Goal: Task Accomplishment & Management: Complete application form

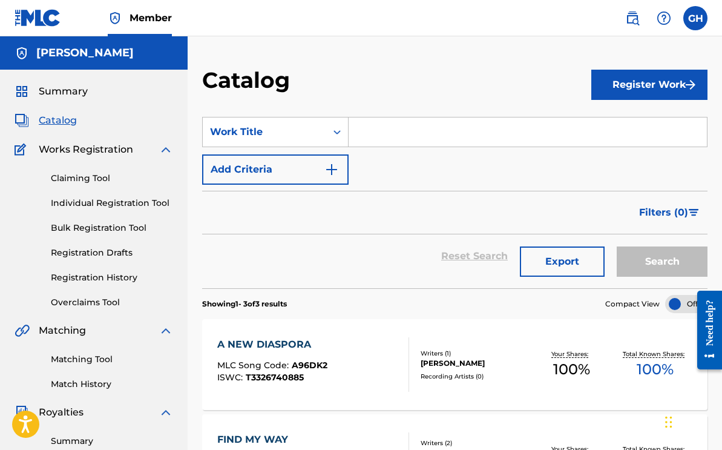
click at [50, 122] on span "Catalog" at bounding box center [58, 120] width 38 height 15
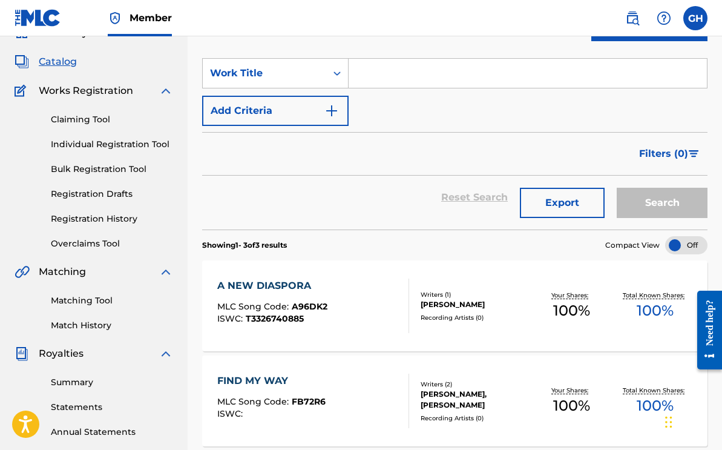
scroll to position [54, 0]
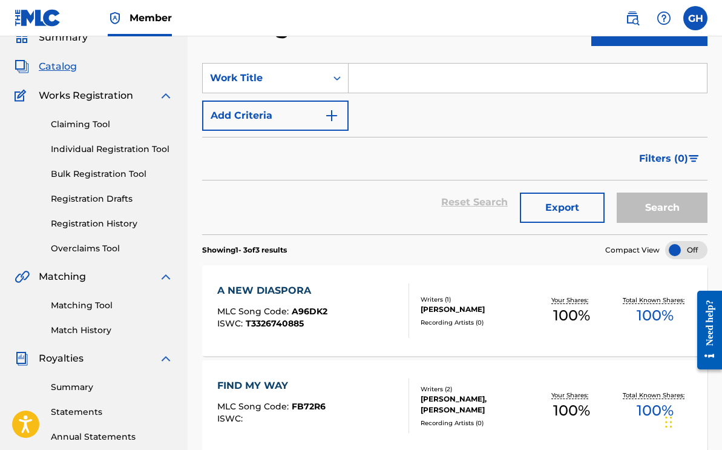
click at [62, 71] on span "Catalog" at bounding box center [58, 66] width 38 height 15
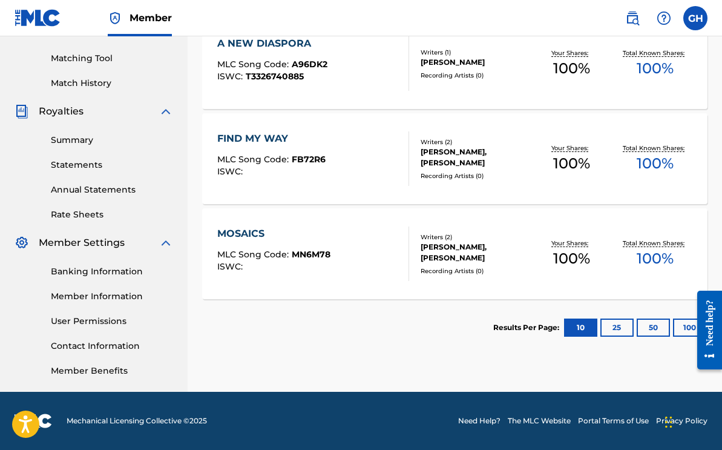
scroll to position [0, 0]
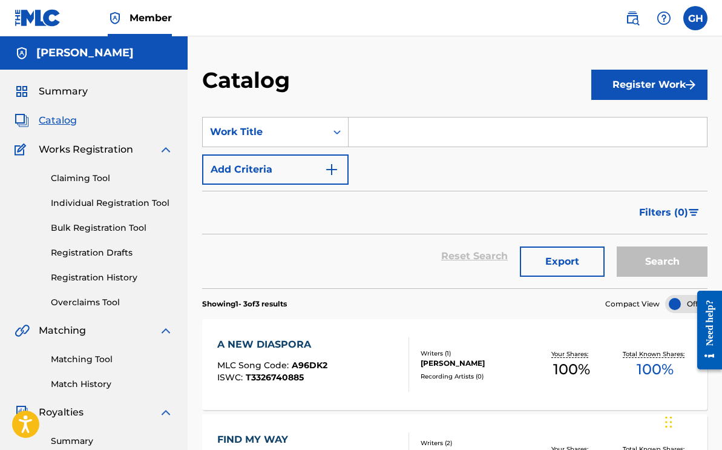
click at [85, 92] on span "Summary" at bounding box center [63, 91] width 49 height 15
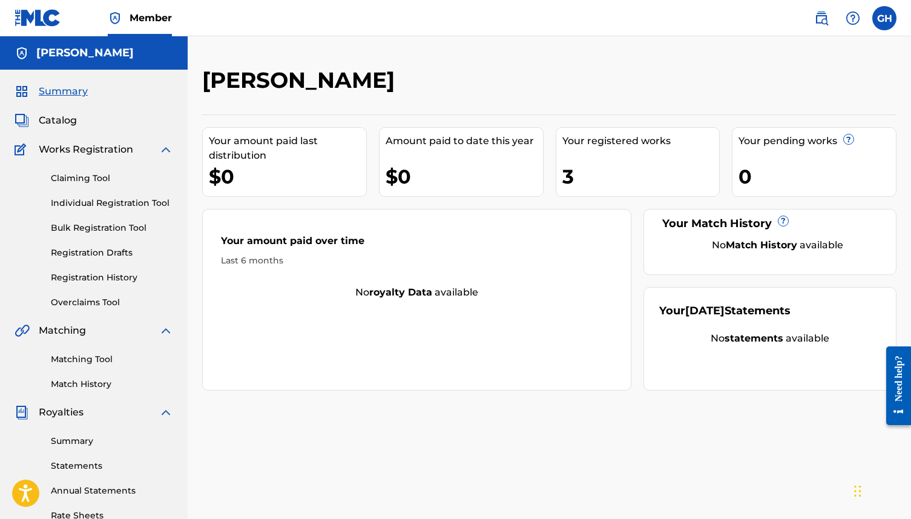
click at [96, 176] on link "Claiming Tool" at bounding box center [112, 178] width 122 height 13
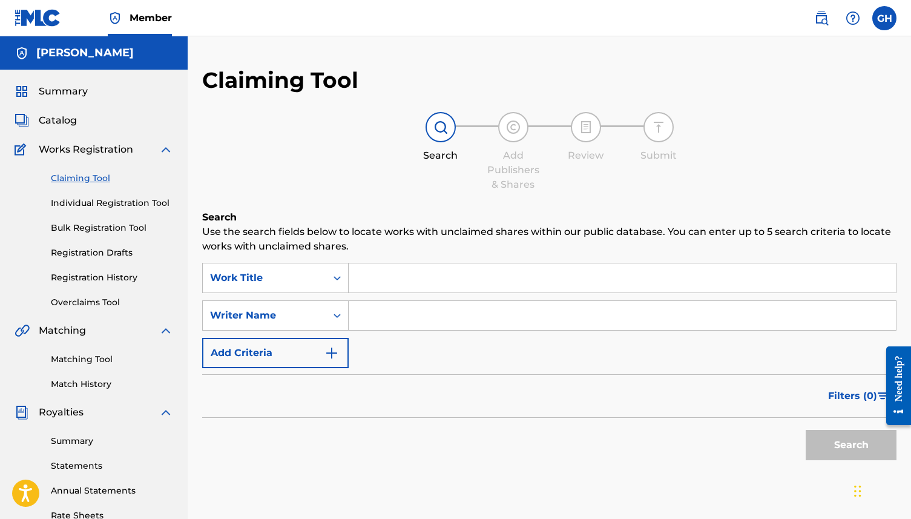
click at [83, 252] on link "Registration Drafts" at bounding box center [112, 252] width 122 height 13
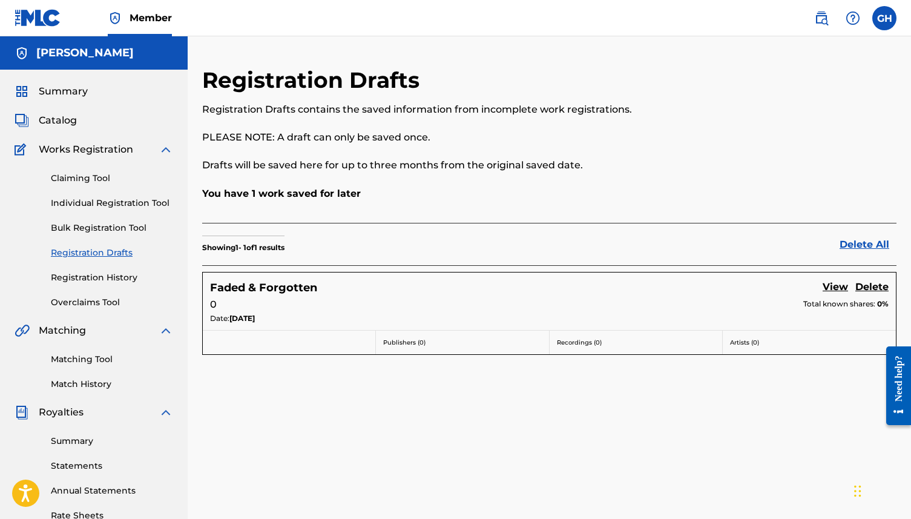
click at [255, 287] on h5 "Faded & Forgotten" at bounding box center [263, 288] width 107 height 14
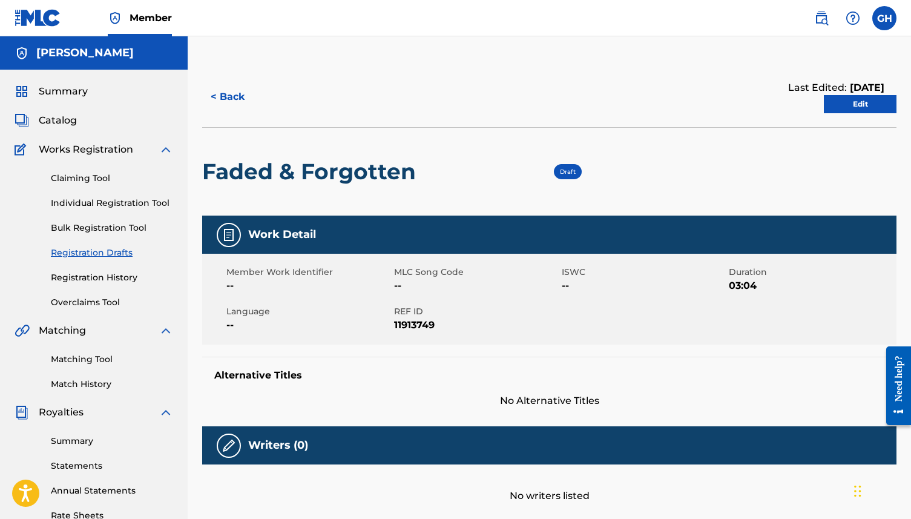
click at [721, 104] on link "Edit" at bounding box center [860, 104] width 73 height 18
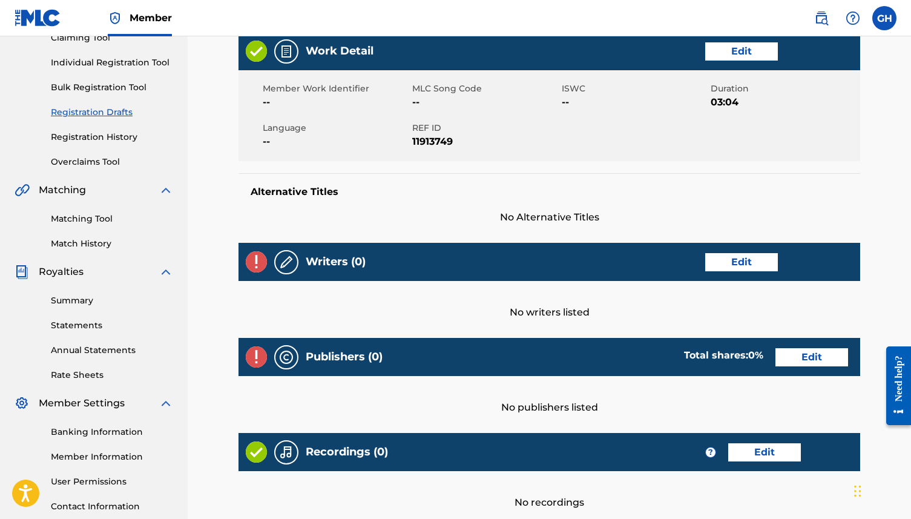
scroll to position [87, 0]
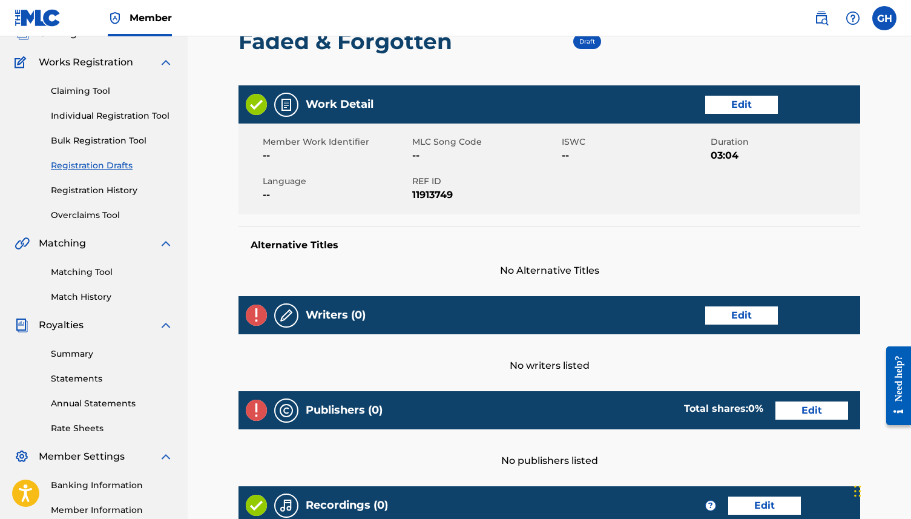
click at [714, 311] on link "Edit" at bounding box center [741, 315] width 73 height 18
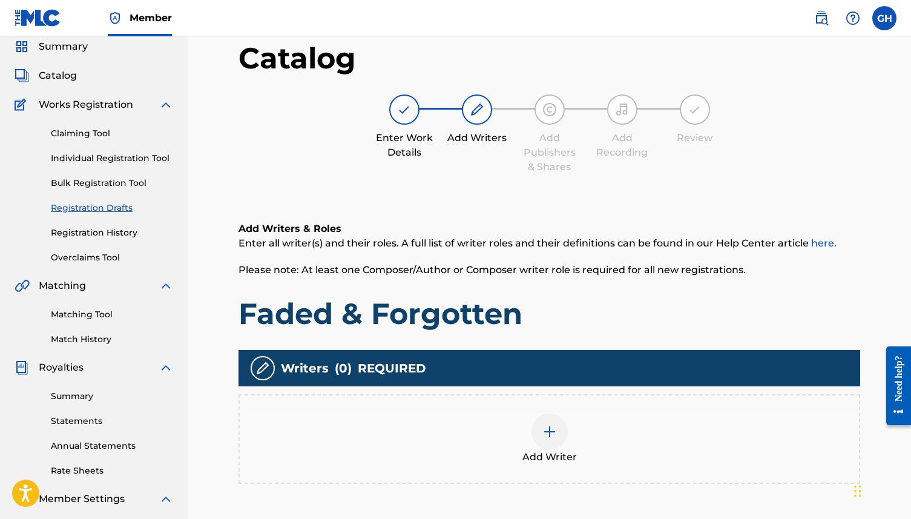
scroll to position [217, 0]
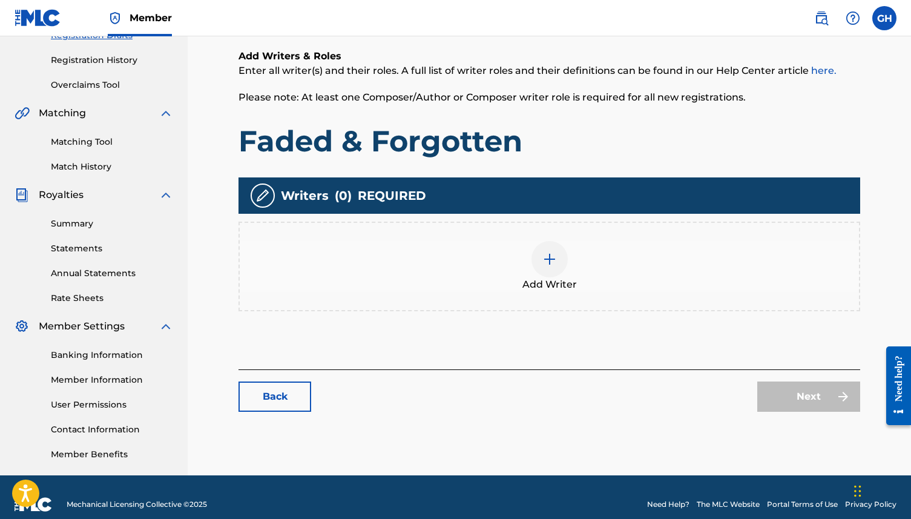
click at [563, 264] on div at bounding box center [549, 259] width 36 height 36
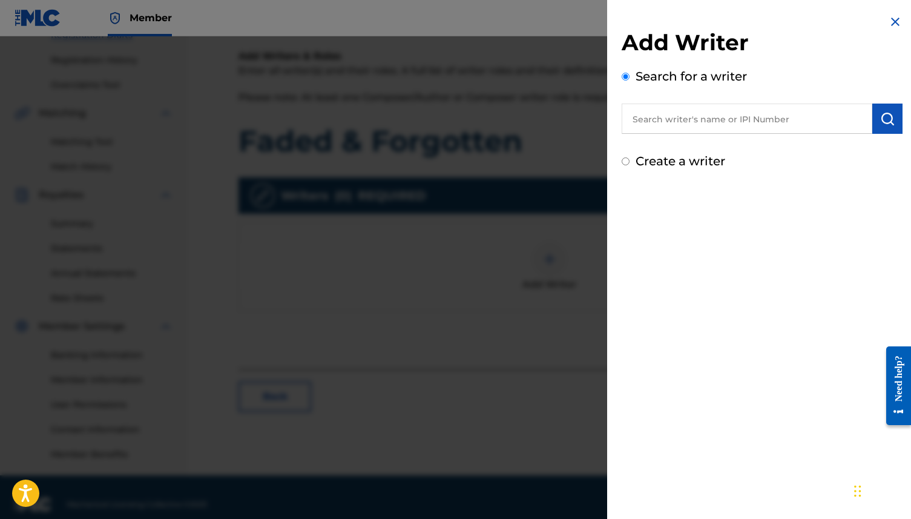
click at [680, 122] on input "text" at bounding box center [746, 118] width 251 height 30
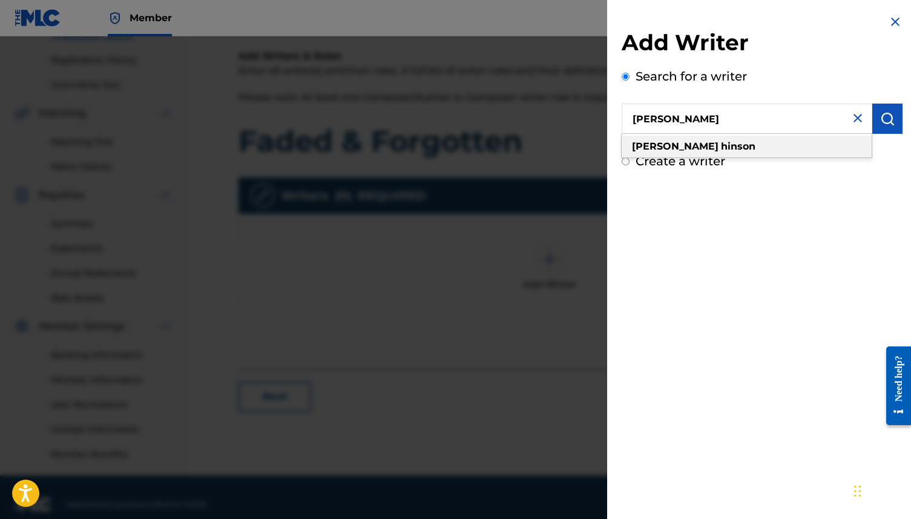
click at [721, 152] on div "[PERSON_NAME]" at bounding box center [746, 147] width 250 height 22
type input "[PERSON_NAME]"
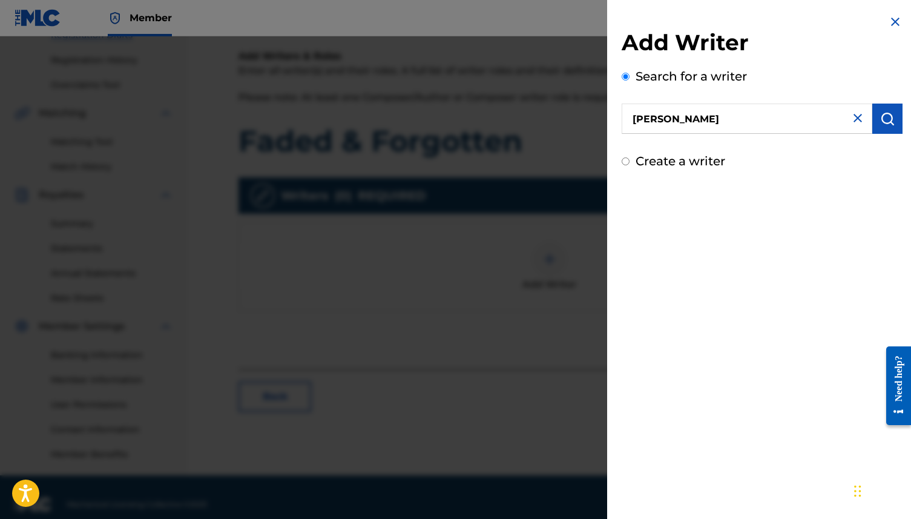
click at [721, 119] on img "submit" at bounding box center [887, 118] width 15 height 15
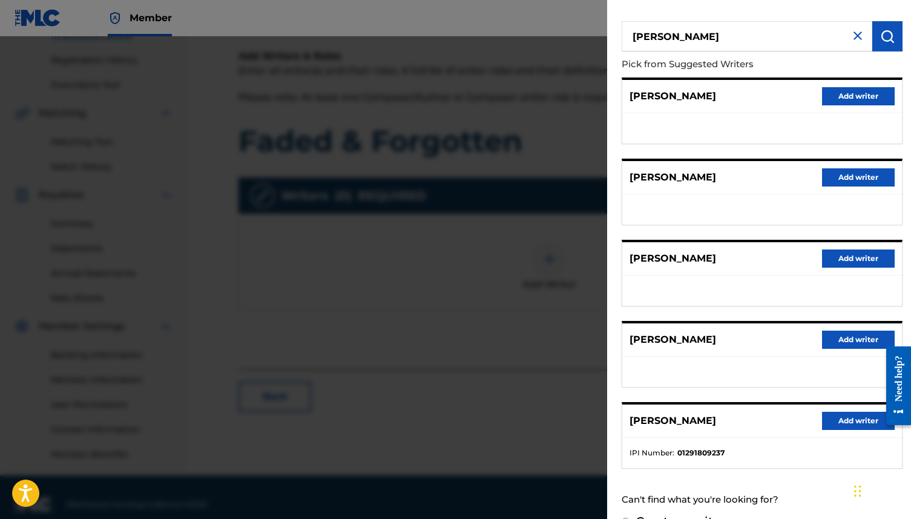
scroll to position [108, 0]
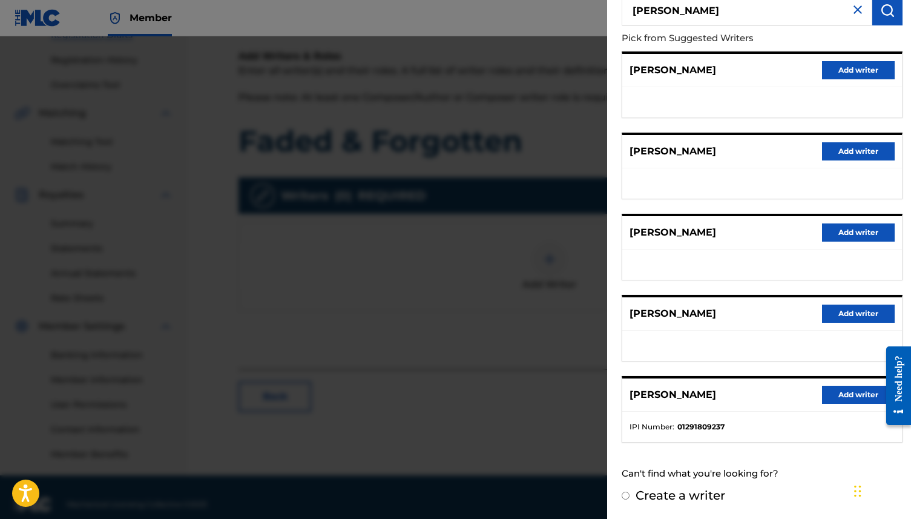
click at [721, 390] on button "Add writer" at bounding box center [858, 394] width 73 height 18
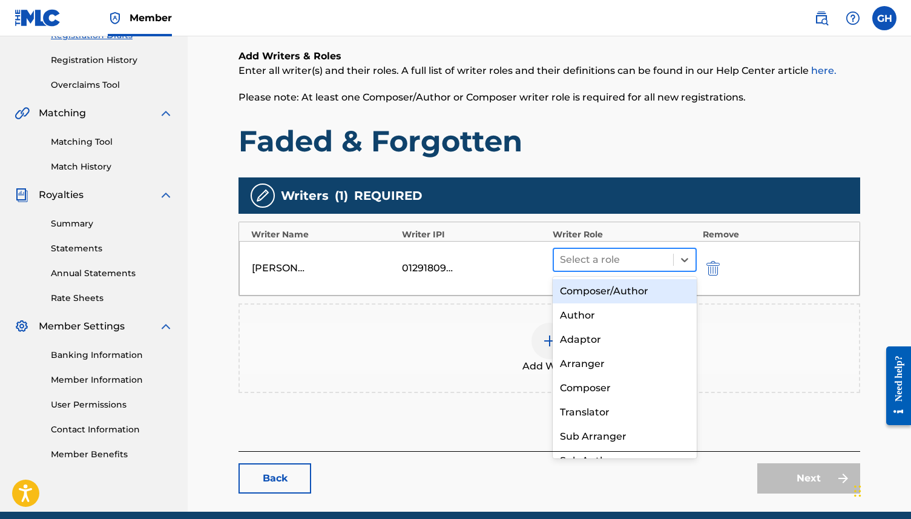
click at [609, 258] on div at bounding box center [613, 259] width 107 height 17
click at [577, 293] on div "Composer/Author" at bounding box center [624, 291] width 144 height 24
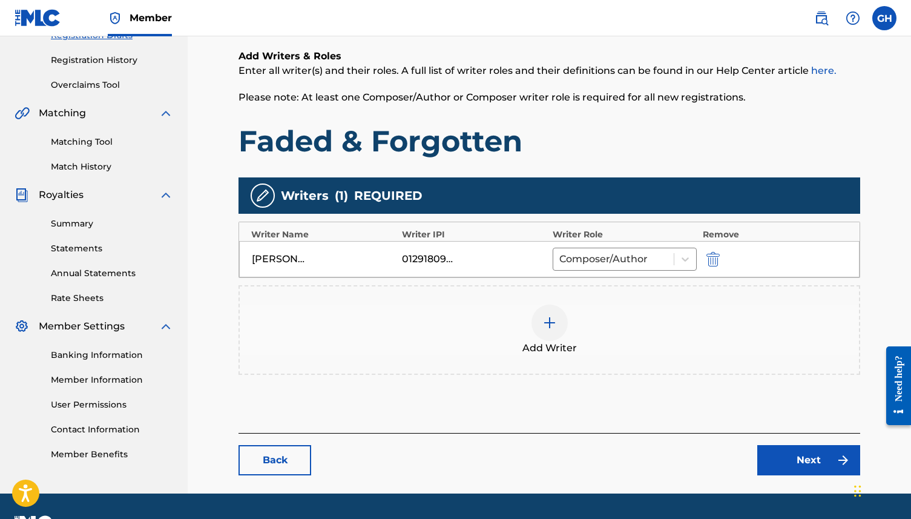
scroll to position [250, 0]
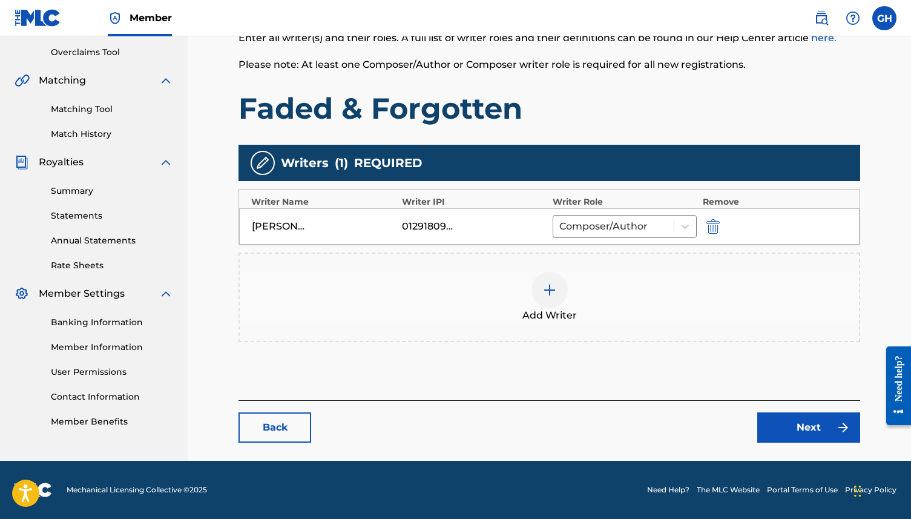
click at [721, 417] on link "Next" at bounding box center [808, 427] width 103 height 30
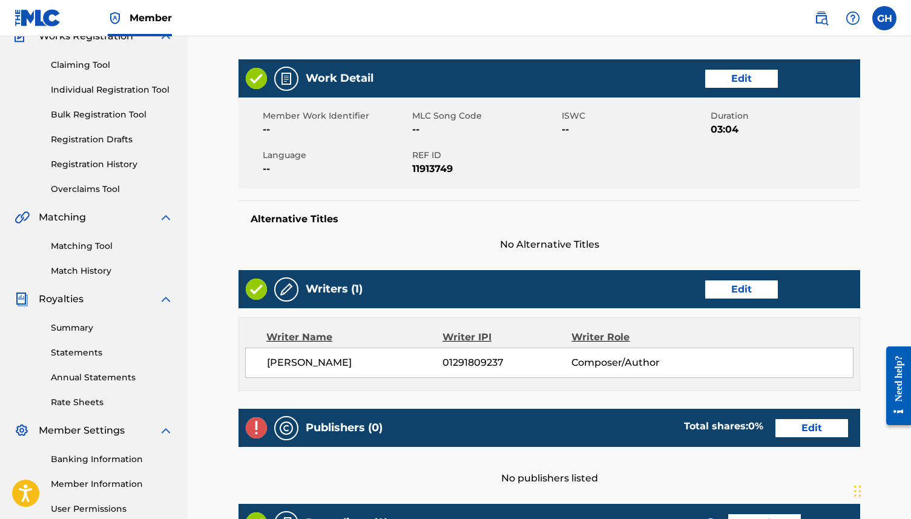
scroll to position [177, 0]
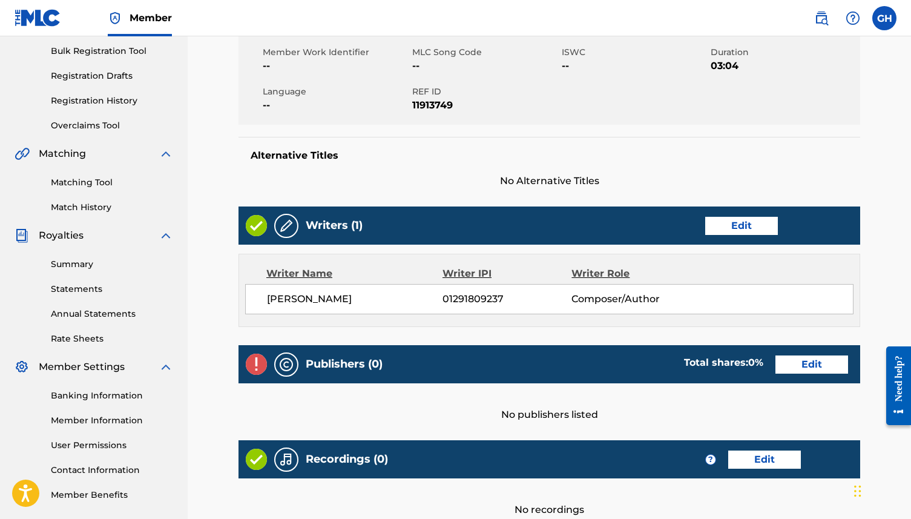
click at [721, 361] on link "Edit" at bounding box center [811, 364] width 73 height 18
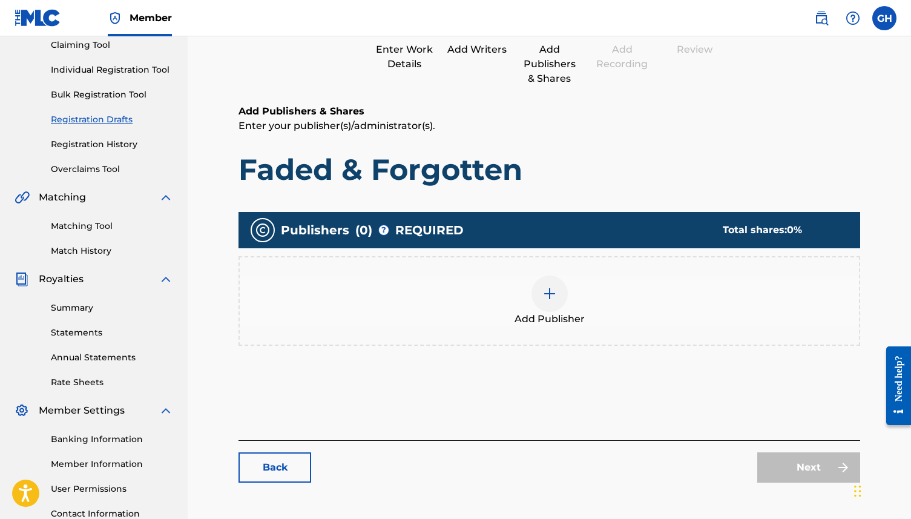
scroll to position [205, 0]
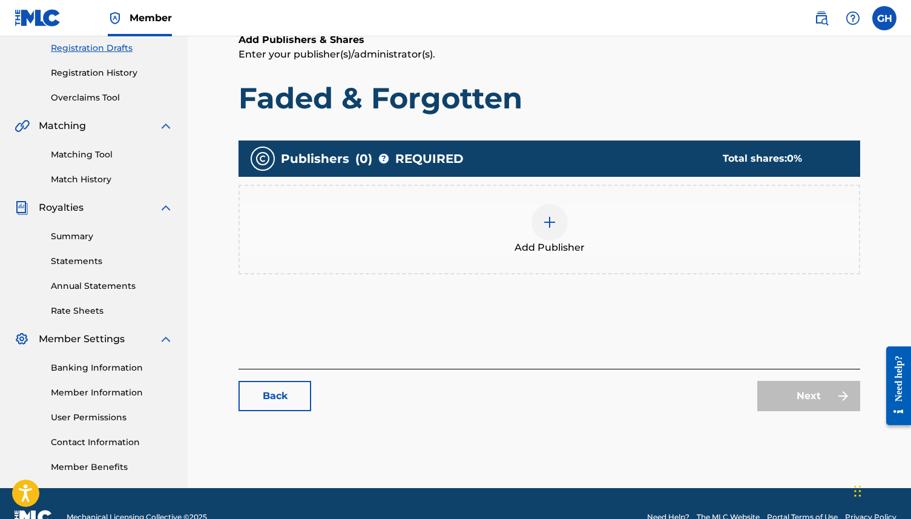
click at [545, 224] on img at bounding box center [549, 222] width 15 height 15
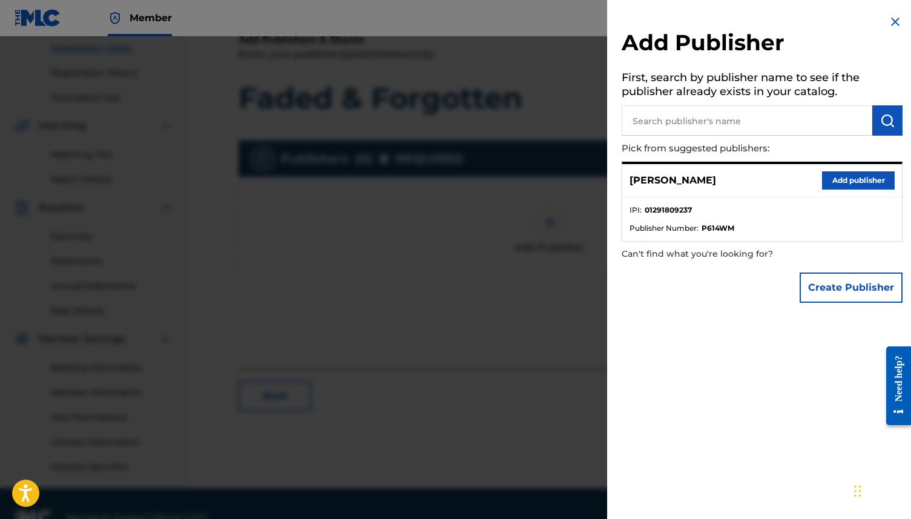
click at [677, 117] on input "text" at bounding box center [746, 120] width 251 height 30
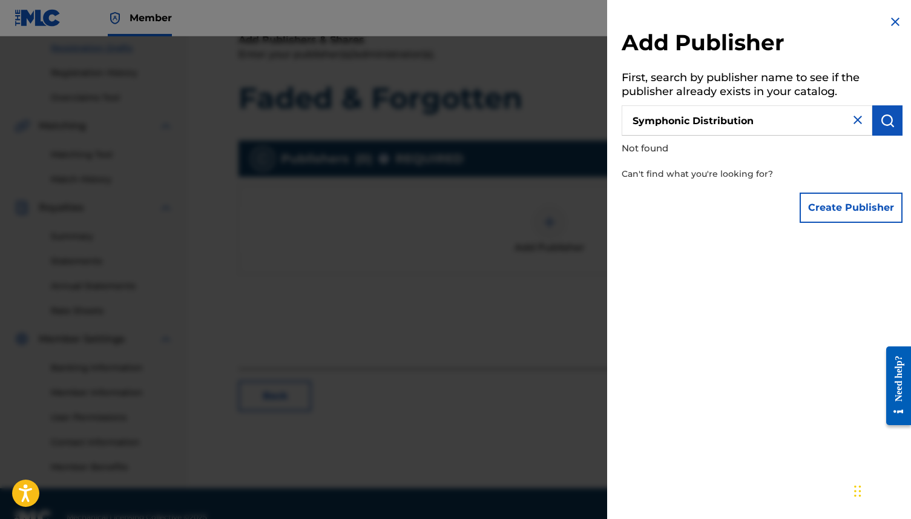
drag, startPoint x: 764, startPoint y: 123, endPoint x: 546, endPoint y: 123, distance: 217.8
click at [546, 123] on div "Add Publisher First, search by publisher name to see if the publisher already e…" at bounding box center [455, 277] width 911 height 482
type input "Noiseporn"
click at [721, 204] on button "Create Publisher" at bounding box center [850, 207] width 103 height 30
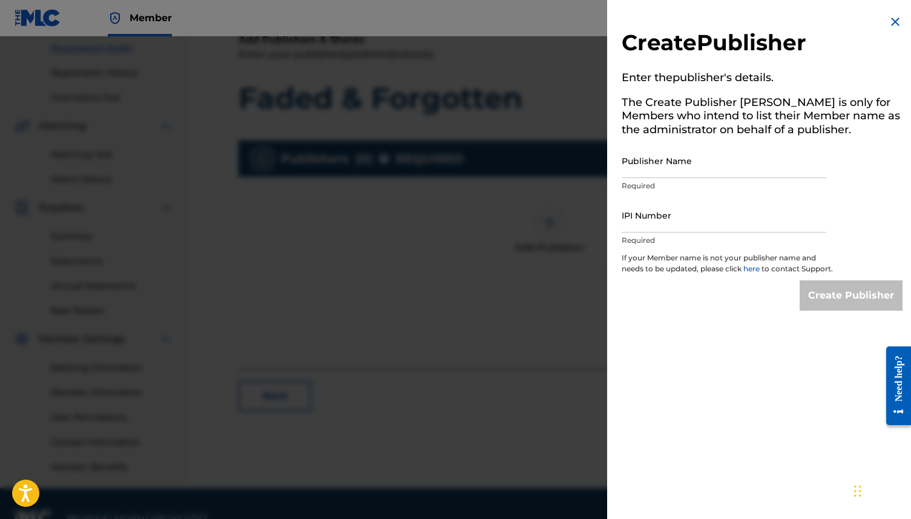
click at [721, 20] on img at bounding box center [895, 22] width 15 height 15
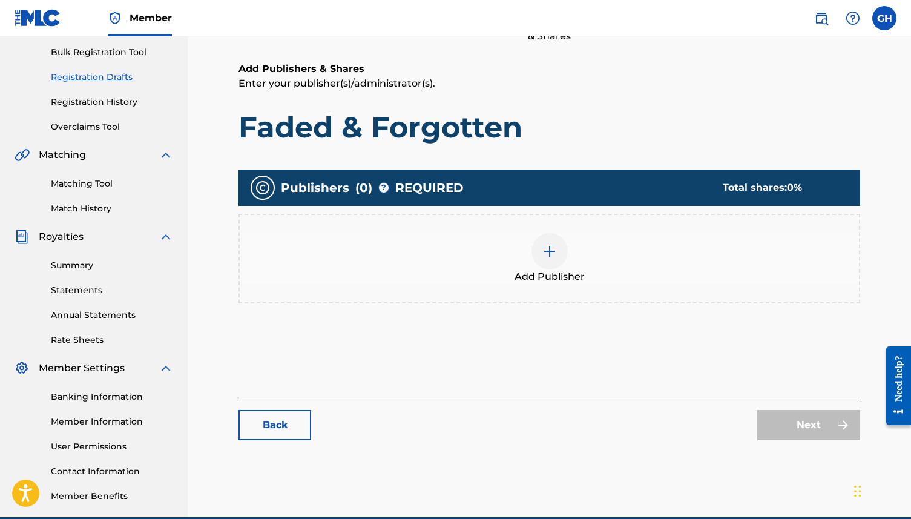
scroll to position [232, 0]
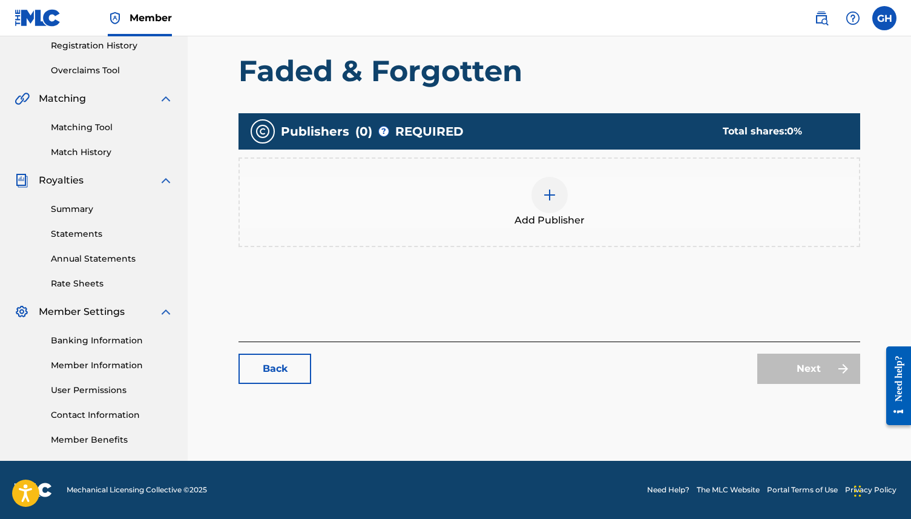
click at [302, 366] on link "Back" at bounding box center [274, 368] width 73 height 30
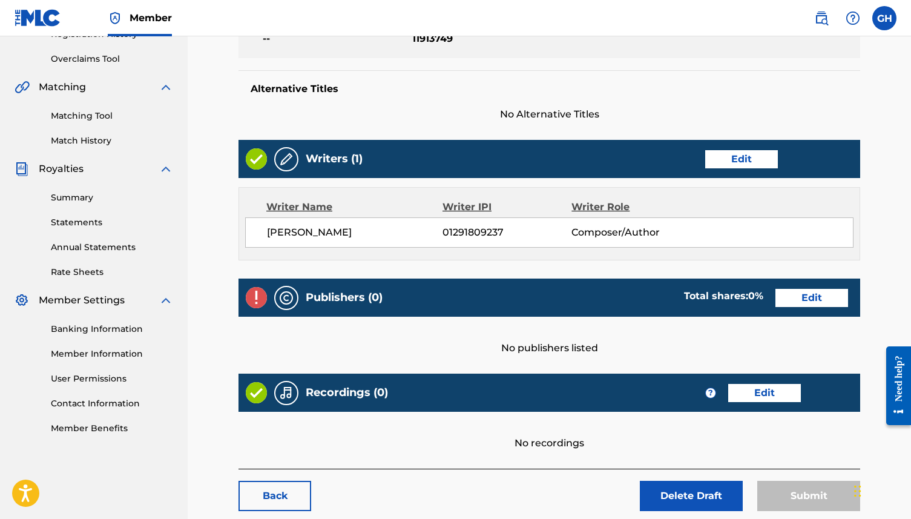
scroll to position [244, 0]
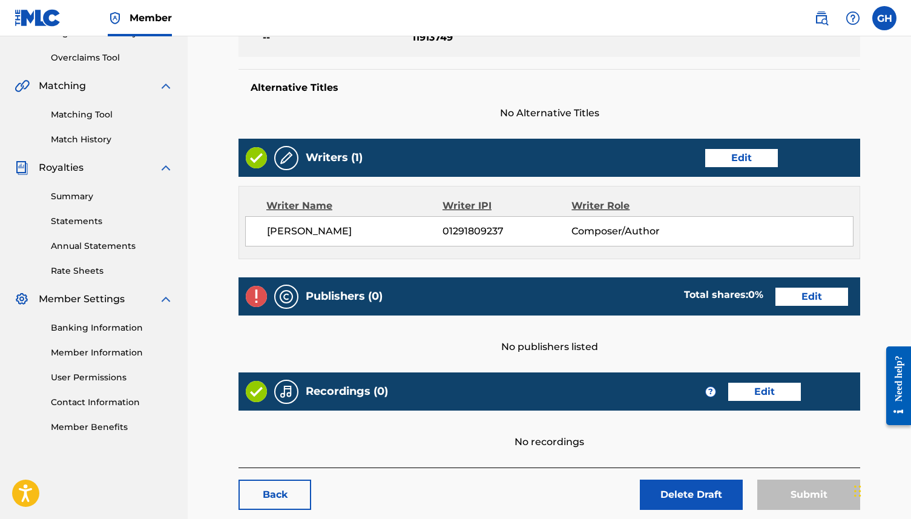
click at [721, 391] on link "Edit" at bounding box center [764, 391] width 73 height 18
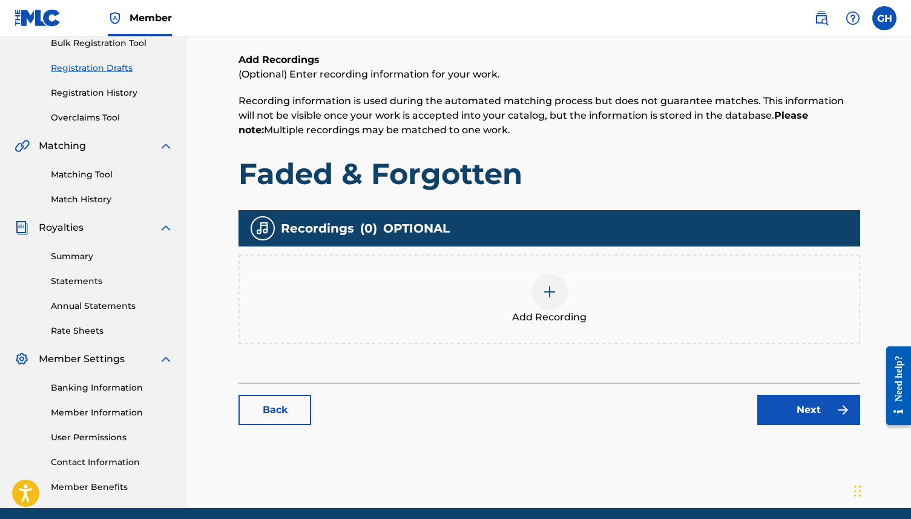
scroll to position [232, 0]
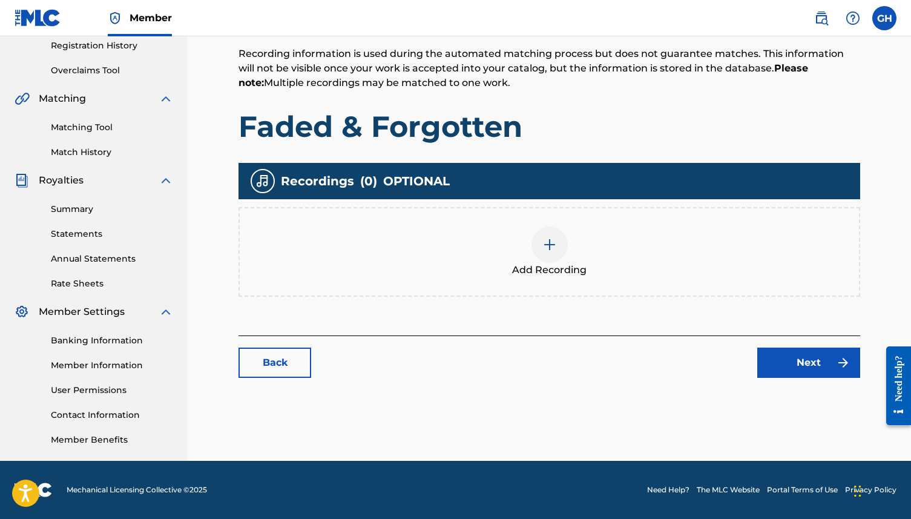
click at [540, 252] on div at bounding box center [549, 244] width 36 height 36
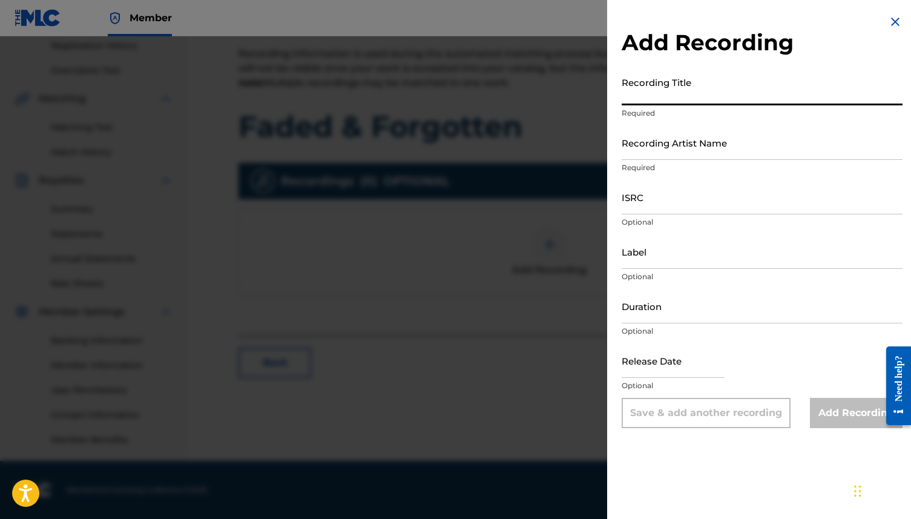
click at [660, 97] on input "Recording Title" at bounding box center [761, 88] width 281 height 34
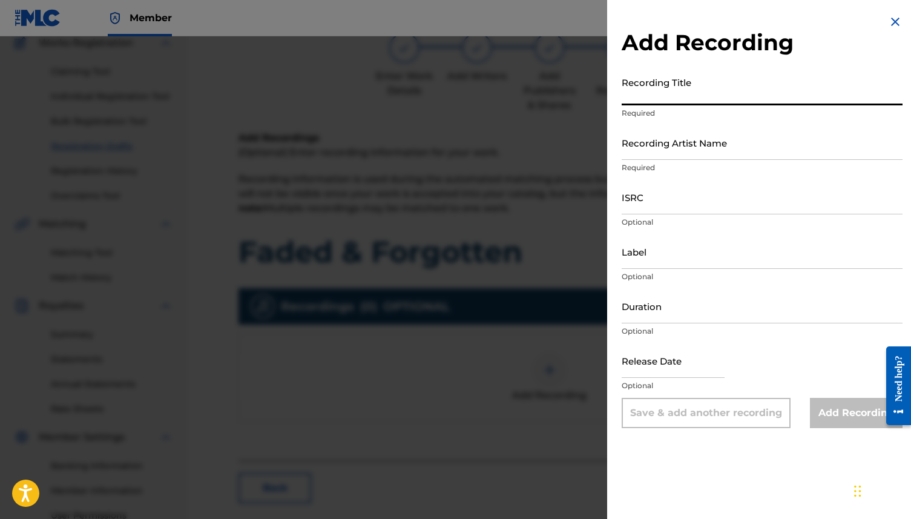
scroll to position [65, 0]
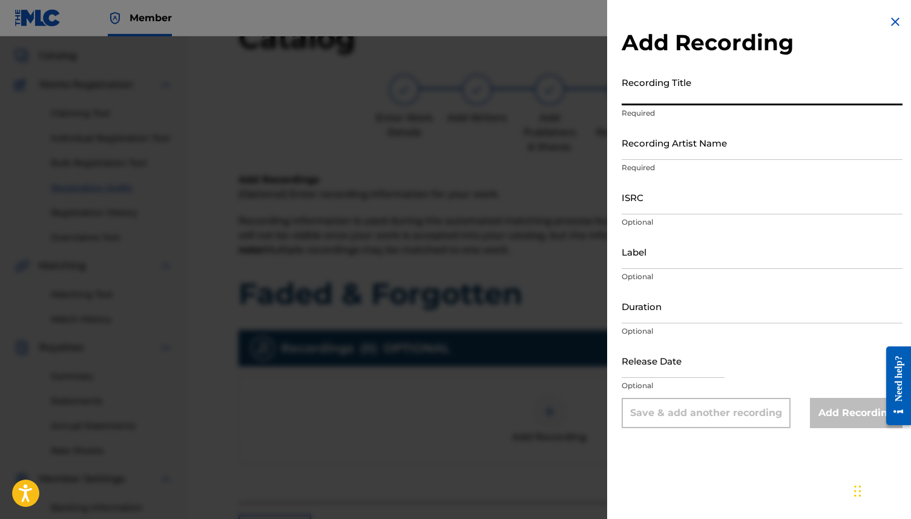
click at [721, 22] on img at bounding box center [895, 22] width 15 height 15
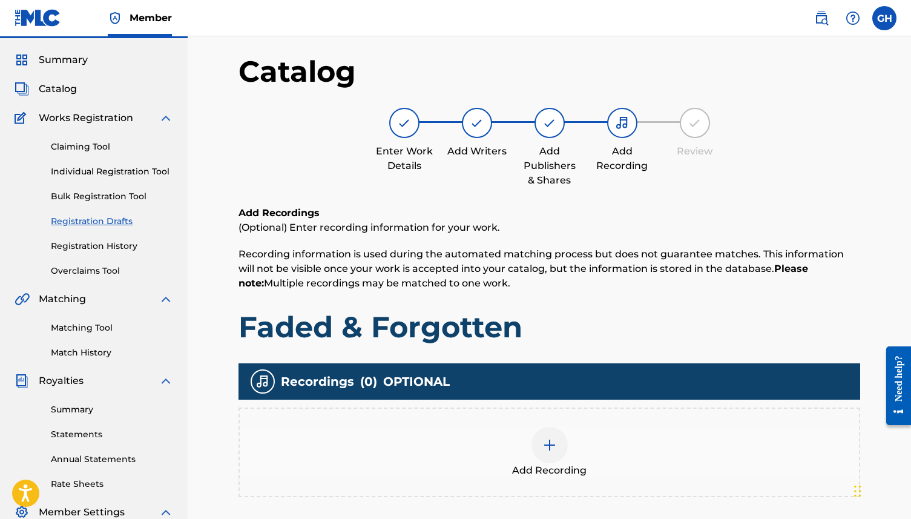
scroll to position [0, 0]
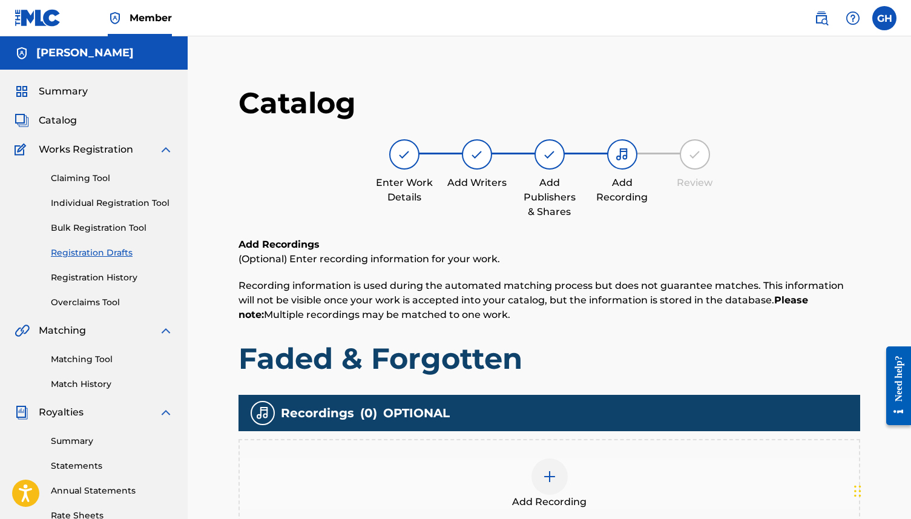
click at [93, 127] on div "Catalog" at bounding box center [94, 120] width 159 height 15
click at [72, 123] on span "Catalog" at bounding box center [58, 120] width 38 height 15
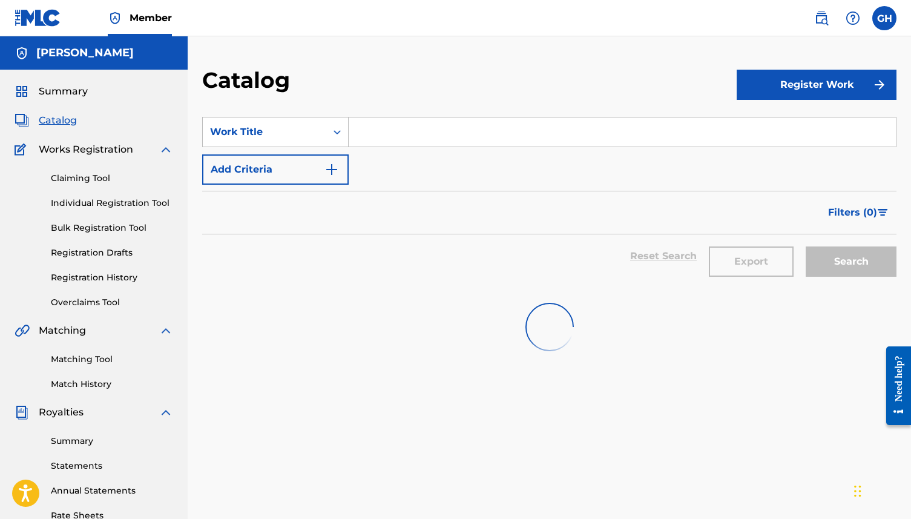
click at [61, 99] on div "Summary Catalog Works Registration Claiming Tool Individual Registration Tool B…" at bounding box center [94, 381] width 188 height 623
click at [61, 83] on div "Summary Catalog Works Registration Claiming Tool Individual Registration Tool B…" at bounding box center [94, 381] width 188 height 623
click at [59, 89] on span "Summary" at bounding box center [63, 91] width 49 height 15
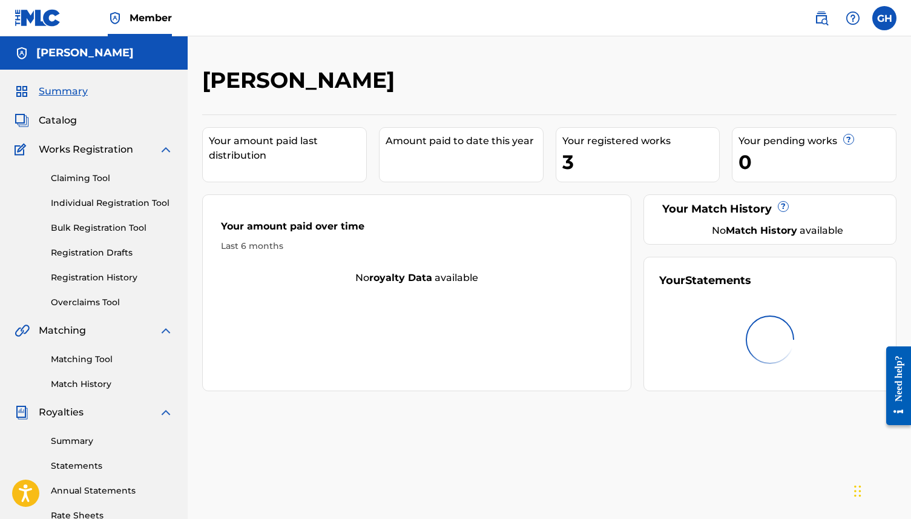
click at [53, 119] on span "Catalog" at bounding box center [58, 120] width 38 height 15
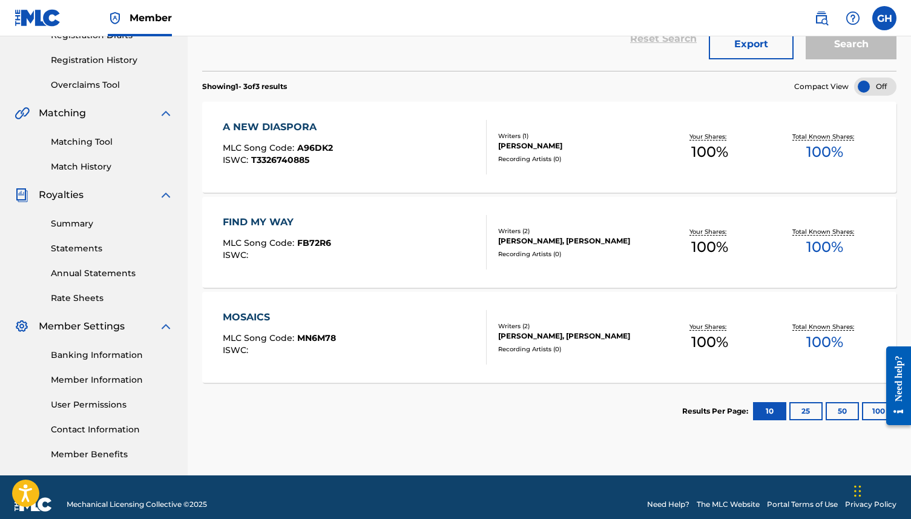
scroll to position [218, 0]
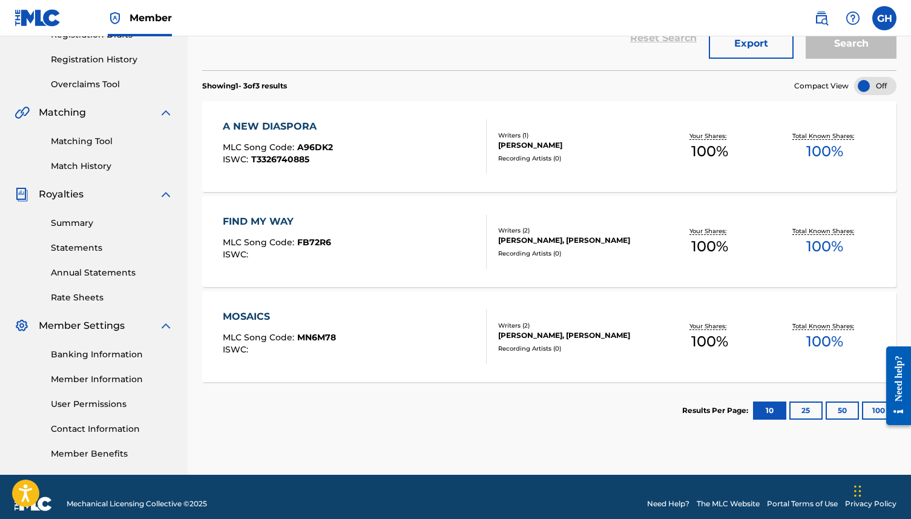
click at [520, 327] on div "Writers ( 2 )" at bounding box center [574, 325] width 153 height 9
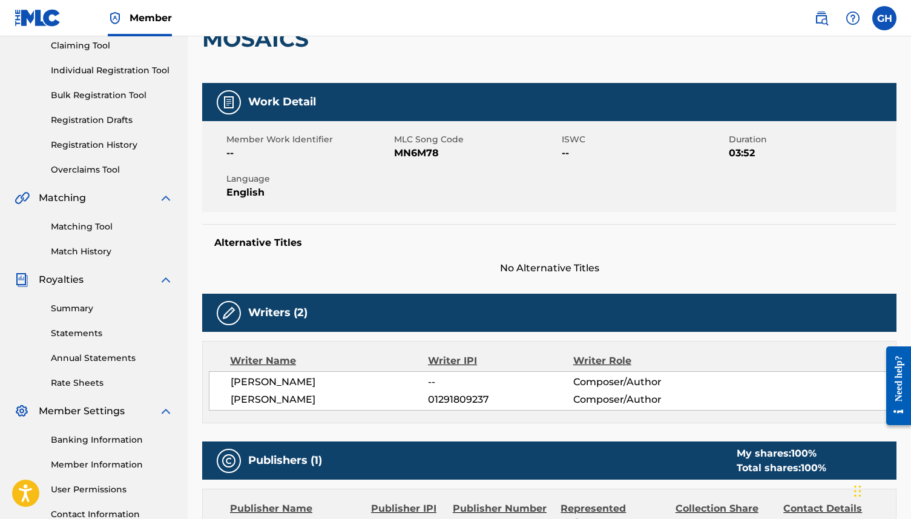
scroll to position [105, 0]
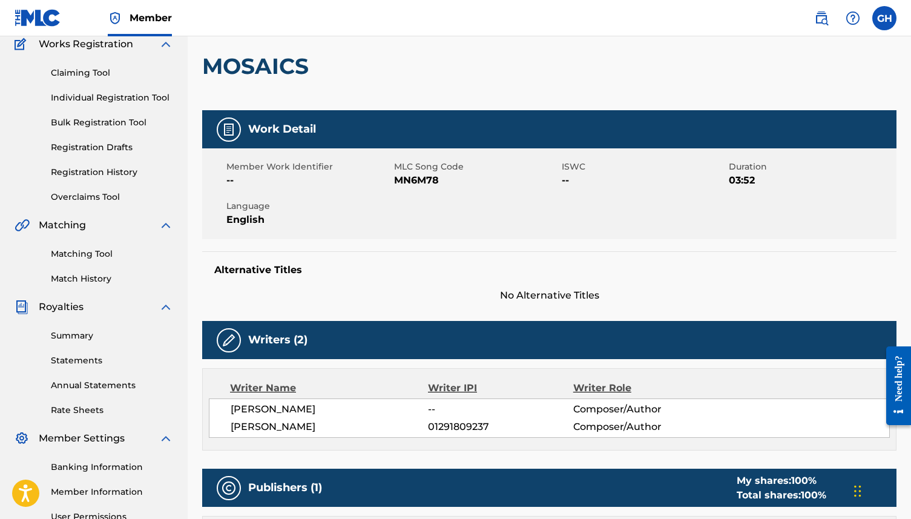
click at [106, 148] on link "Registration Drafts" at bounding box center [112, 147] width 122 height 13
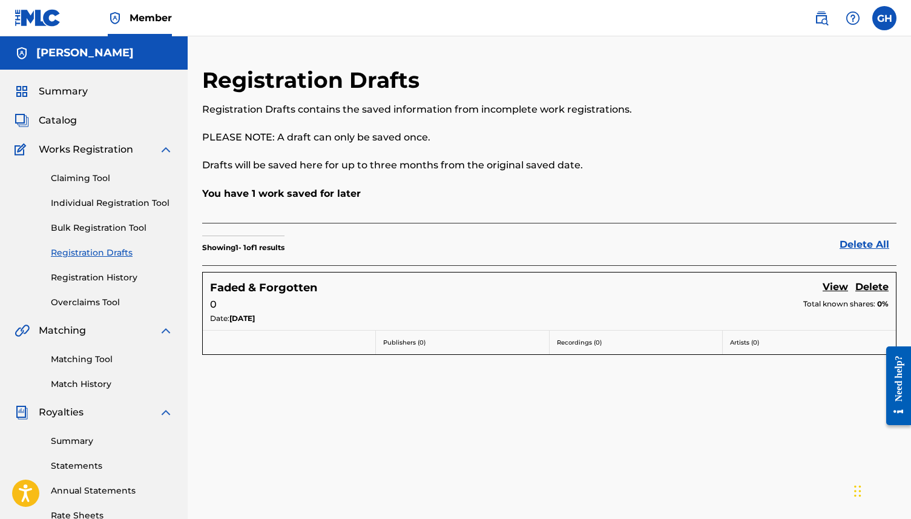
click at [308, 284] on h5 "Faded & Forgotten" at bounding box center [263, 288] width 107 height 14
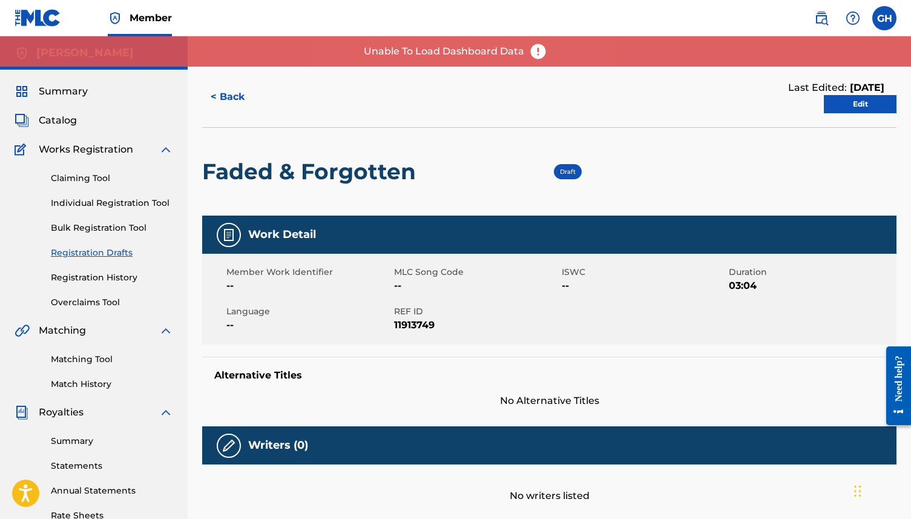
click at [721, 105] on link "Edit" at bounding box center [860, 104] width 73 height 18
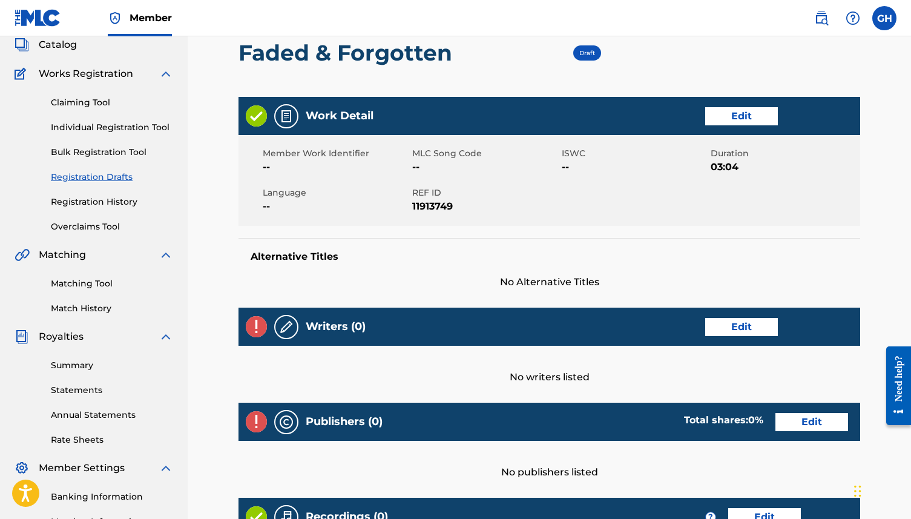
scroll to position [268, 0]
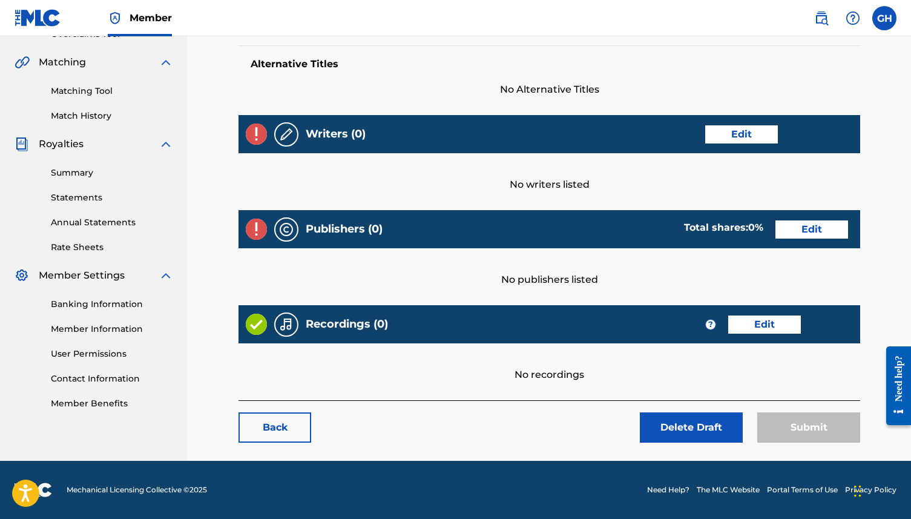
click at [721, 230] on link "Edit" at bounding box center [811, 229] width 73 height 18
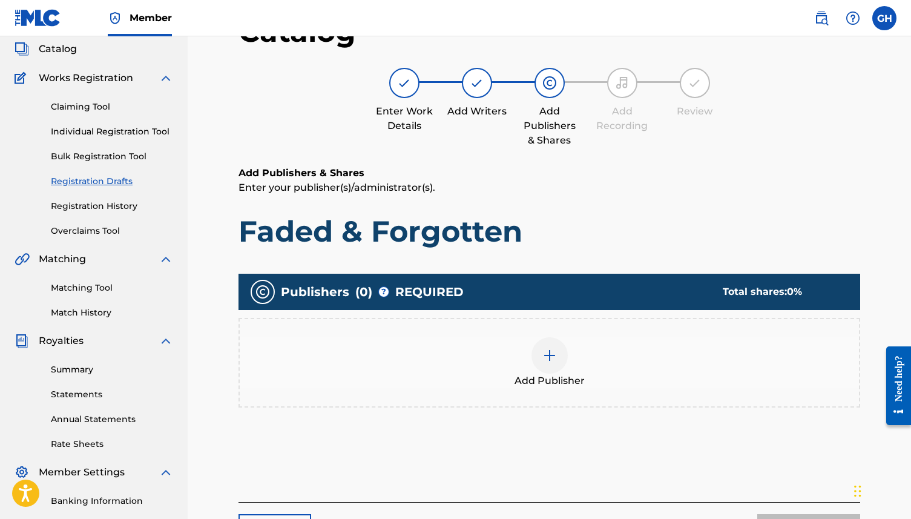
scroll to position [232, 0]
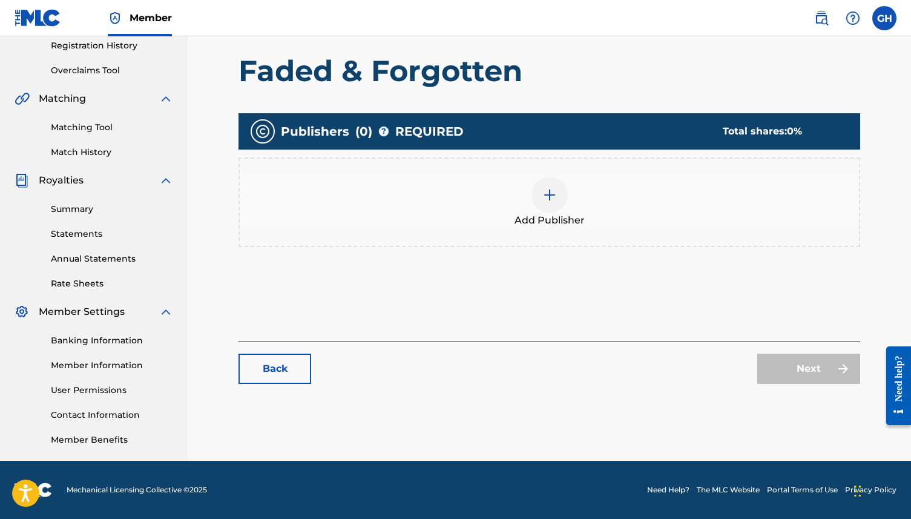
click at [546, 220] on span "Add Publisher" at bounding box center [549, 220] width 70 height 15
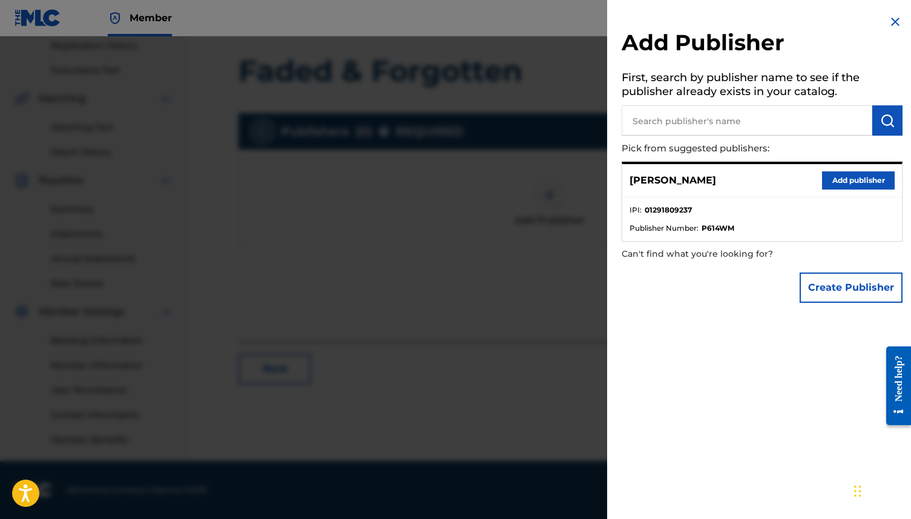
click at [721, 22] on img at bounding box center [895, 22] width 15 height 15
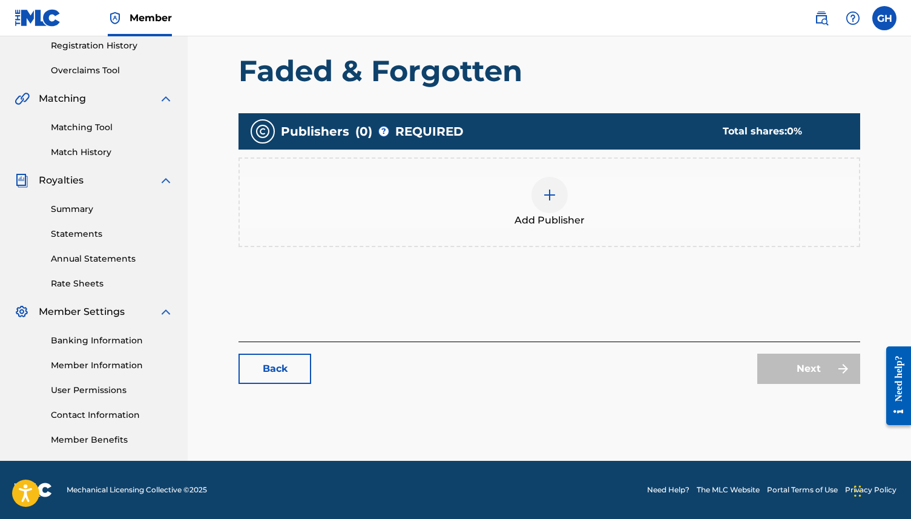
click at [542, 188] on img at bounding box center [549, 195] width 15 height 15
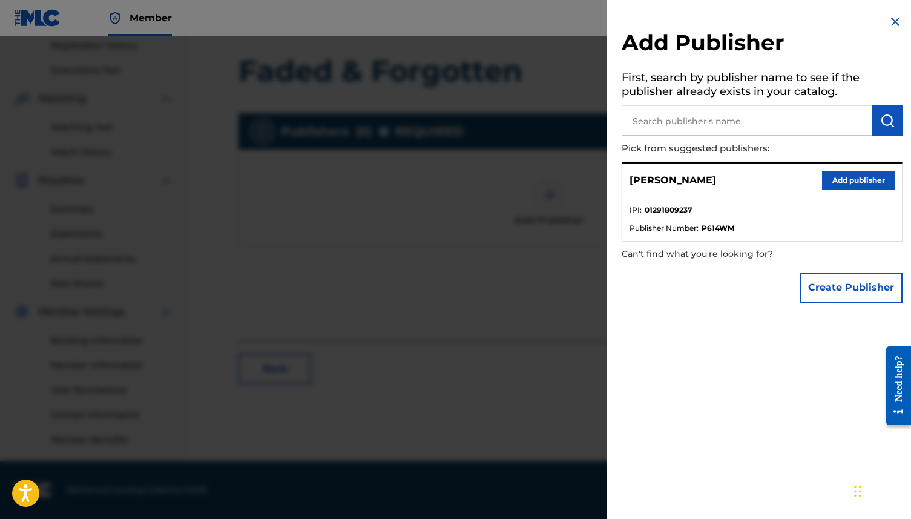
click at [721, 25] on img at bounding box center [895, 22] width 15 height 15
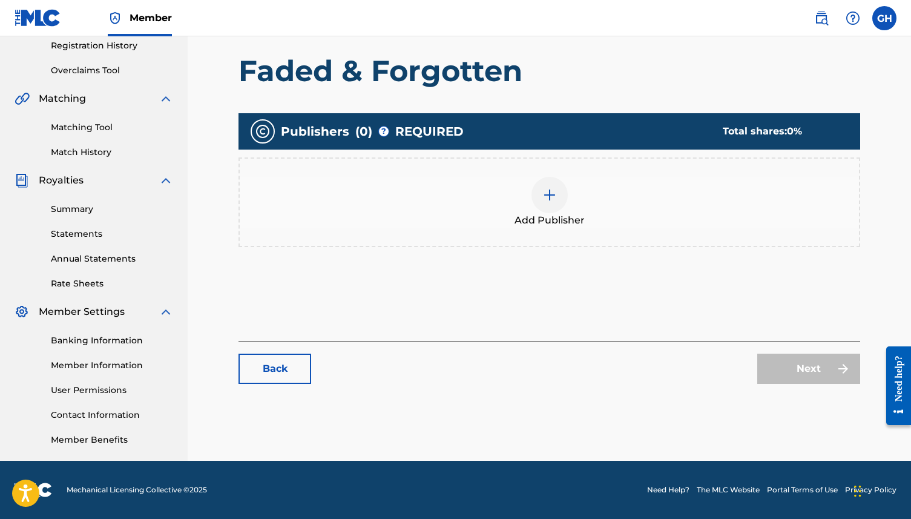
click at [284, 361] on link "Back" at bounding box center [274, 368] width 73 height 30
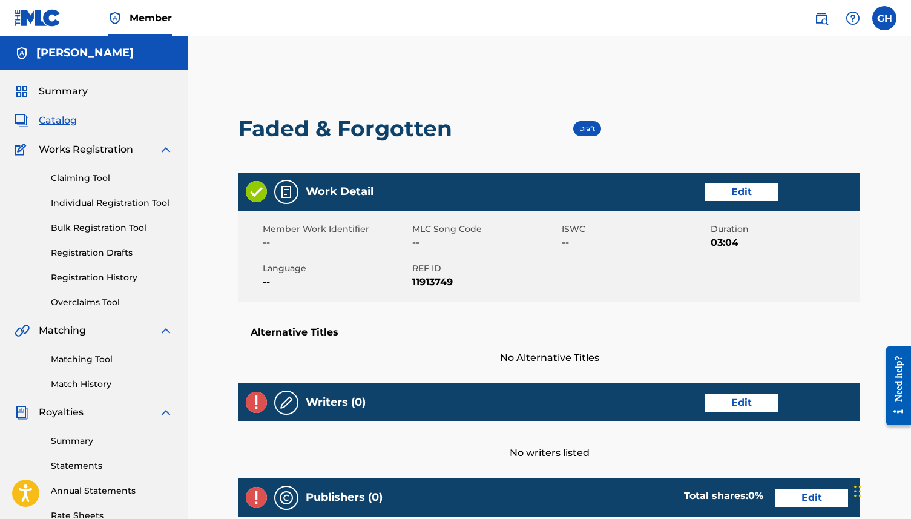
click at [54, 117] on span "Catalog" at bounding box center [58, 120] width 38 height 15
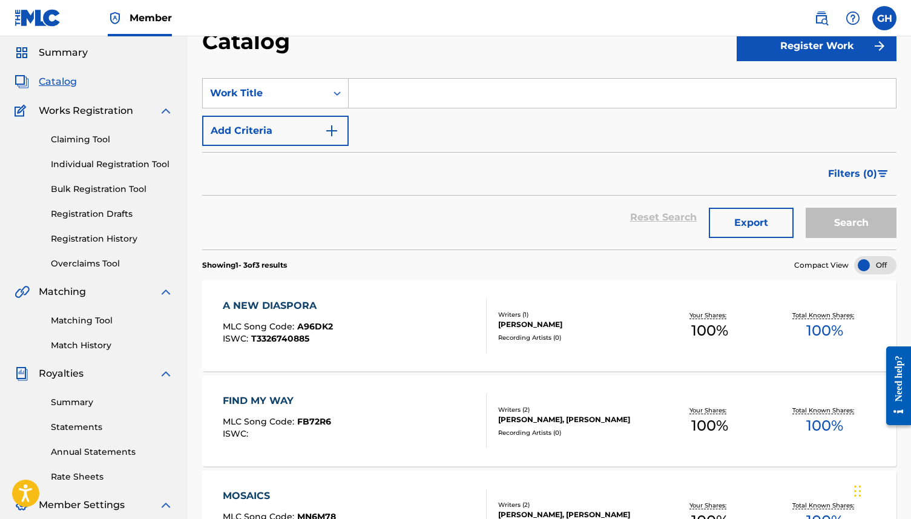
scroll to position [38, 0]
click at [100, 321] on link "Matching Tool" at bounding box center [112, 321] width 122 height 13
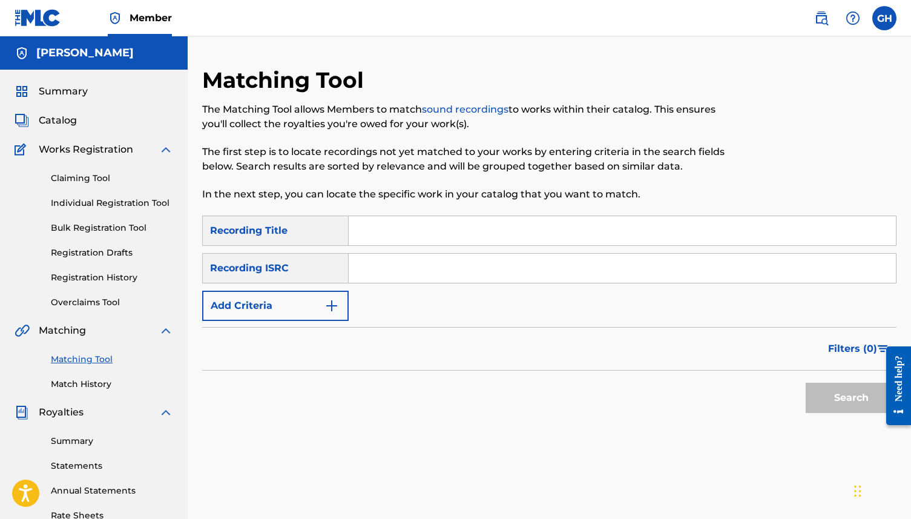
click at [450, 108] on link "sound recordings" at bounding box center [465, 108] width 87 height 11
click at [396, 229] on input "Search Form" at bounding box center [622, 230] width 547 height 29
click at [58, 124] on span "Catalog" at bounding box center [58, 120] width 38 height 15
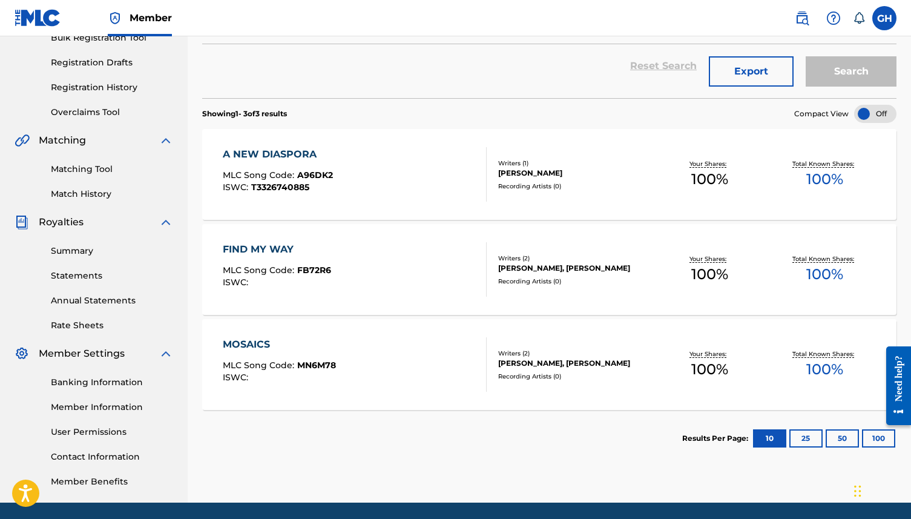
scroll to position [204, 0]
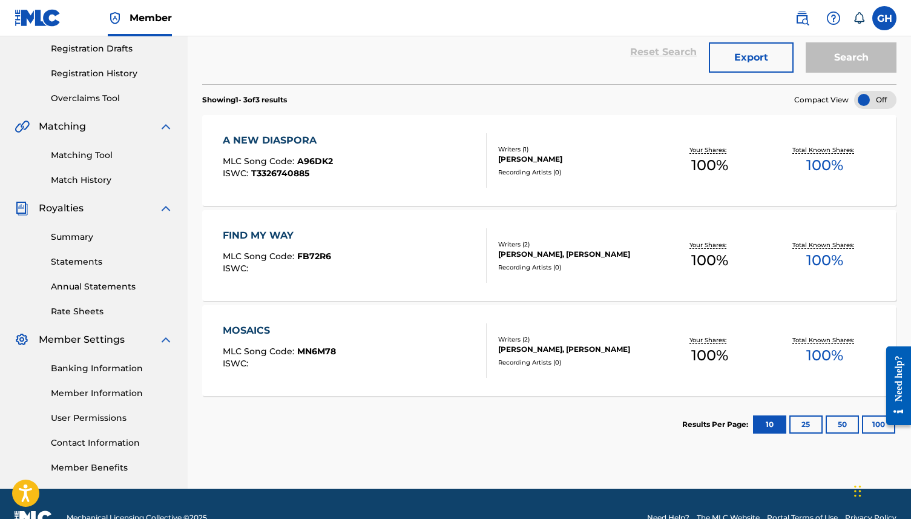
click at [91, 154] on link "Matching Tool" at bounding box center [112, 155] width 122 height 13
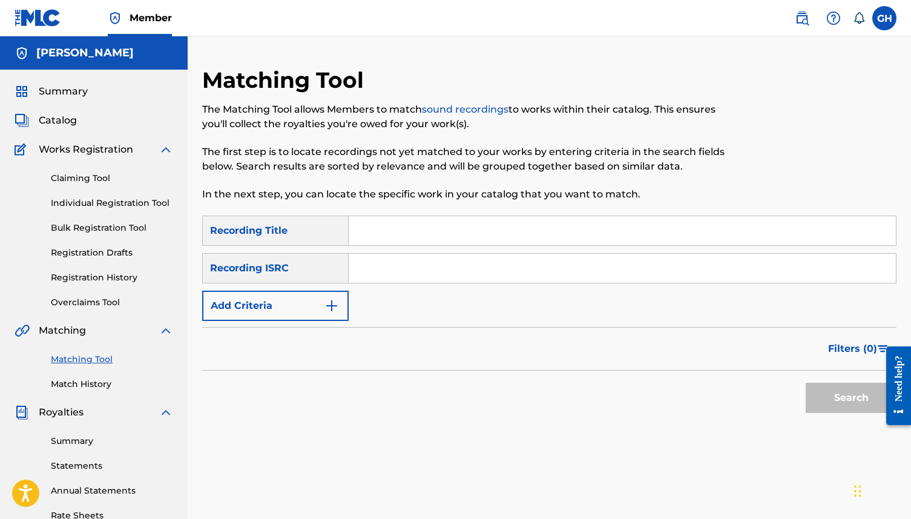
click at [363, 226] on input "Search Form" at bounding box center [622, 230] width 547 height 29
type input "Find My Way"
click at [397, 269] on input "Search Form" at bounding box center [622, 268] width 547 height 29
paste input "QZFZ32502203"
type input "QZFZ32502203"
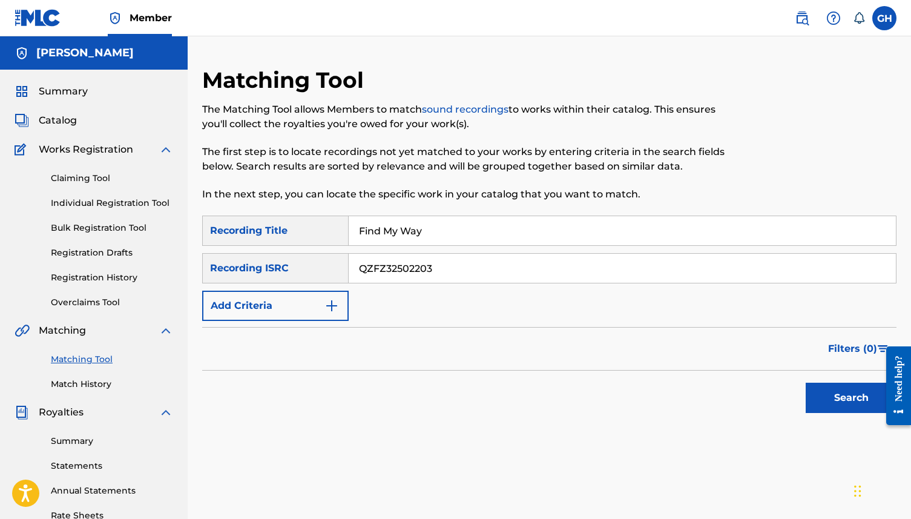
click at [299, 303] on button "Add Criteria" at bounding box center [275, 305] width 146 height 30
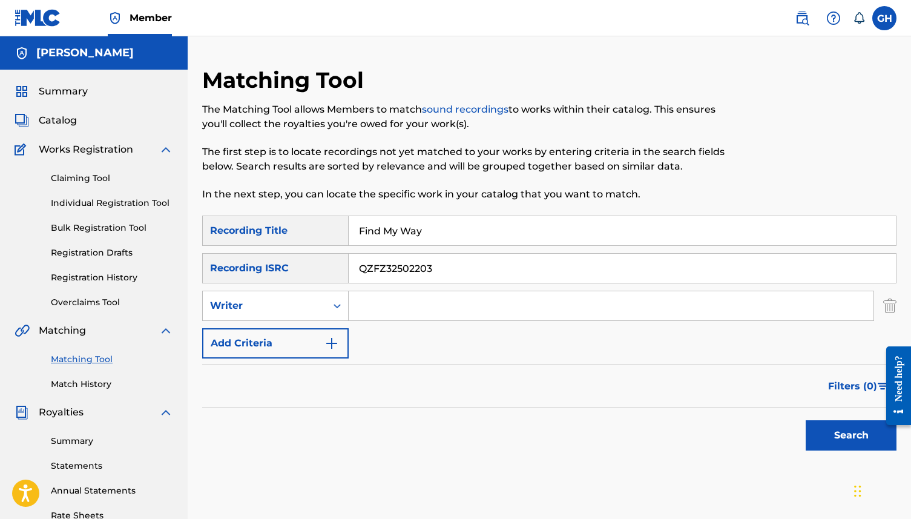
click at [354, 302] on input "Search Form" at bounding box center [611, 305] width 525 height 29
type input "[PERSON_NAME]"
click at [830, 424] on button "Search" at bounding box center [850, 435] width 91 height 30
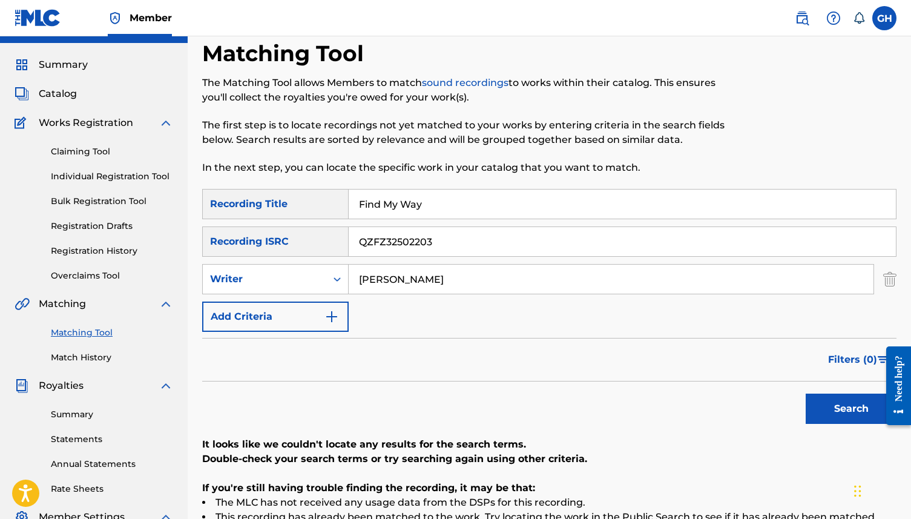
scroll to position [30, 0]
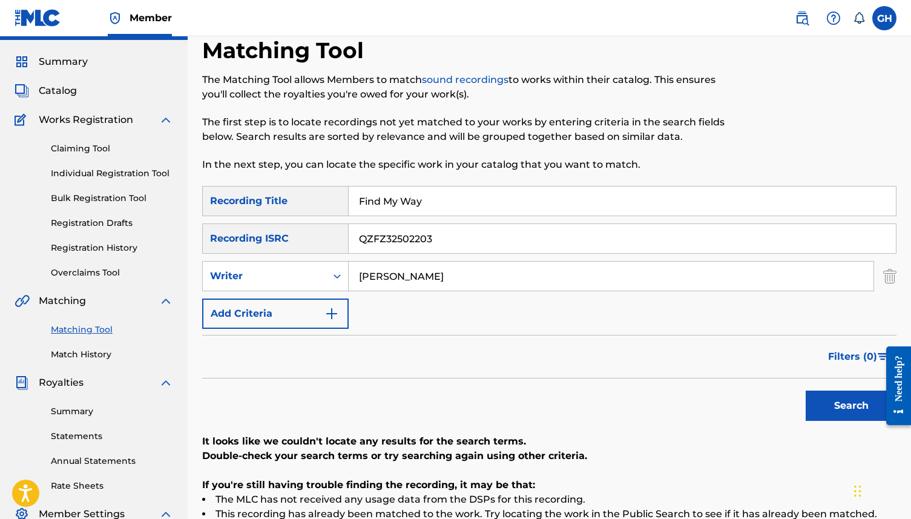
drag, startPoint x: 433, startPoint y: 199, endPoint x: 333, endPoint y: 186, distance: 101.2
click at [333, 186] on div "SearchWithCriteria6fde0e3d-d212-4f6a-bf03-d567db727ee3 Recording Title Find My …" at bounding box center [549, 201] width 694 height 30
type input "A New Diaspora"
drag, startPoint x: 437, startPoint y: 242, endPoint x: 343, endPoint y: 215, distance: 97.5
click at [344, 216] on div "SearchWithCriteria6fde0e3d-d212-4f6a-bf03-d567db727ee3 Recording Title A New Di…" at bounding box center [549, 257] width 694 height 143
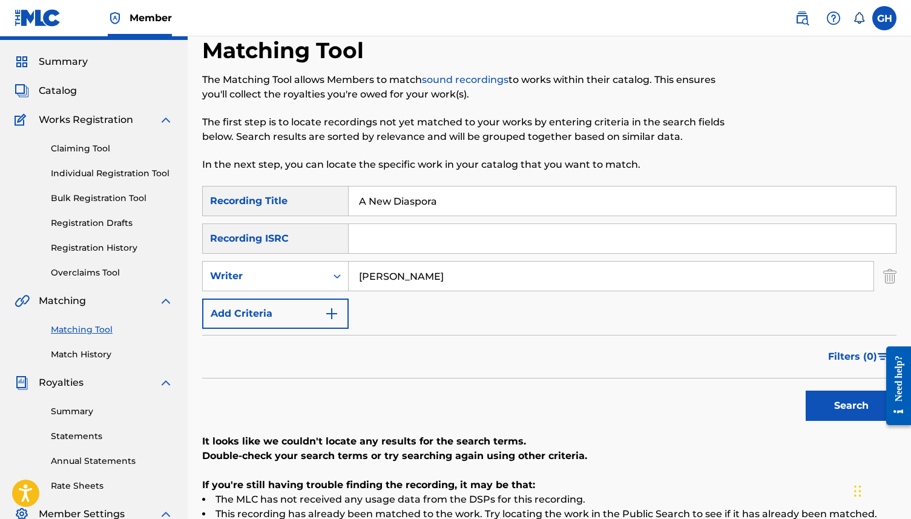
click at [367, 241] on input "Search Form" at bounding box center [622, 238] width 547 height 29
paste input "QZTAS2481126"
type input "QZTAS2481126"
click at [827, 407] on button "Search" at bounding box center [850, 405] width 91 height 30
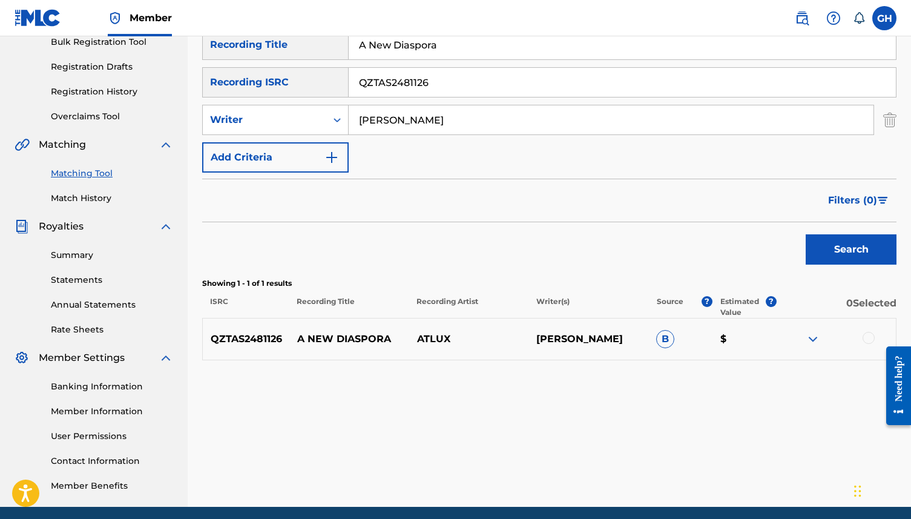
scroll to position [232, 0]
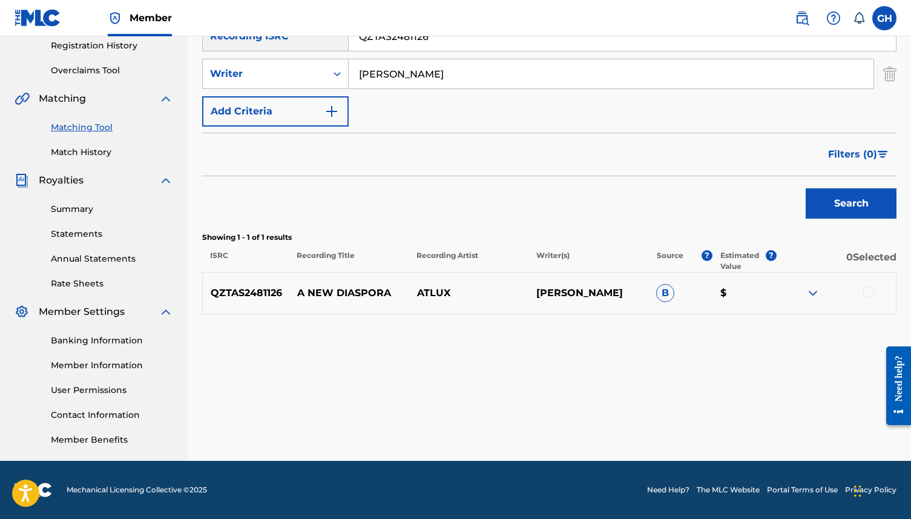
click at [816, 293] on img at bounding box center [812, 293] width 15 height 15
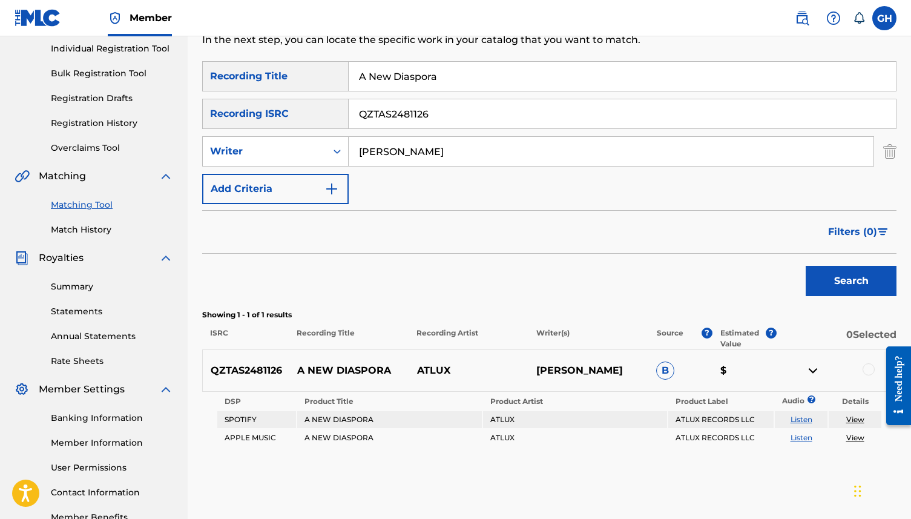
scroll to position [0, 0]
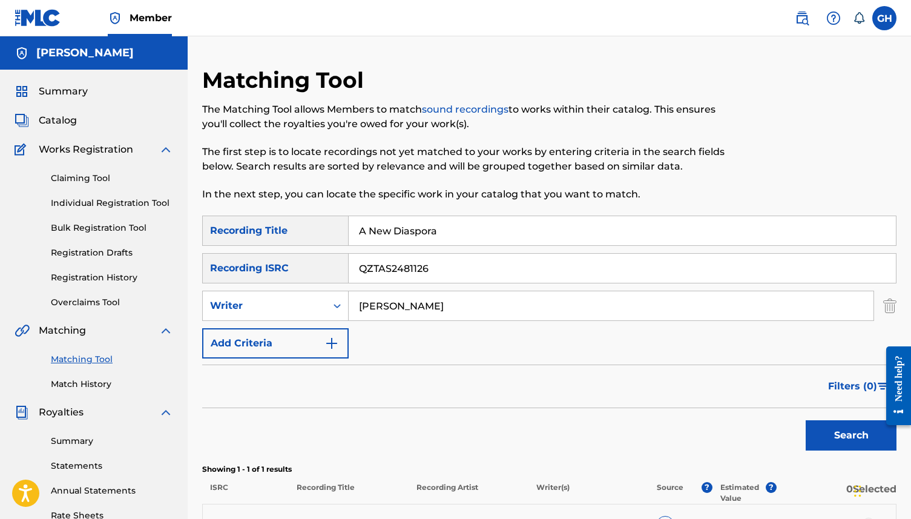
click at [90, 175] on link "Claiming Tool" at bounding box center [112, 178] width 122 height 13
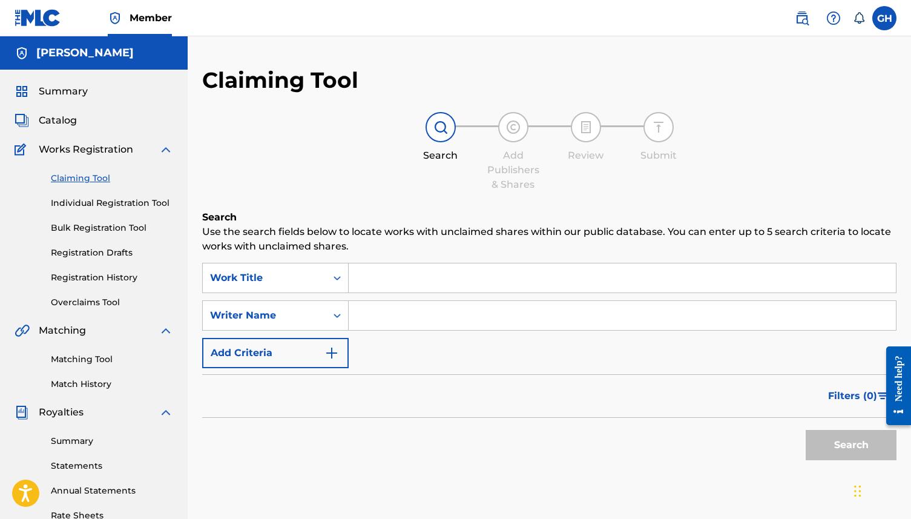
click at [422, 278] on input "Search Form" at bounding box center [622, 277] width 547 height 29
type input "A New Diaspora"
click at [455, 323] on input "Search Form" at bounding box center [622, 315] width 547 height 29
type input "[PERSON_NAME]"
click at [334, 359] on img "Search Form" at bounding box center [331, 353] width 15 height 15
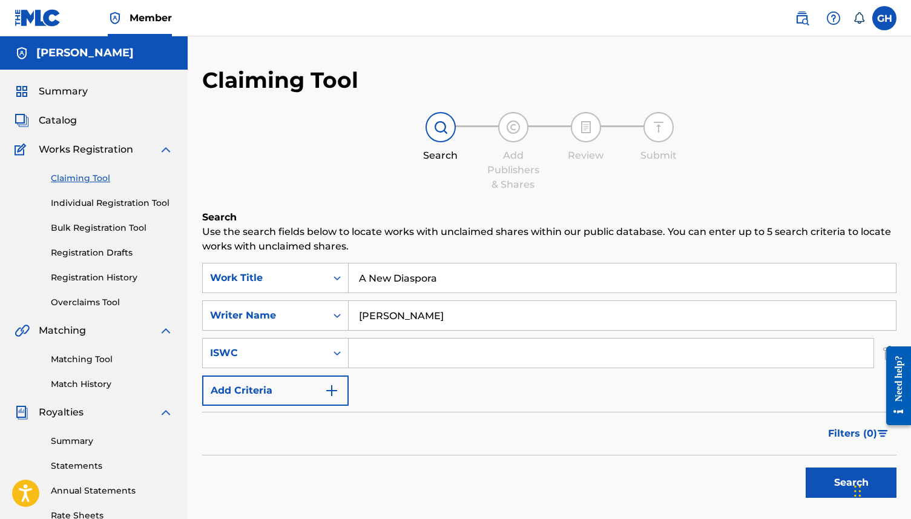
click at [391, 360] on input "Search Form" at bounding box center [611, 352] width 525 height 29
paste input "T-332.674.088-5"
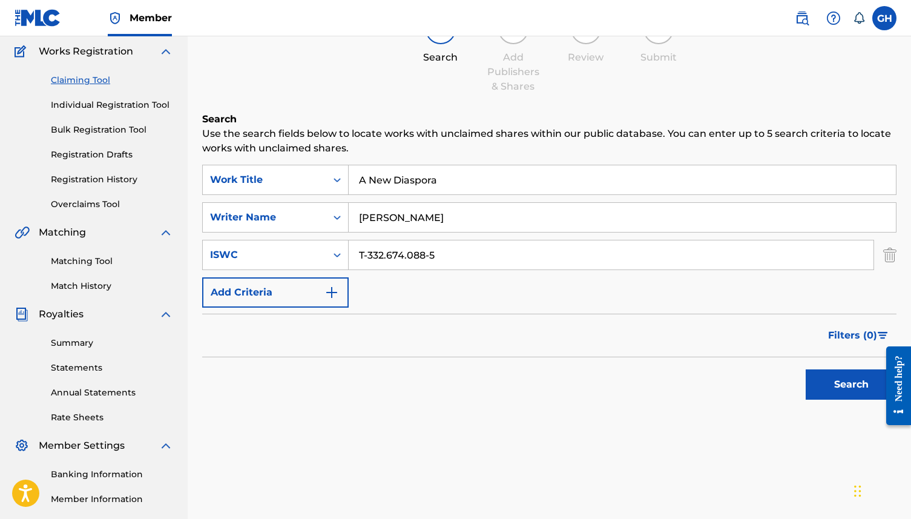
scroll to position [113, 0]
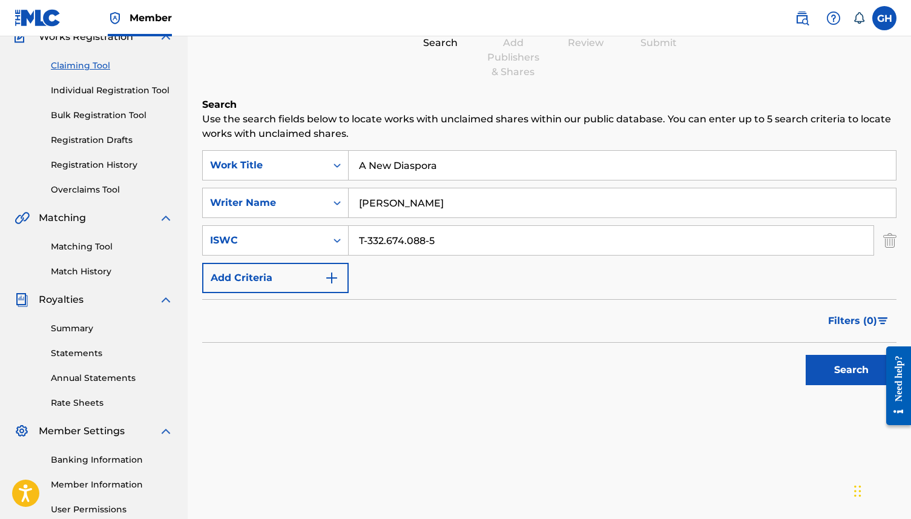
type input "T-332.674.088-5"
click at [822, 362] on button "Search" at bounding box center [850, 370] width 91 height 30
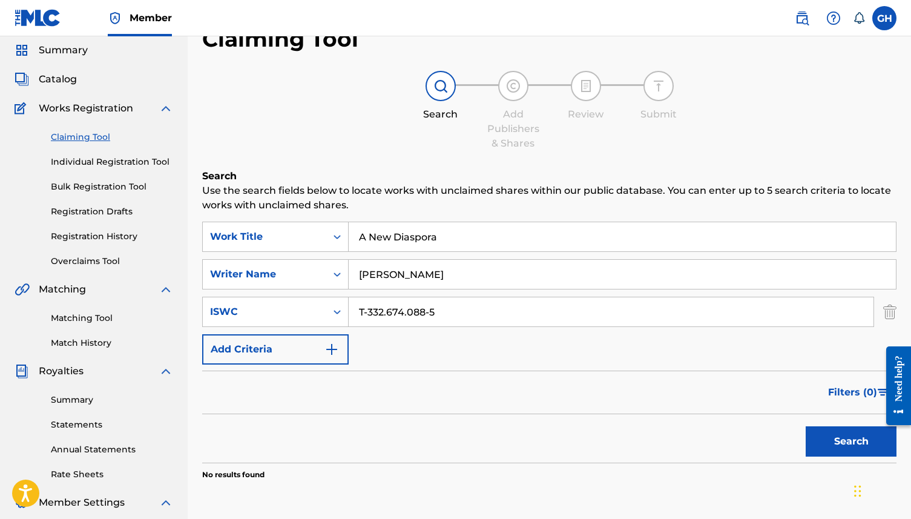
scroll to position [0, 0]
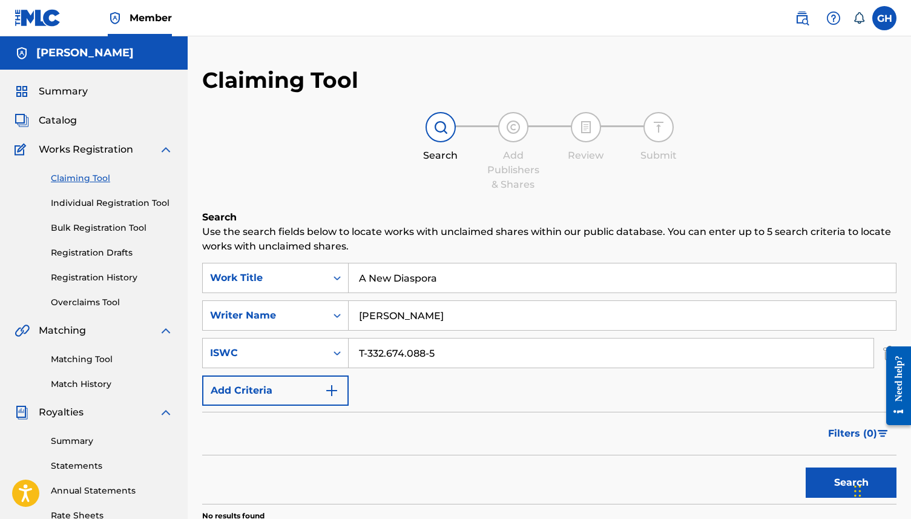
click at [90, 203] on link "Individual Registration Tool" at bounding box center [112, 203] width 122 height 13
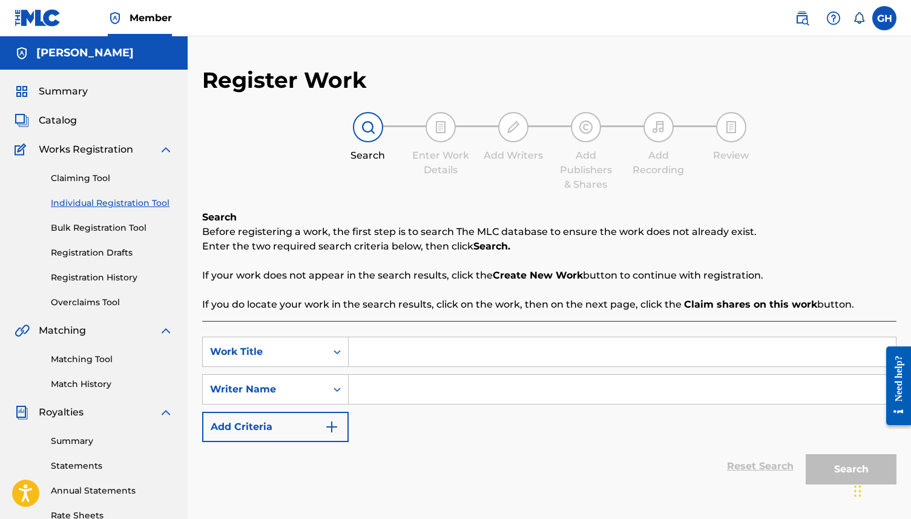
click at [90, 226] on link "Bulk Registration Tool" at bounding box center [112, 227] width 122 height 13
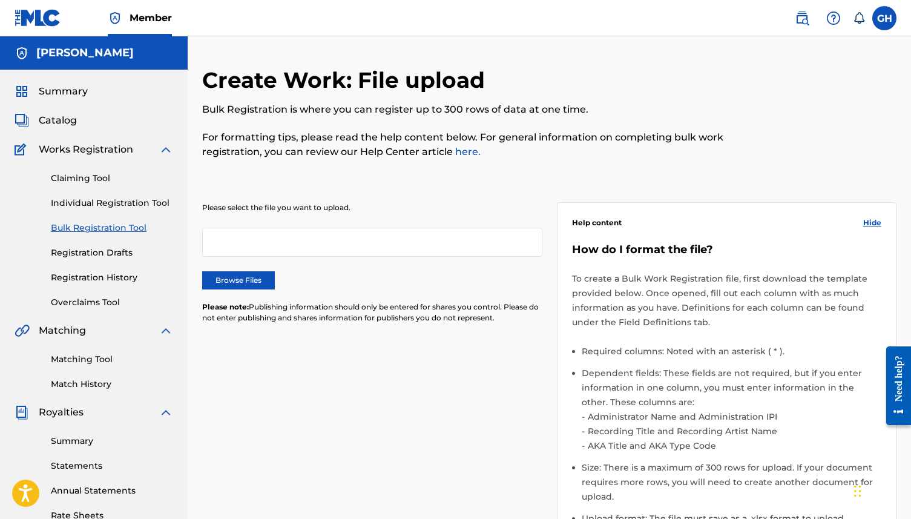
click at [90, 198] on link "Individual Registration Tool" at bounding box center [112, 203] width 122 height 13
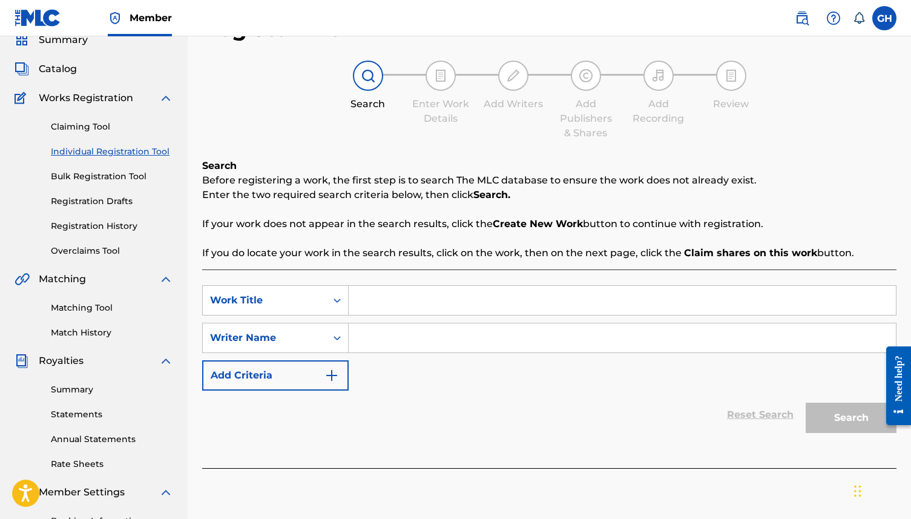
scroll to position [69, 0]
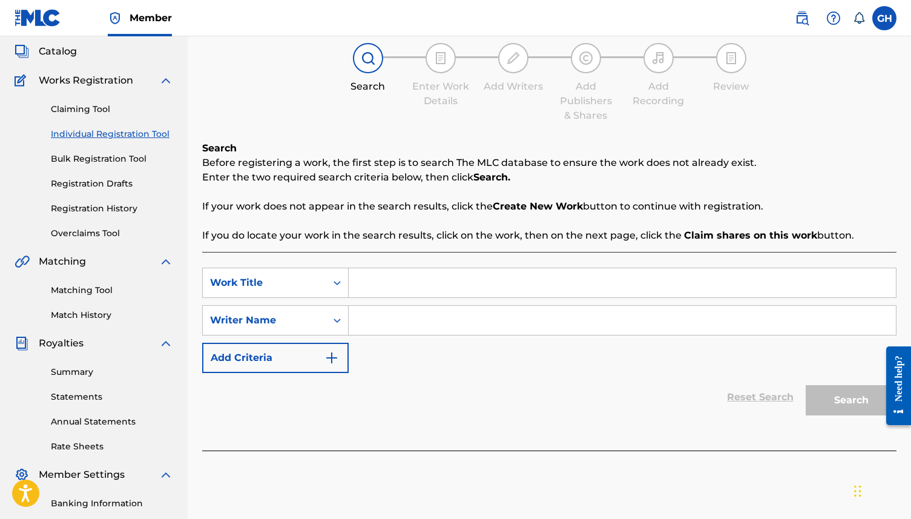
click at [395, 272] on input "Search Form" at bounding box center [622, 282] width 547 height 29
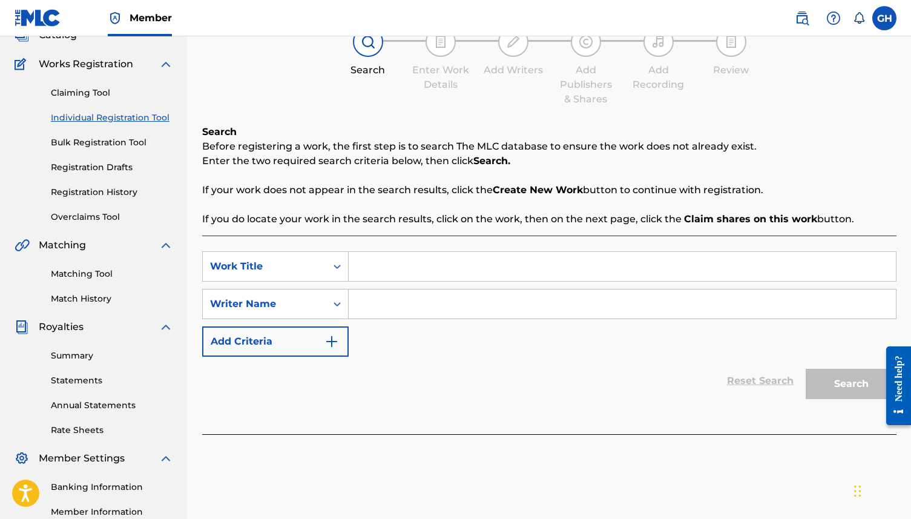
scroll to position [37, 0]
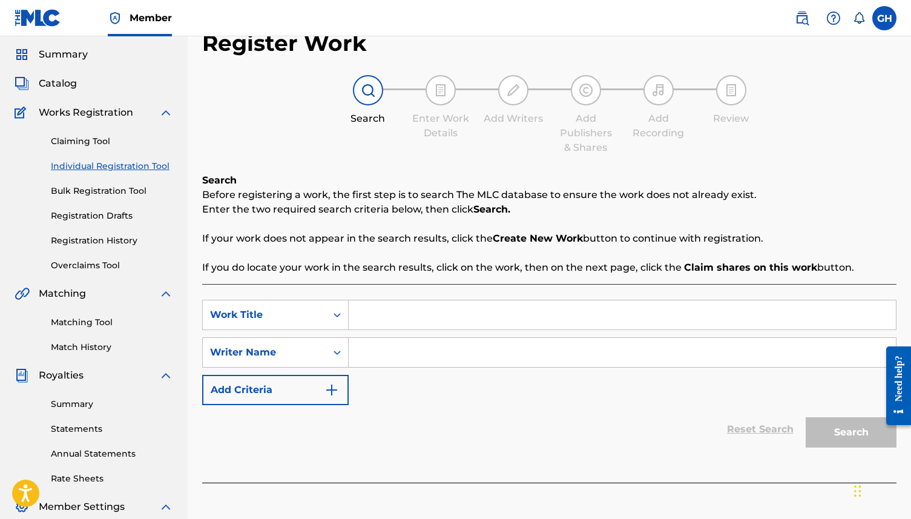
click at [399, 316] on input "Search Form" at bounding box center [622, 314] width 547 height 29
type input "Down the Rabbit Hole"
click at [385, 347] on input "Search Form" at bounding box center [622, 352] width 547 height 29
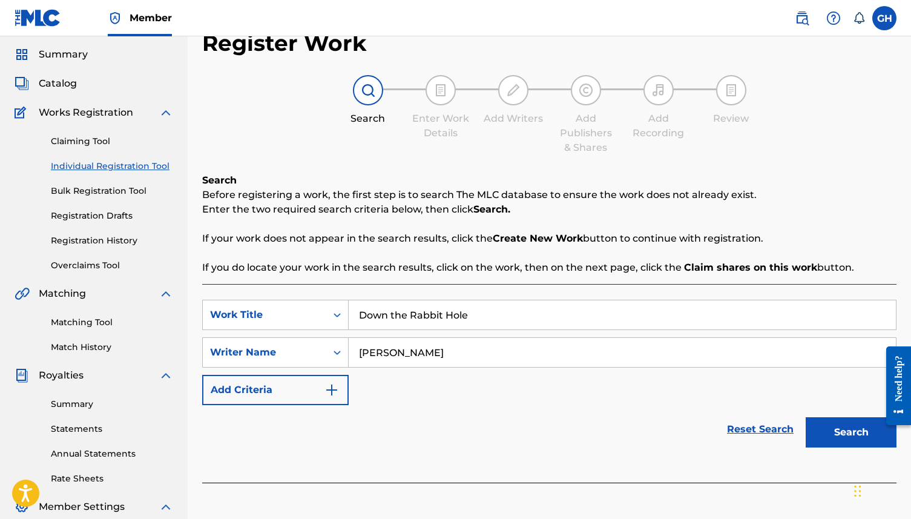
type input "[PERSON_NAME]"
click at [847, 436] on button "Search" at bounding box center [850, 432] width 91 height 30
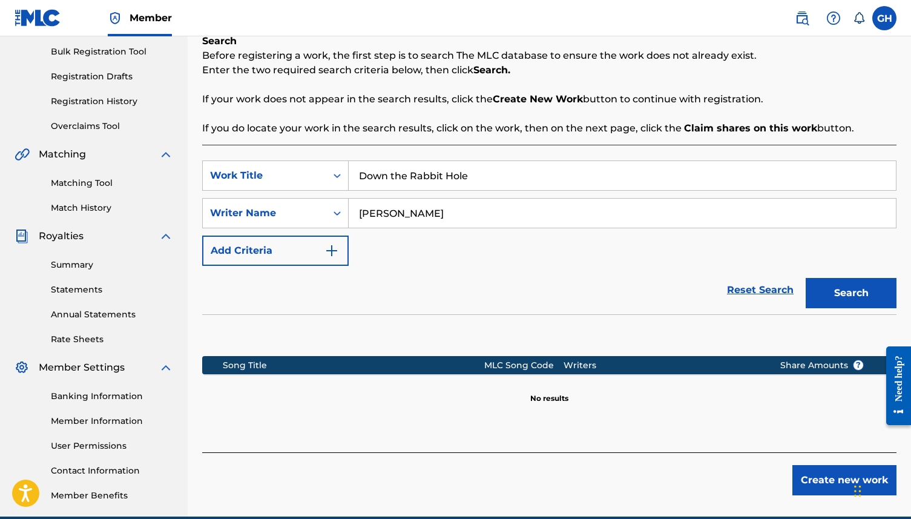
scroll to position [232, 0]
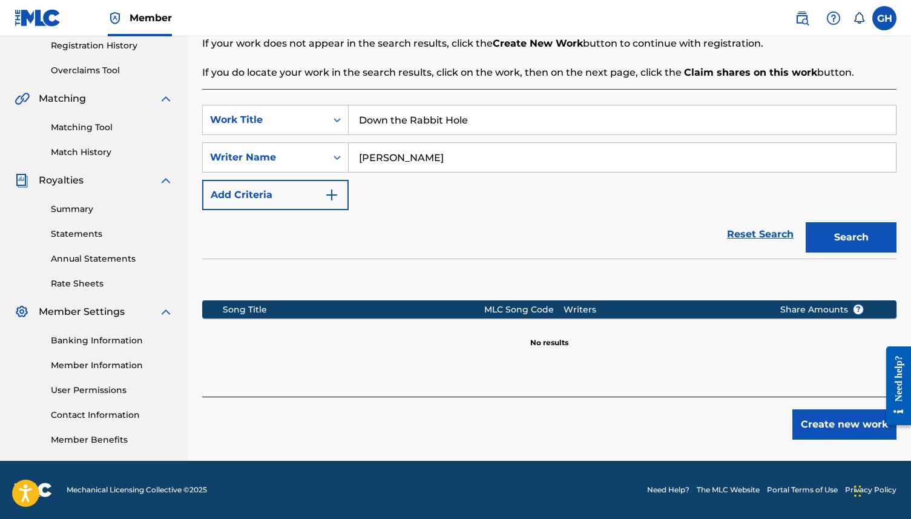
click at [815, 422] on button "Create new work" at bounding box center [844, 424] width 104 height 30
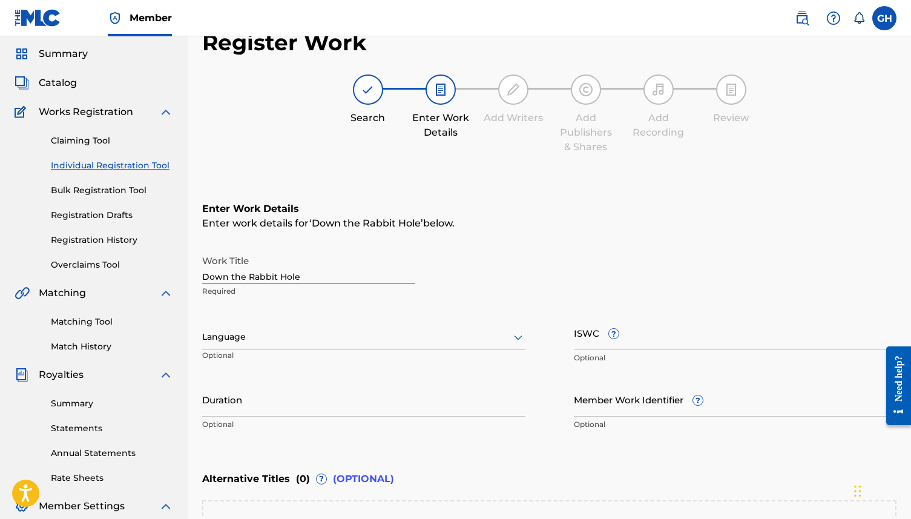
scroll to position [0, 0]
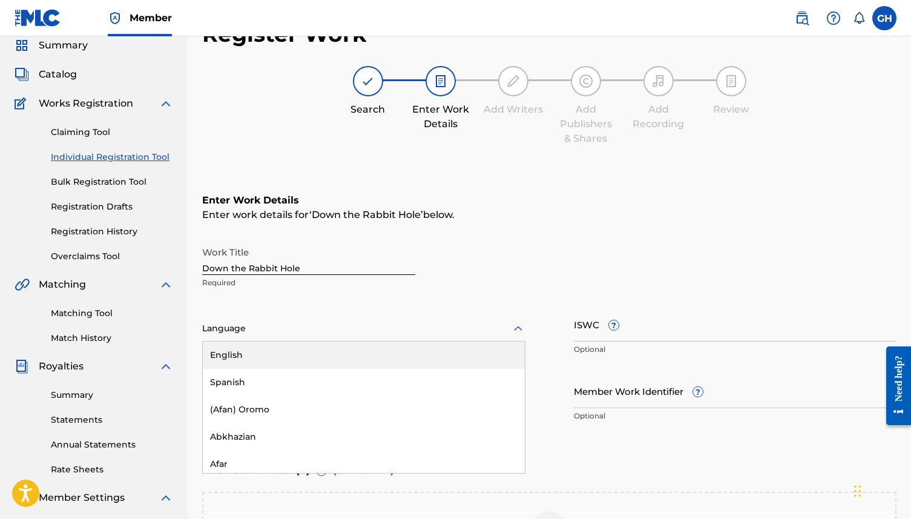
click at [264, 341] on div "English, 1 of 153. 153 results available. Use Up and Down to choose options, pr…" at bounding box center [363, 328] width 323 height 25
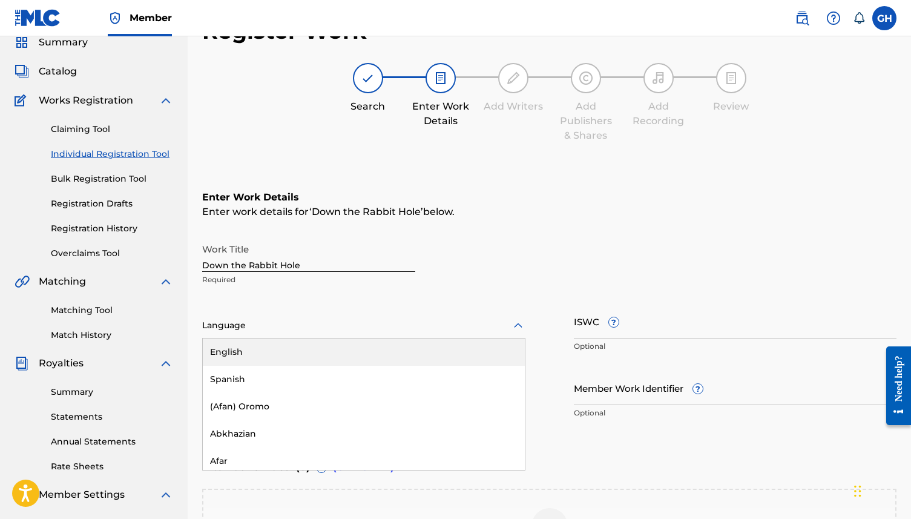
scroll to position [51, 0]
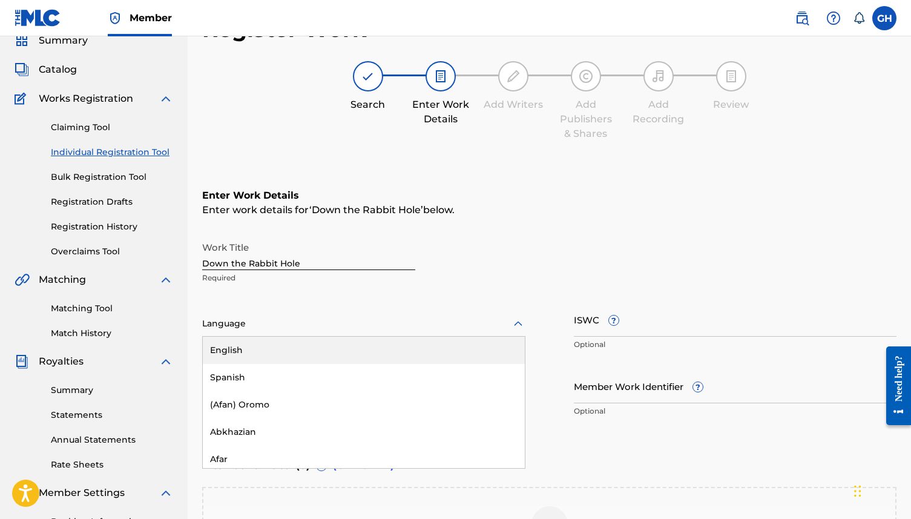
click at [258, 349] on div "English" at bounding box center [364, 349] width 322 height 27
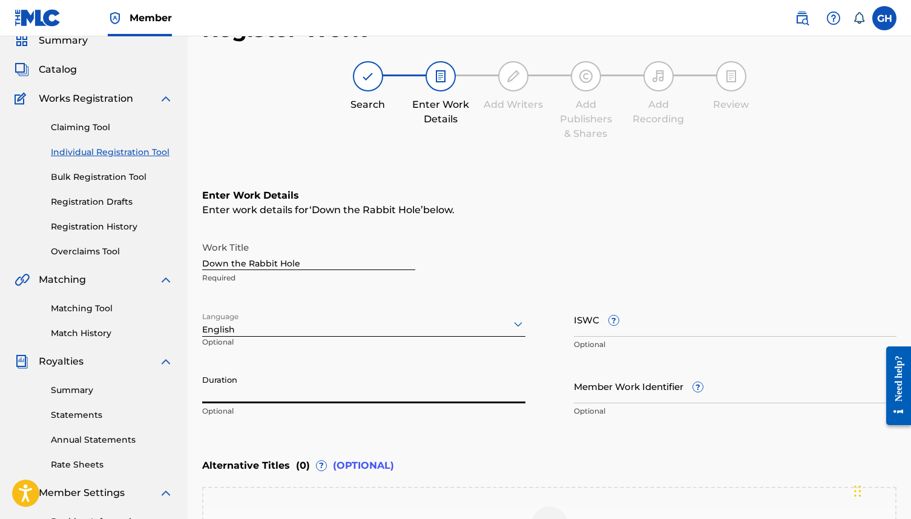
click at [282, 389] on input "Duration" at bounding box center [363, 386] width 323 height 34
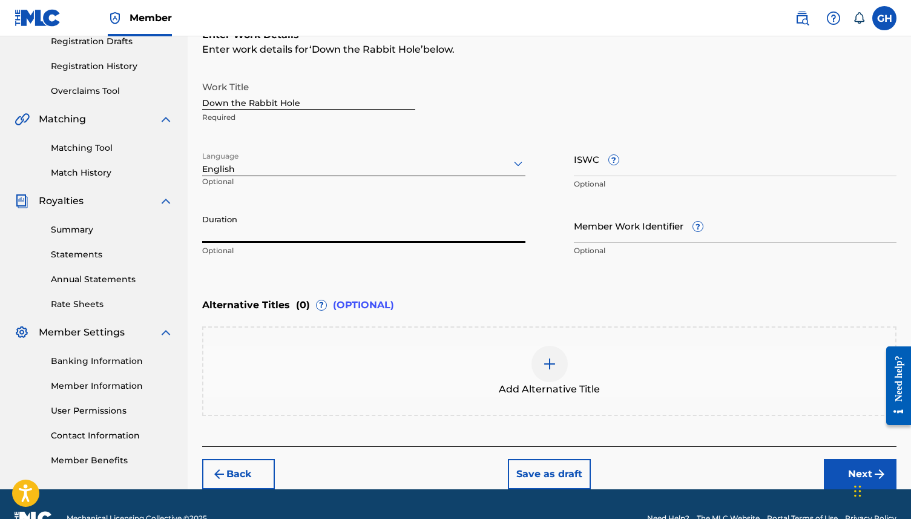
scroll to position [239, 0]
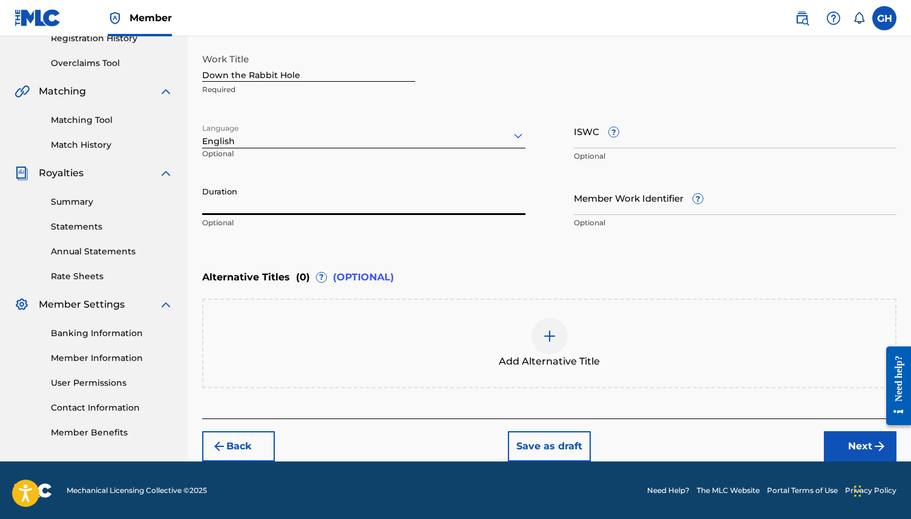
click at [836, 447] on button "Next" at bounding box center [860, 446] width 73 height 30
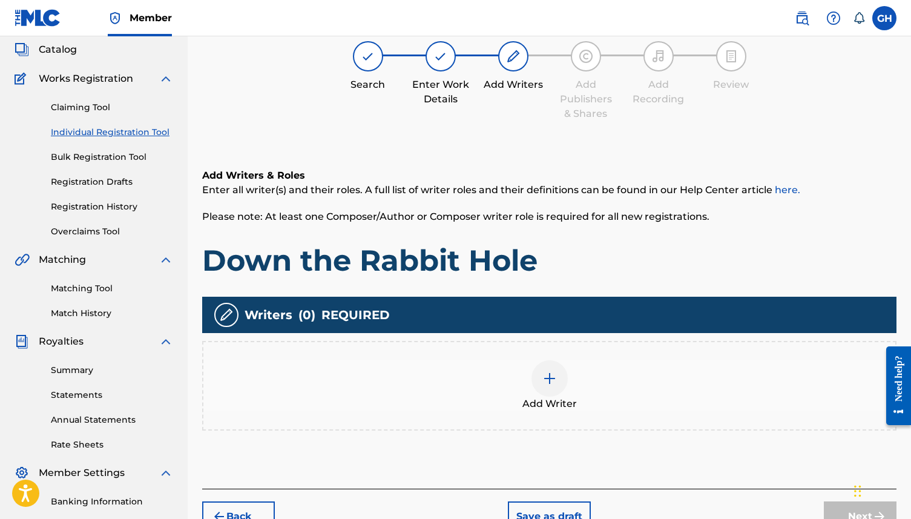
scroll to position [54, 0]
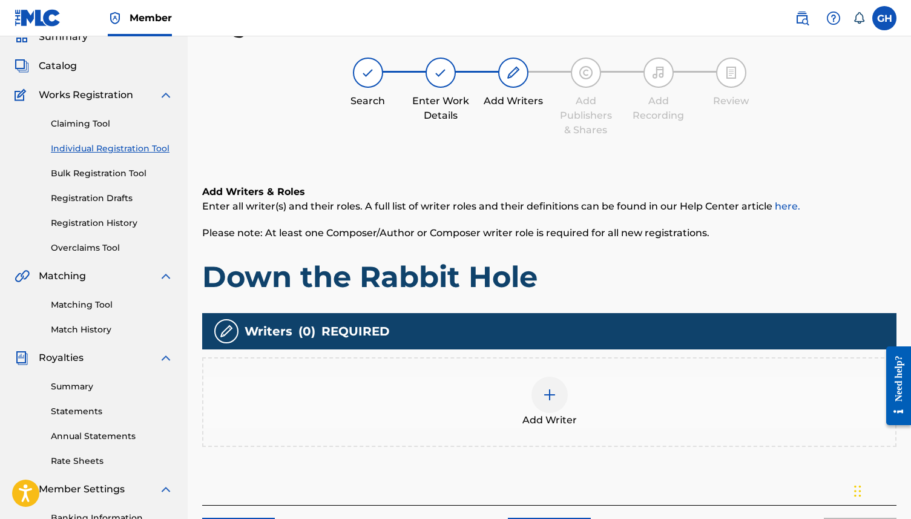
click at [549, 395] on img at bounding box center [549, 394] width 15 height 15
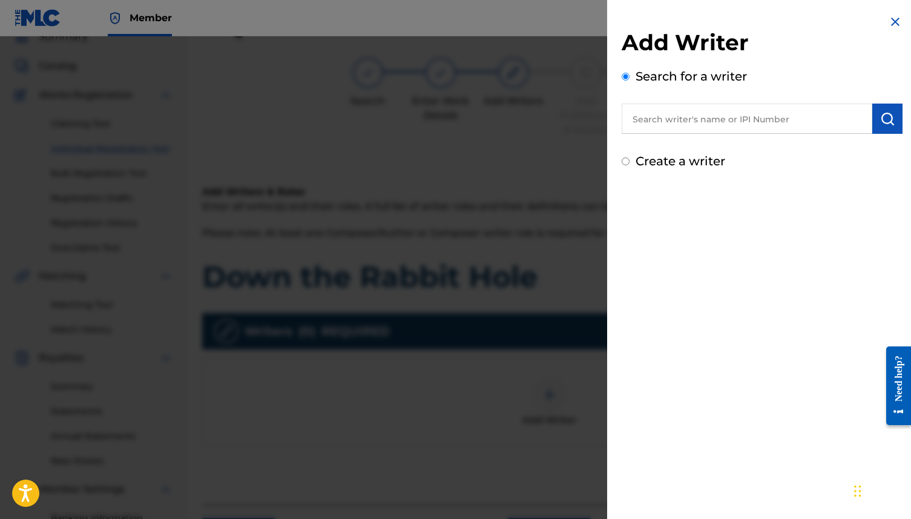
click at [662, 128] on input "text" at bounding box center [746, 118] width 251 height 30
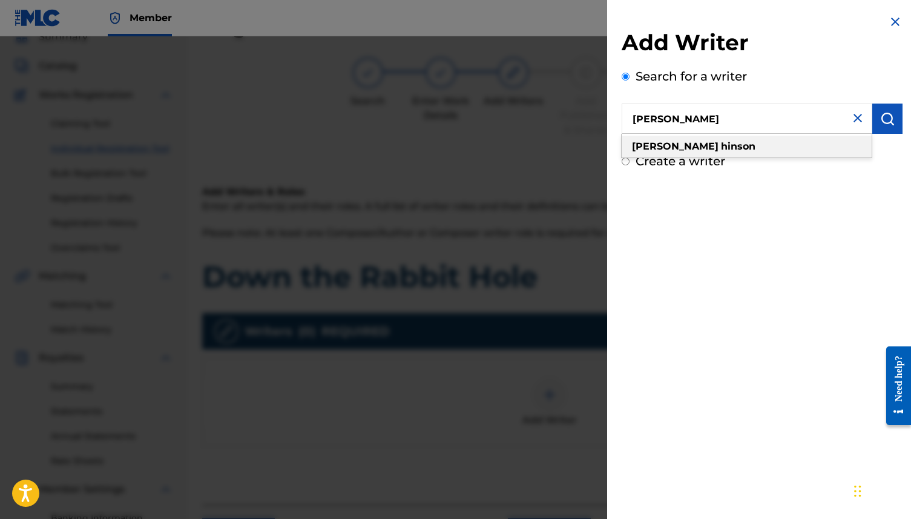
click at [710, 152] on div "[PERSON_NAME]" at bounding box center [746, 147] width 250 height 22
type input "[PERSON_NAME]"
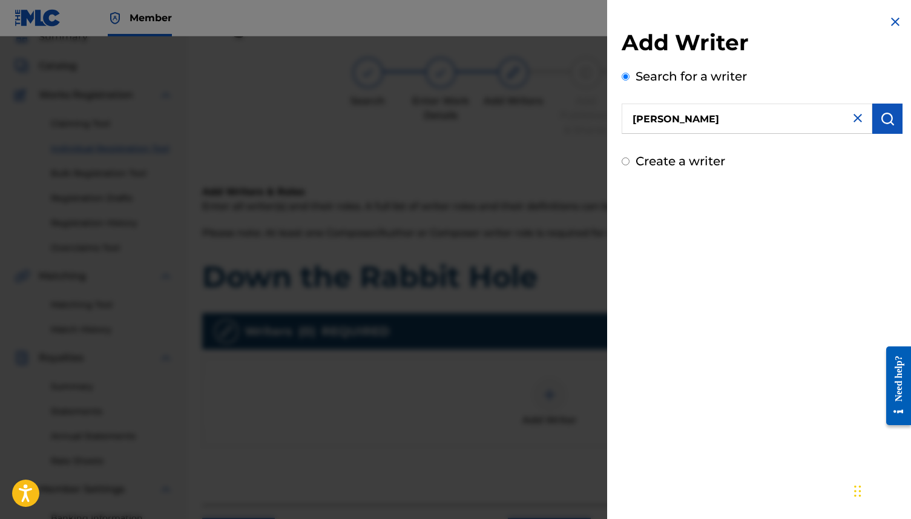
click at [880, 125] on img "submit" at bounding box center [887, 118] width 15 height 15
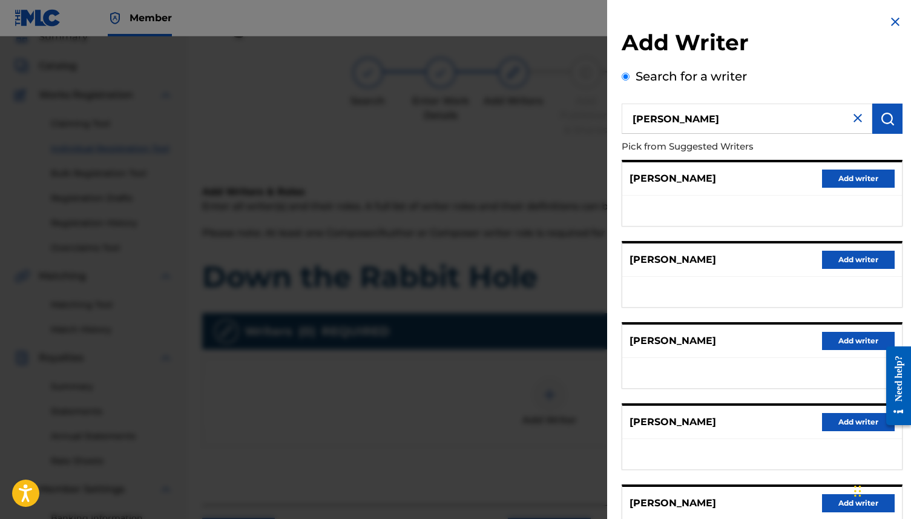
scroll to position [108, 0]
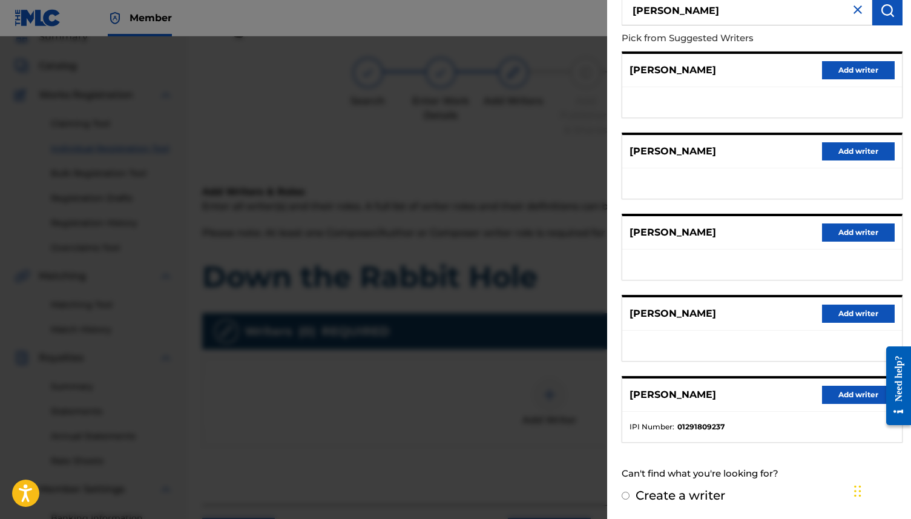
click at [837, 394] on button "Add writer" at bounding box center [858, 394] width 73 height 18
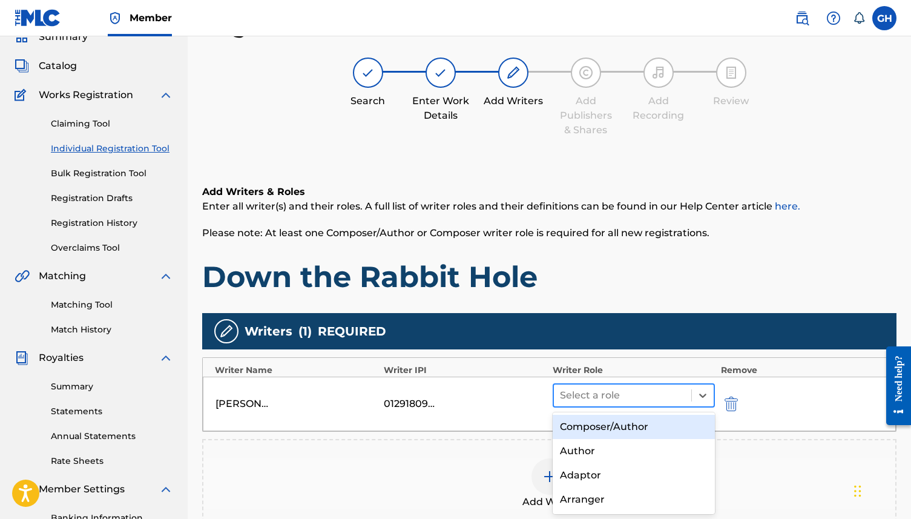
click at [592, 399] on div at bounding box center [622, 395] width 125 height 17
click at [587, 430] on div "Composer/Author" at bounding box center [633, 426] width 162 height 24
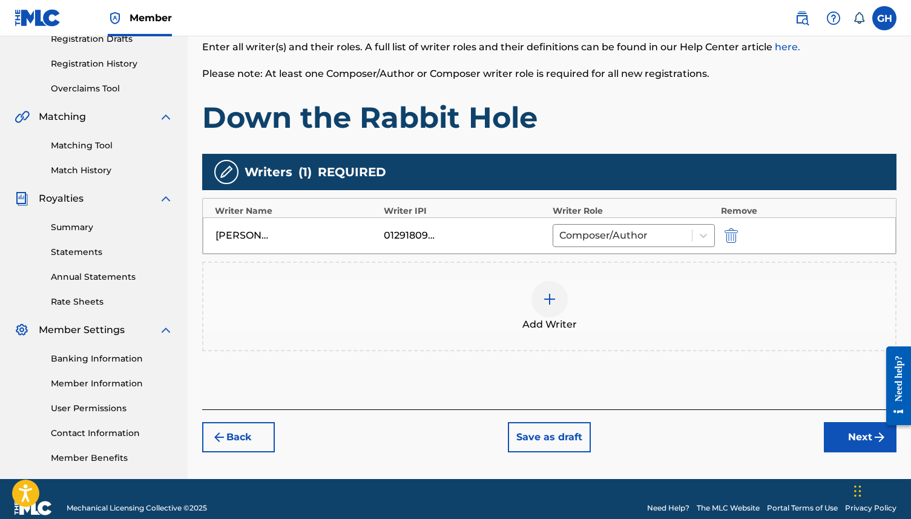
scroll to position [232, 0]
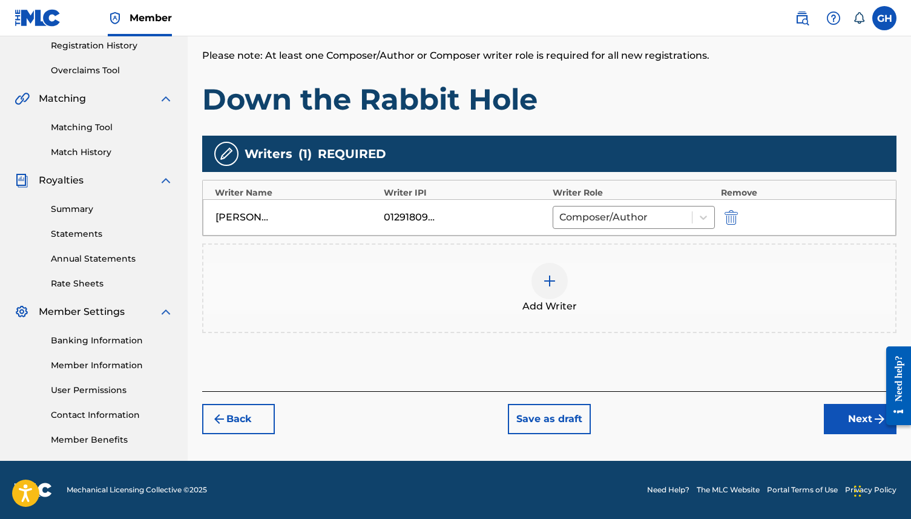
click at [829, 427] on button "Next" at bounding box center [860, 419] width 73 height 30
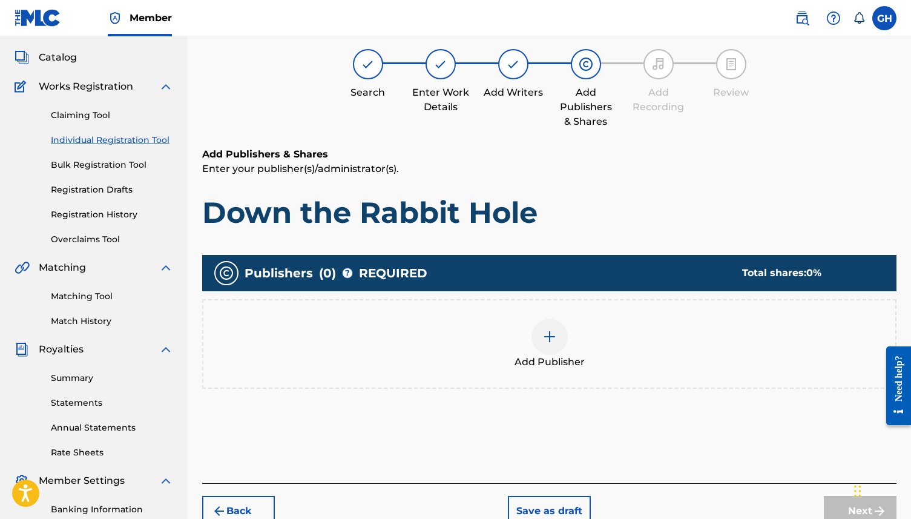
scroll to position [54, 0]
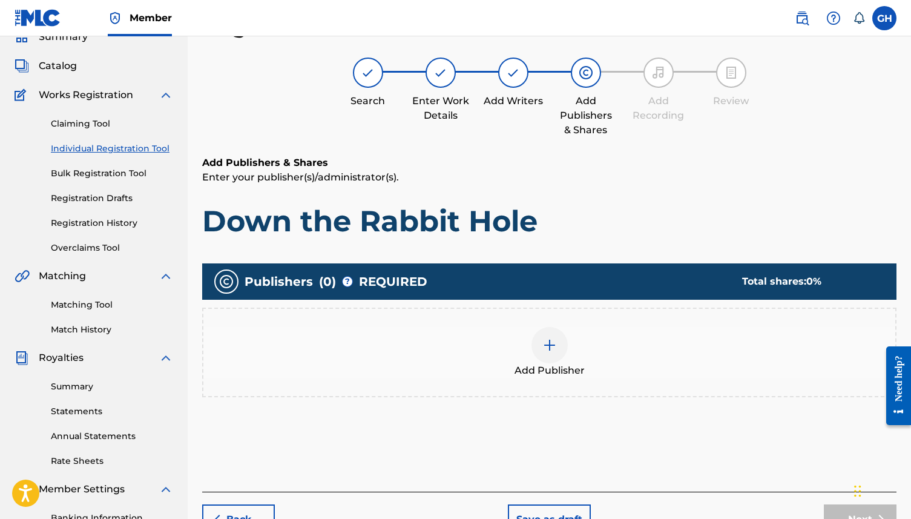
click at [551, 348] on img at bounding box center [549, 345] width 15 height 15
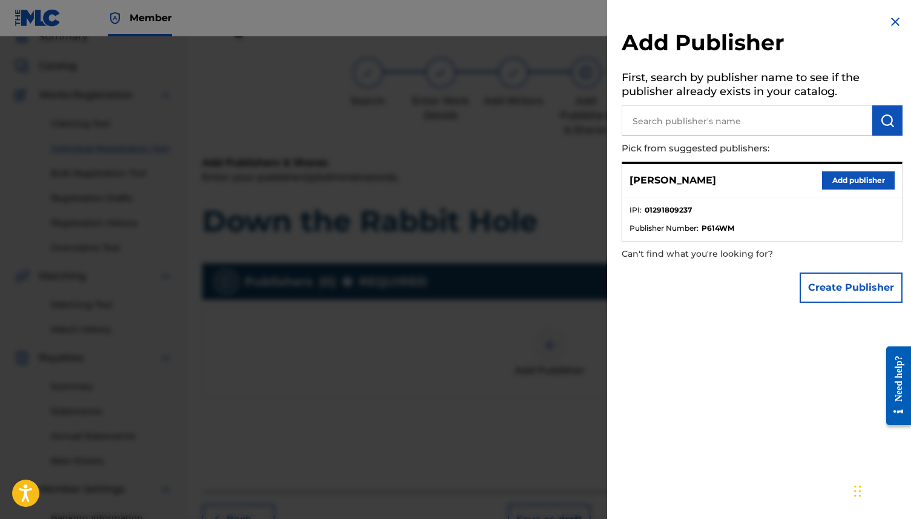
click at [853, 179] on button "Add publisher" at bounding box center [858, 180] width 73 height 18
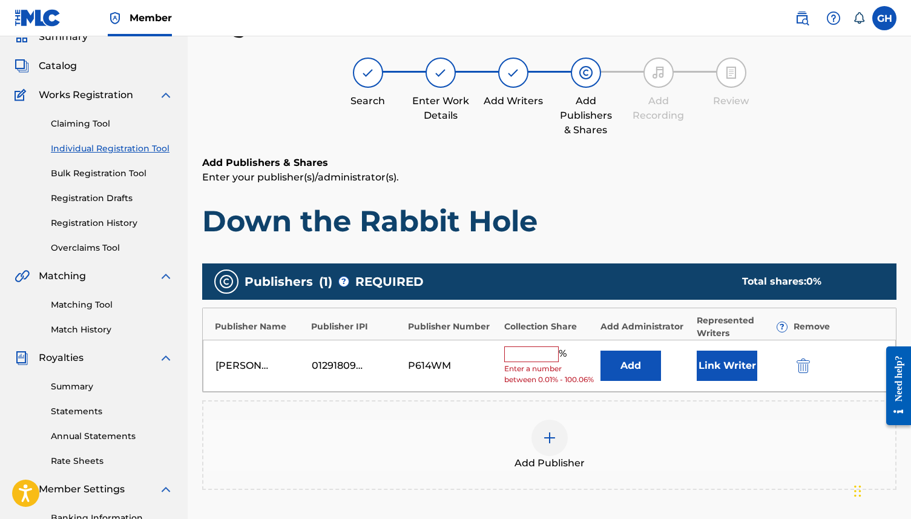
click at [537, 356] on input "text" at bounding box center [531, 354] width 54 height 16
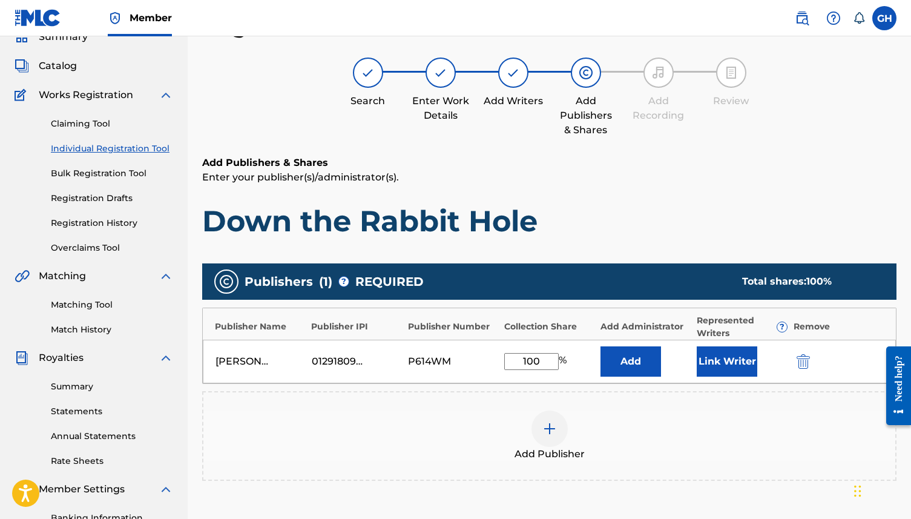
type input "100"
click at [739, 422] on div "Add Publisher" at bounding box center [549, 435] width 692 height 51
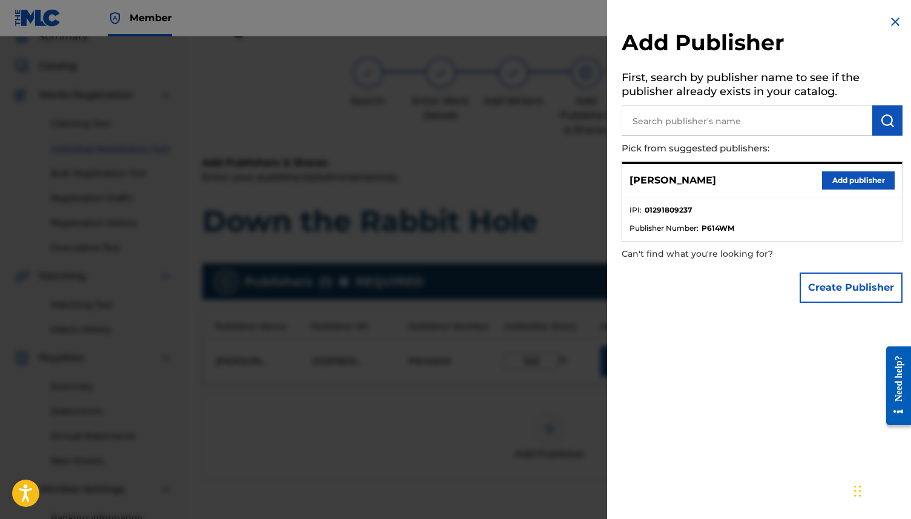
click at [894, 22] on img at bounding box center [895, 22] width 15 height 15
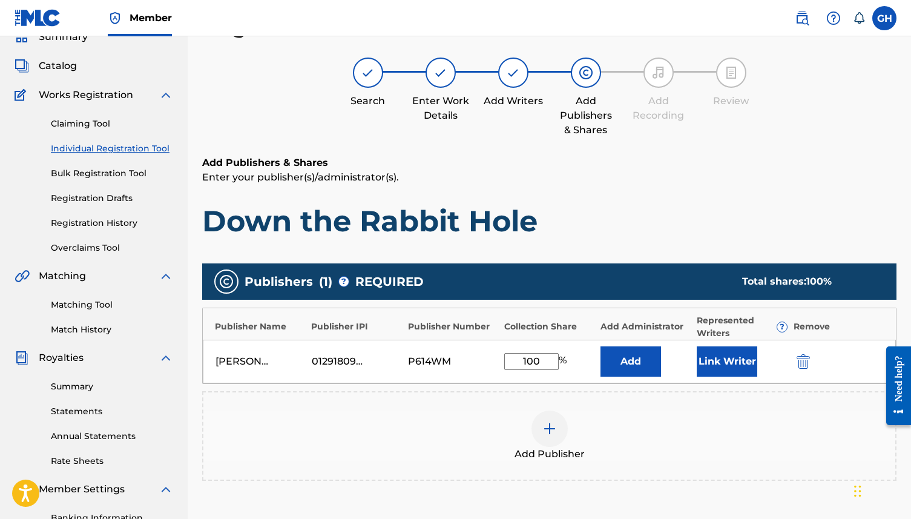
click at [736, 360] on button "Link Writer" at bounding box center [726, 361] width 61 height 30
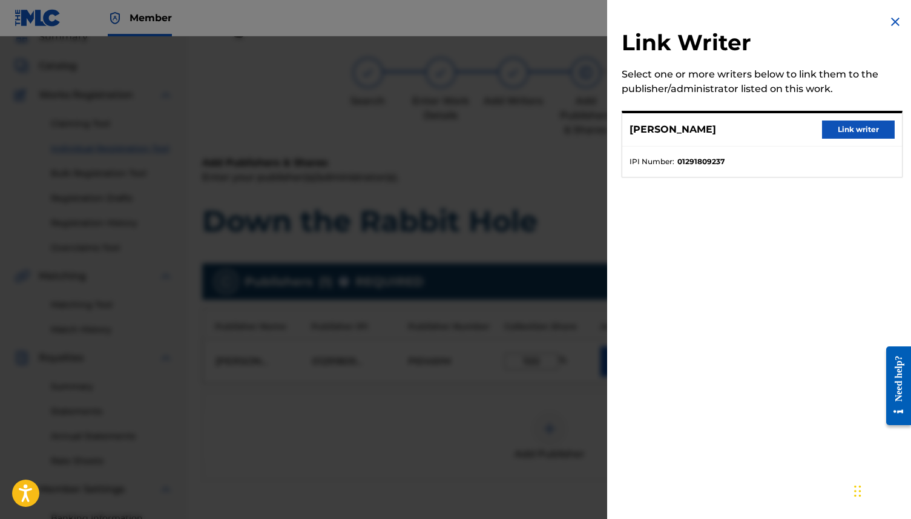
click at [842, 126] on button "Link writer" at bounding box center [858, 129] width 73 height 18
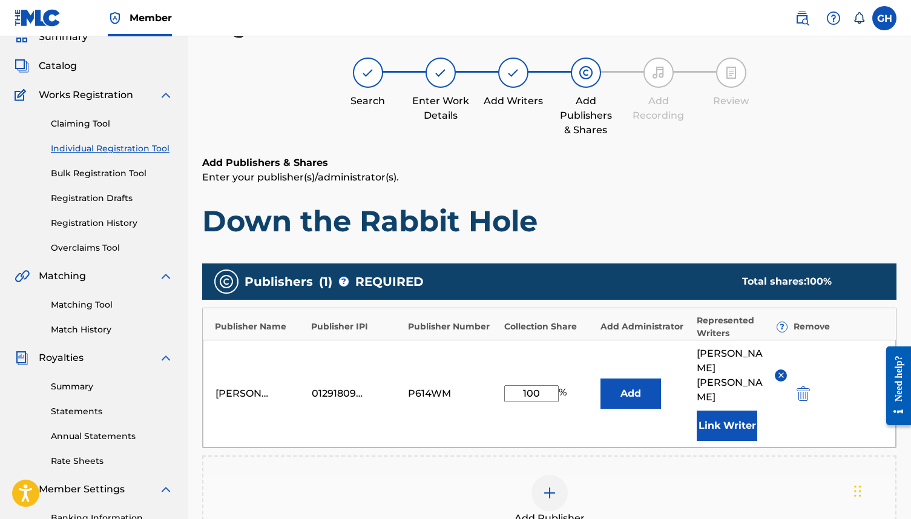
scroll to position [247, 0]
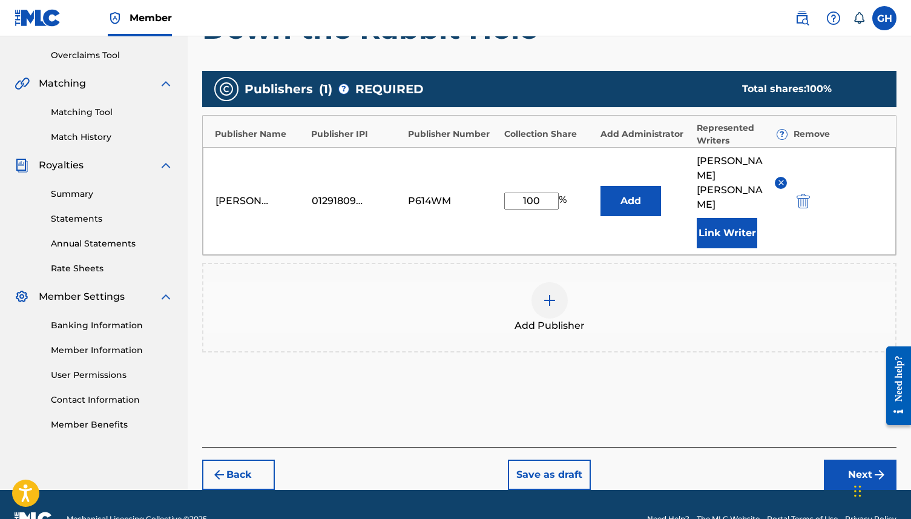
click at [833, 459] on button "Next" at bounding box center [860, 474] width 73 height 30
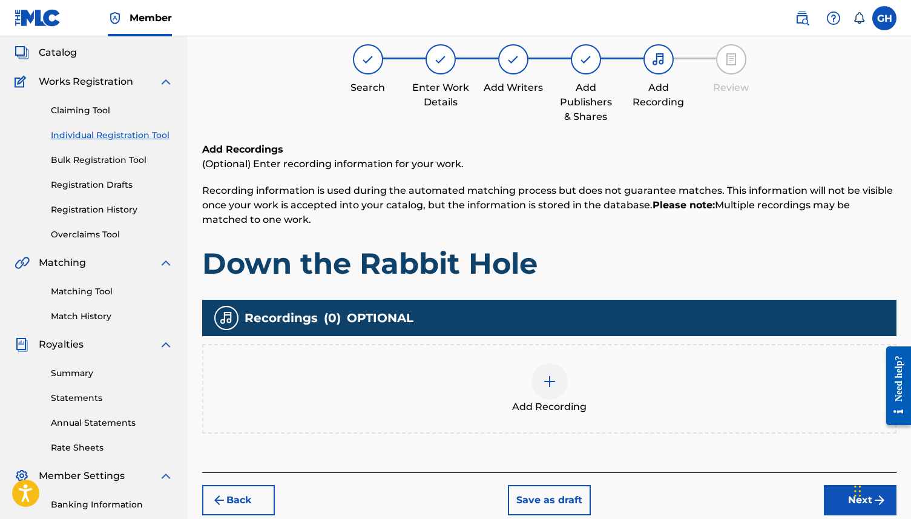
scroll to position [54, 0]
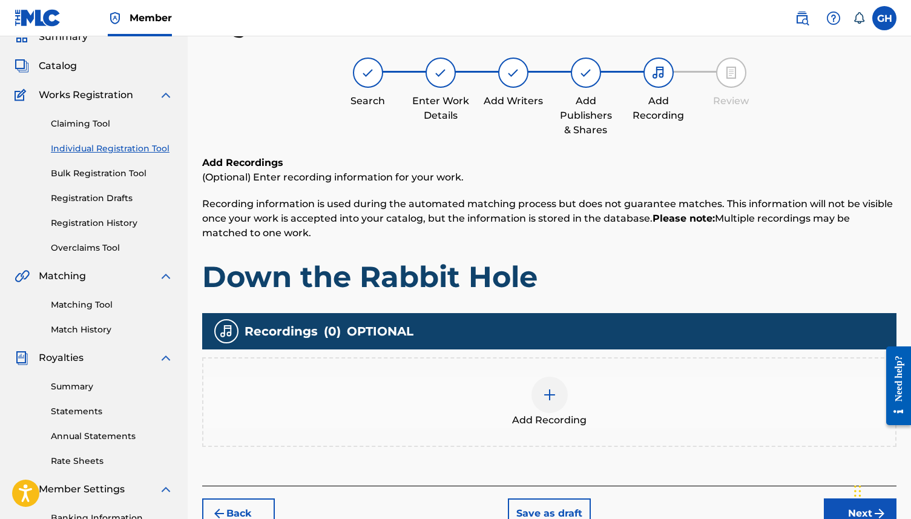
click at [541, 399] on div at bounding box center [549, 394] width 36 height 36
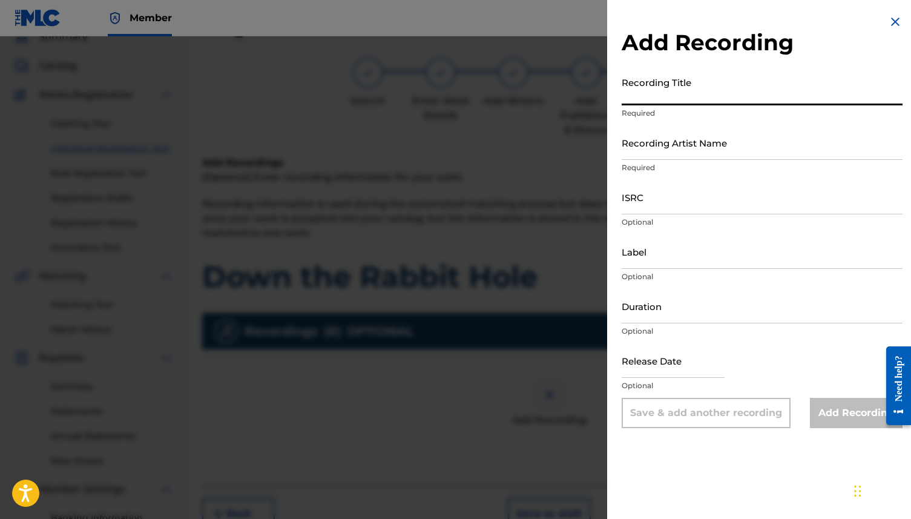
click at [701, 91] on input "Recording Title" at bounding box center [761, 88] width 281 height 34
type input "Down the Rabbit Hole"
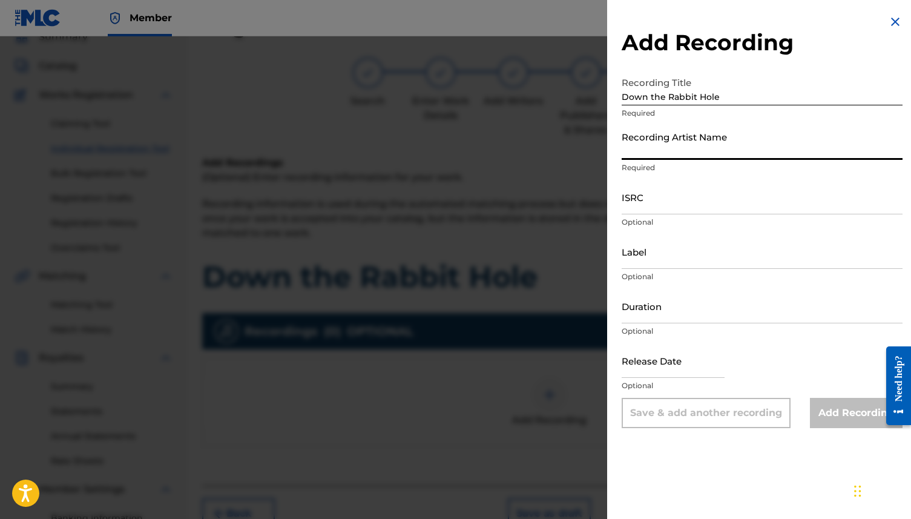
click at [669, 141] on input "Recording Artist Name" at bounding box center [761, 142] width 281 height 34
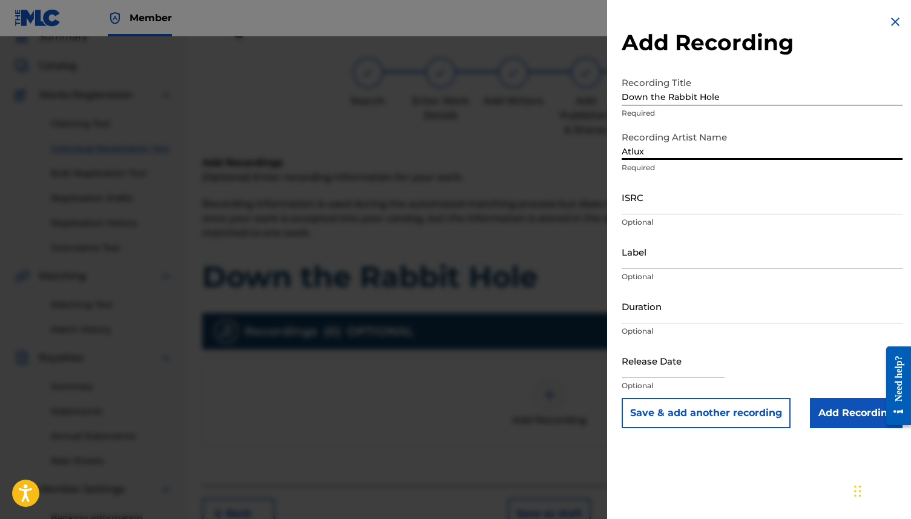
type input "Atlux"
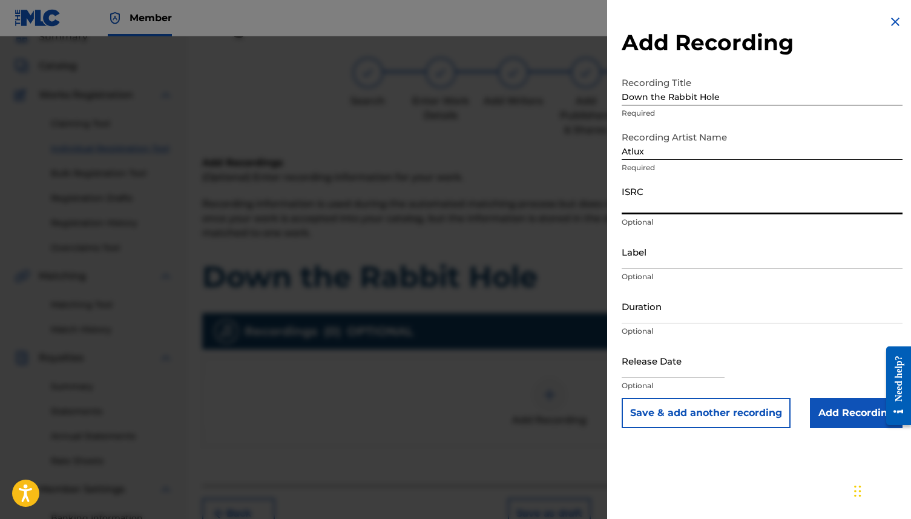
click at [658, 201] on input "ISRC" at bounding box center [761, 197] width 281 height 34
paste input "QZNWZ2392712"
type input "QZNWZ2392712"
click at [626, 260] on input "Label" at bounding box center [761, 251] width 281 height 34
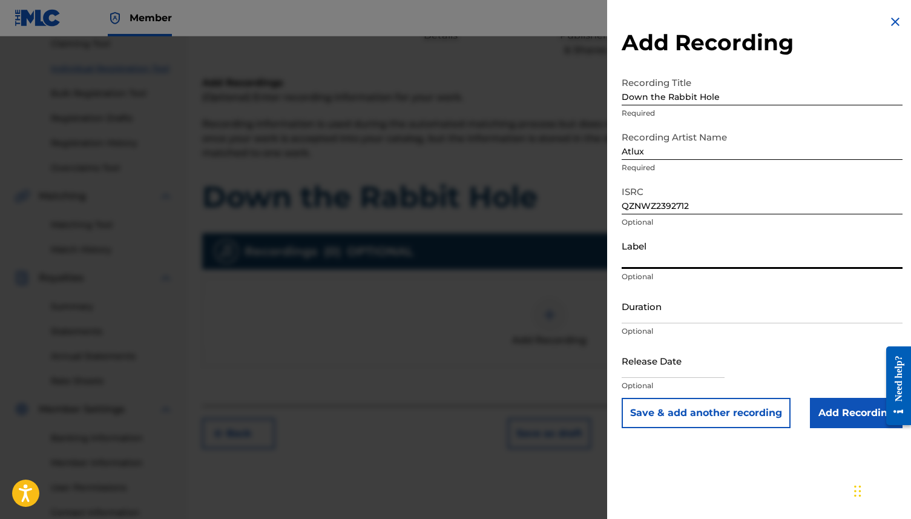
scroll to position [163, 0]
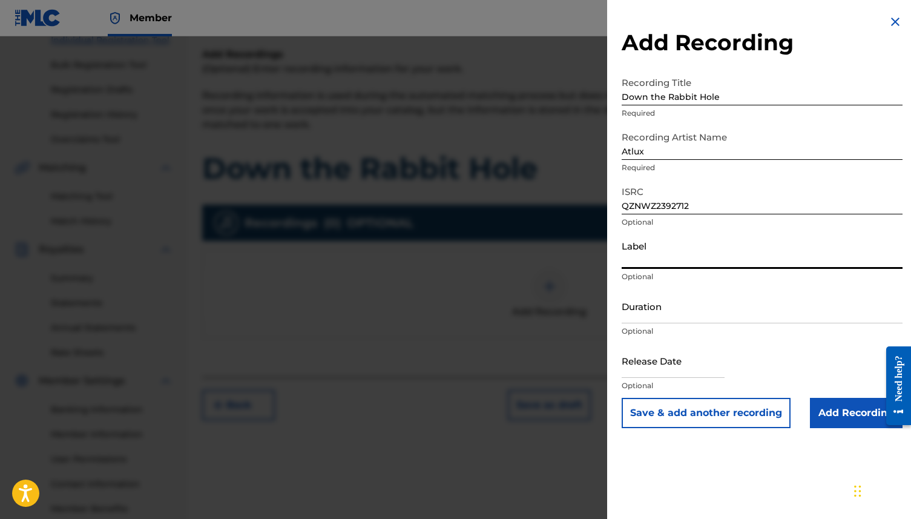
click at [839, 407] on input "Add Recording" at bounding box center [856, 413] width 93 height 30
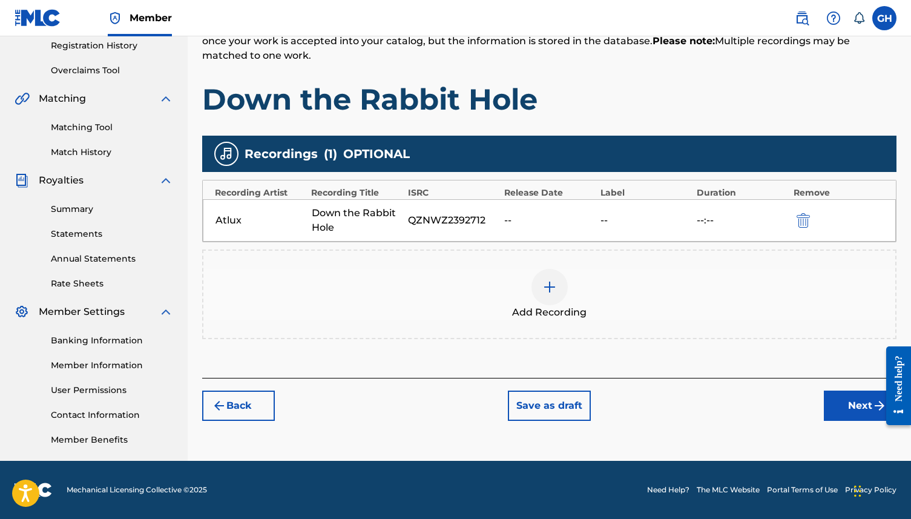
click at [862, 408] on button "Next" at bounding box center [860, 405] width 73 height 30
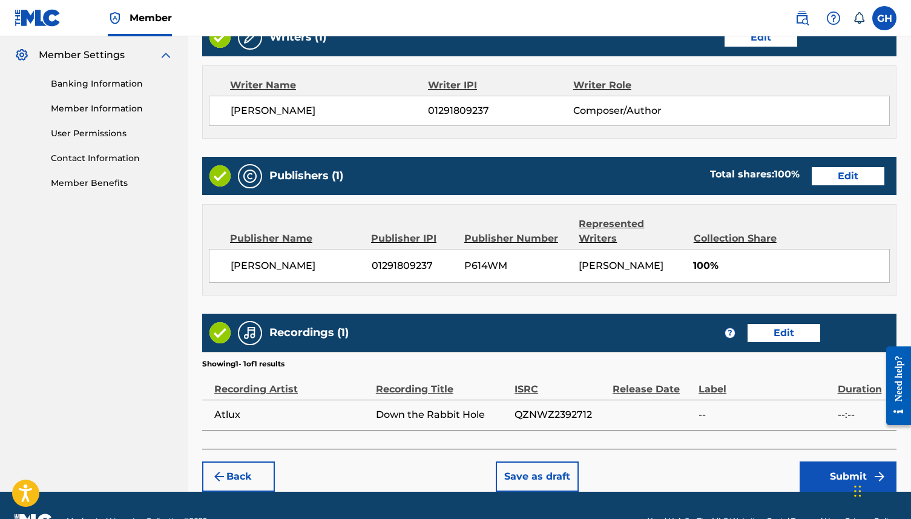
scroll to position [503, 0]
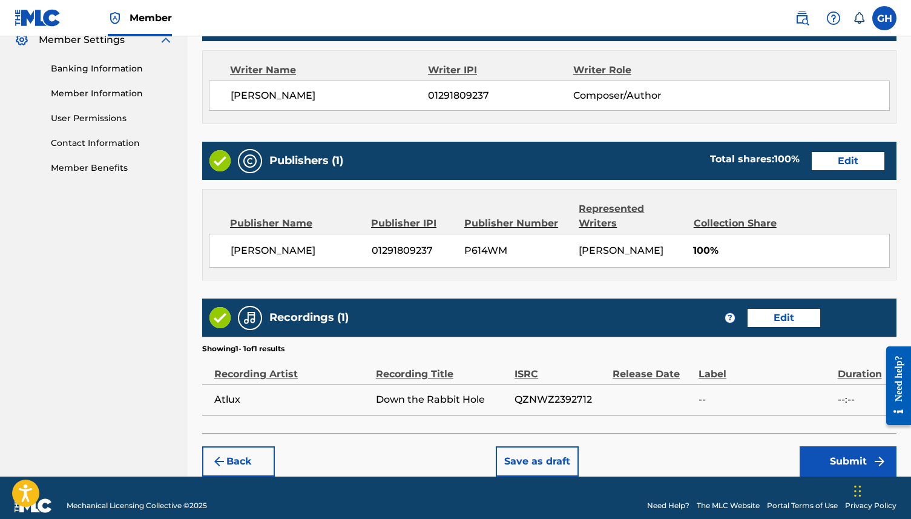
click at [823, 450] on button "Submit" at bounding box center [847, 461] width 97 height 30
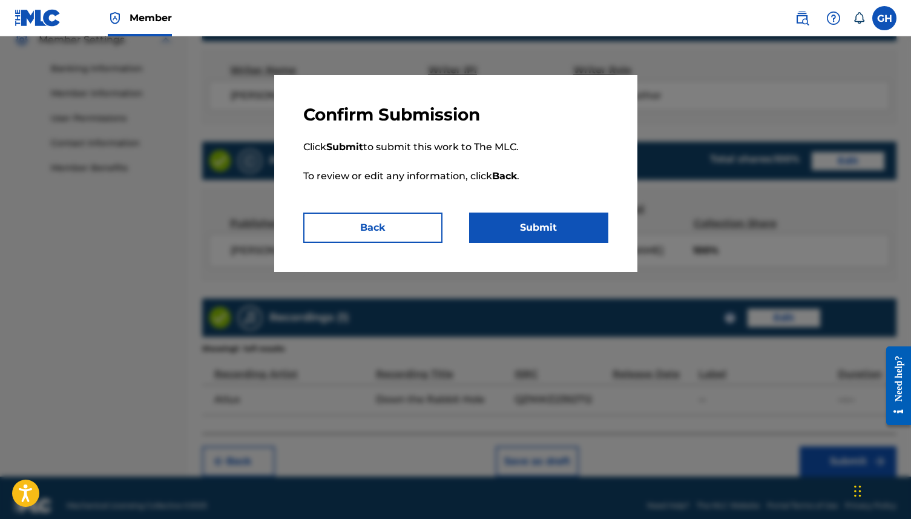
click at [559, 229] on button "Submit" at bounding box center [538, 227] width 139 height 30
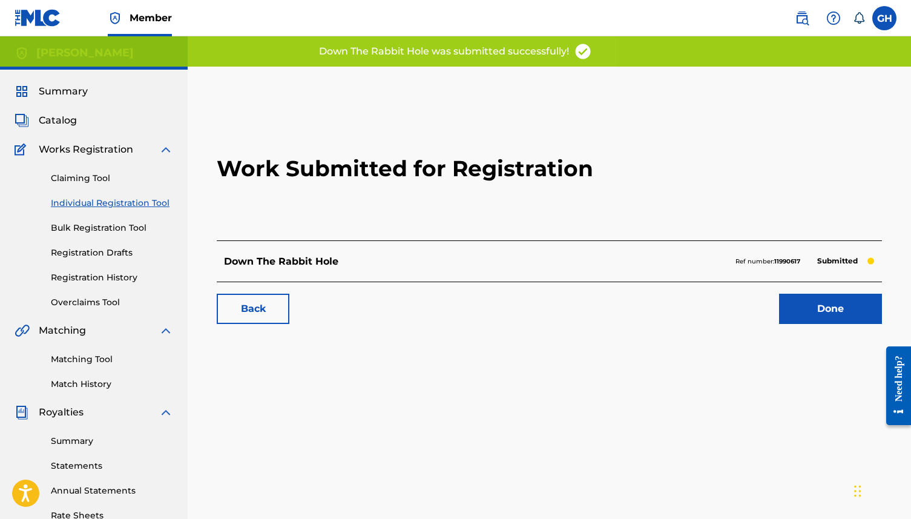
click at [817, 312] on link "Done" at bounding box center [830, 308] width 103 height 30
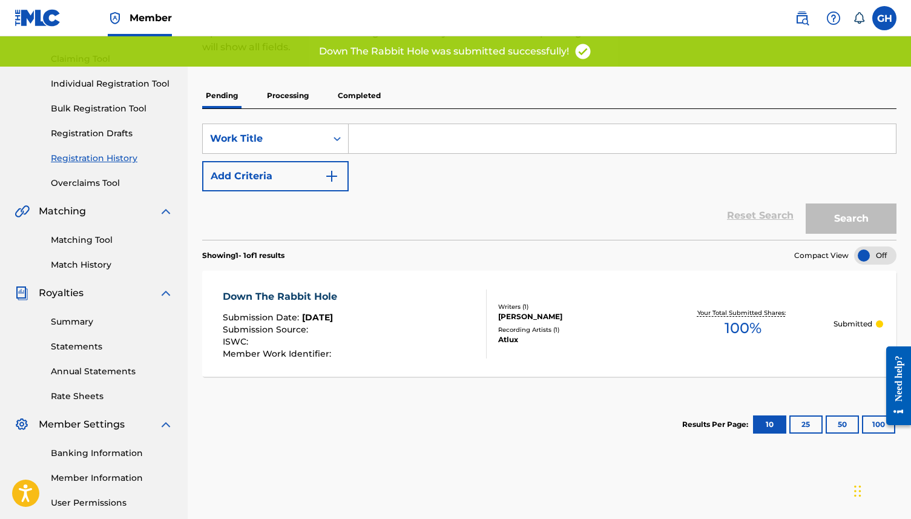
scroll to position [126, 0]
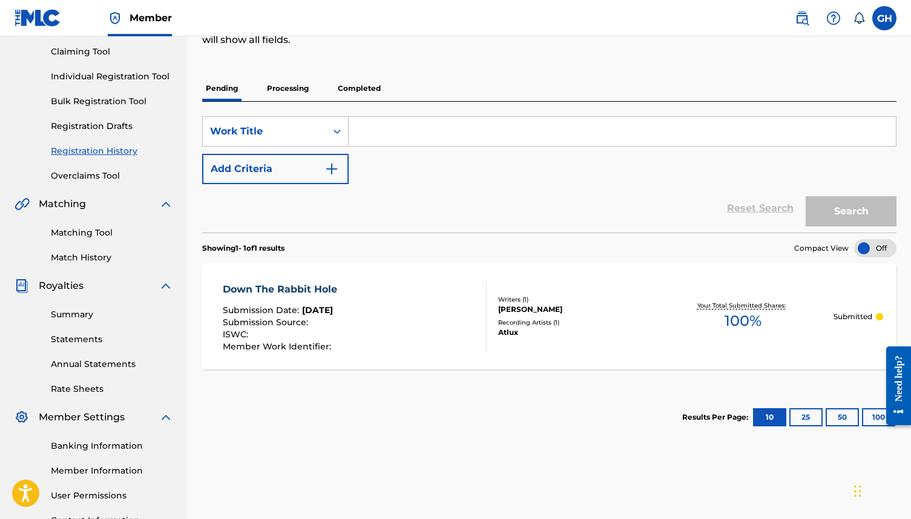
click at [91, 225] on div "Matching Tool Match History" at bounding box center [94, 237] width 159 height 53
click at [84, 230] on link "Matching Tool" at bounding box center [112, 232] width 122 height 13
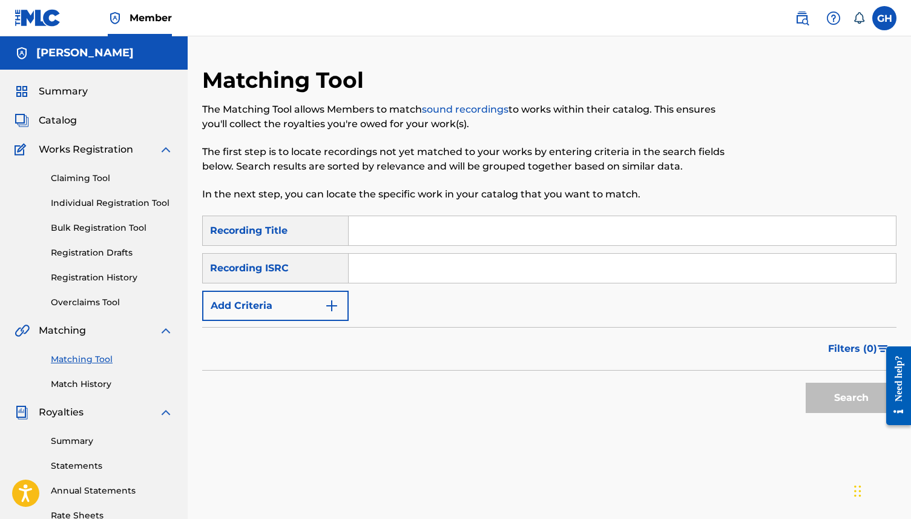
click at [382, 243] on input "Search Form" at bounding box center [622, 230] width 547 height 29
type input "Down the Rabbit Hole"
click at [406, 270] on input "Search Form" at bounding box center [622, 268] width 547 height 29
paste input "QZNWZ2392712"
type input "QZNWZ2392712"
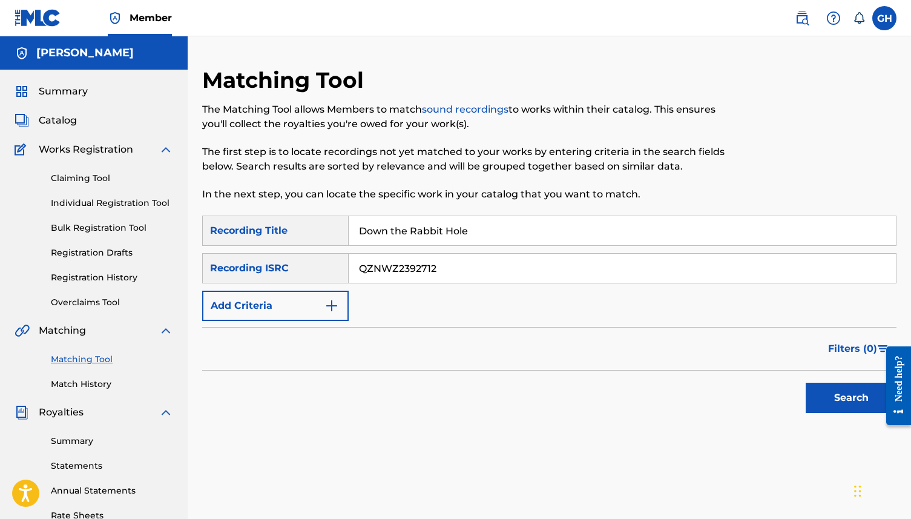
click at [820, 391] on button "Search" at bounding box center [850, 397] width 91 height 30
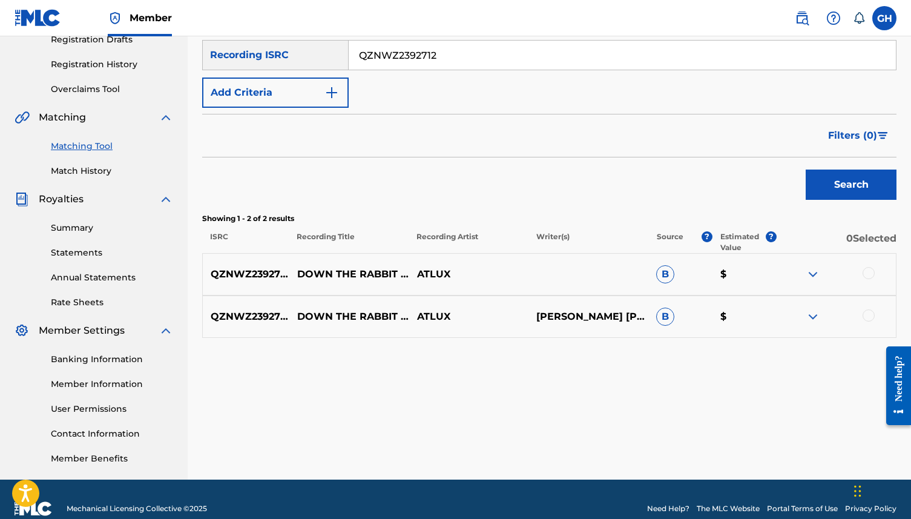
scroll to position [232, 0]
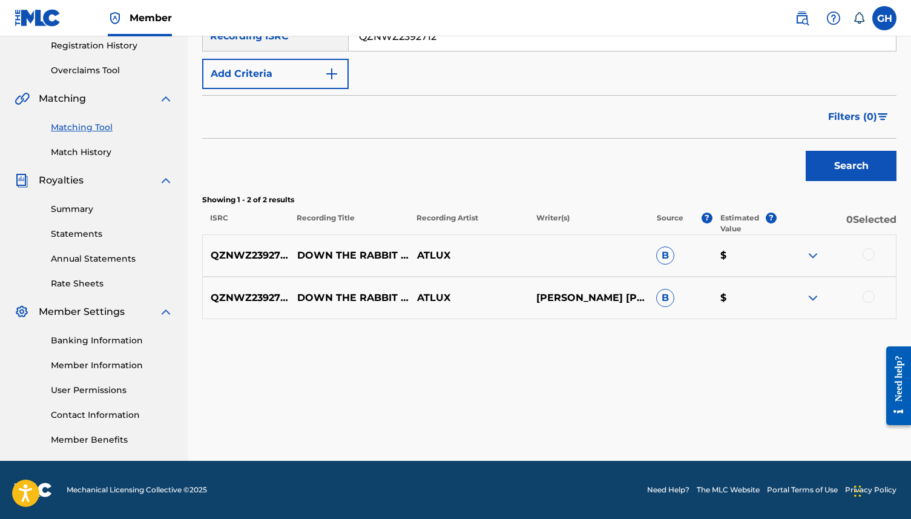
click at [805, 260] on img at bounding box center [812, 255] width 15 height 15
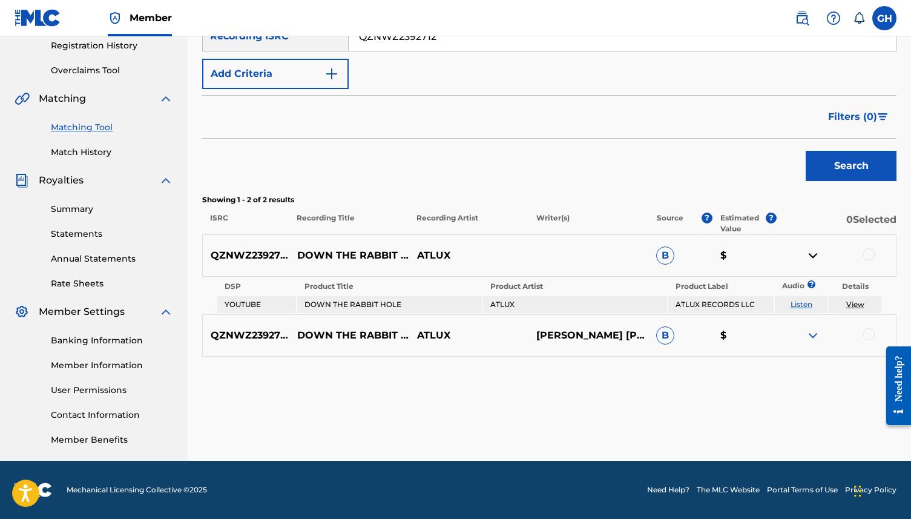
click at [814, 338] on img at bounding box center [812, 335] width 15 height 15
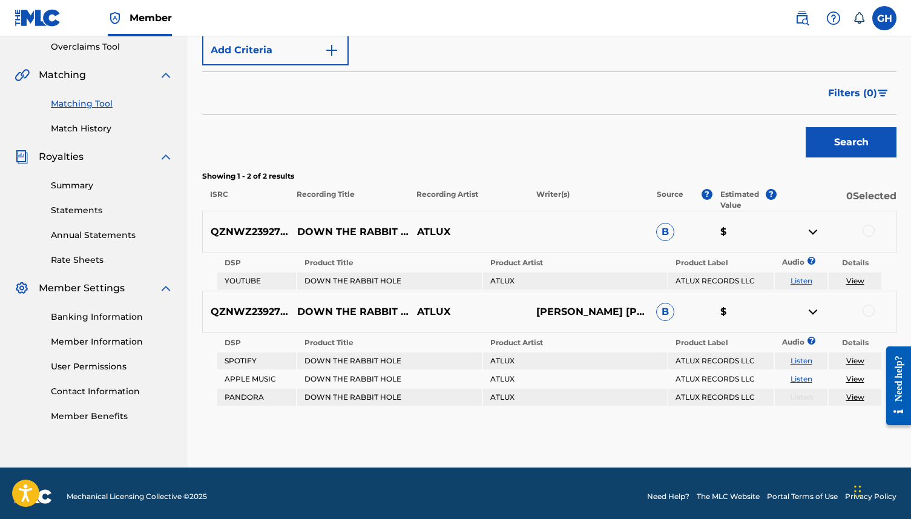
scroll to position [262, 0]
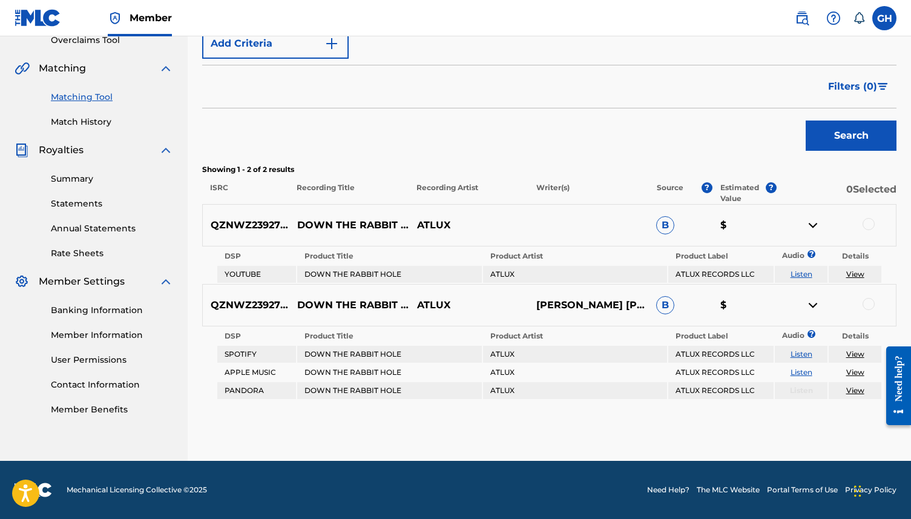
click at [851, 355] on link "View" at bounding box center [855, 353] width 18 height 9
click at [102, 211] on div "Summary Statements Annual Statements Rate Sheets" at bounding box center [94, 208] width 159 height 102
click at [56, 190] on div "Summary Statements Annual Statements Rate Sheets" at bounding box center [94, 208] width 159 height 102
click at [56, 181] on link "Summary" at bounding box center [112, 178] width 122 height 13
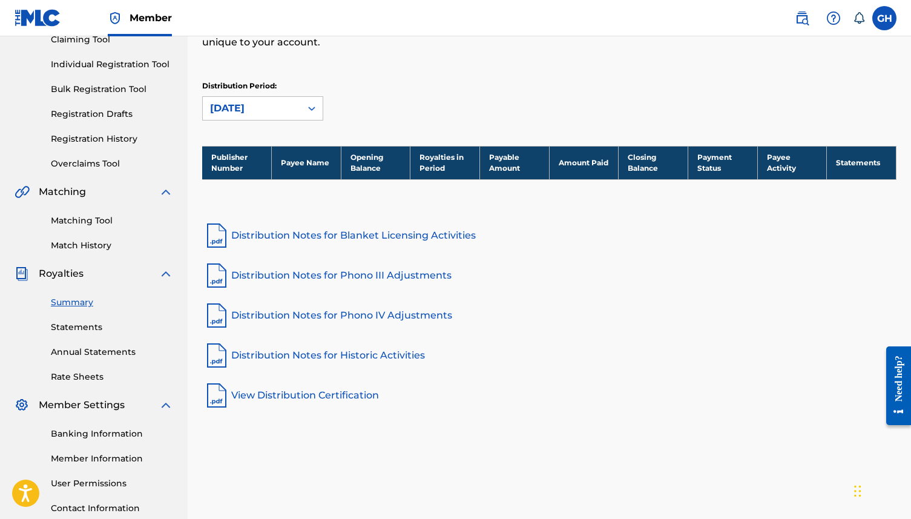
scroll to position [139, 0]
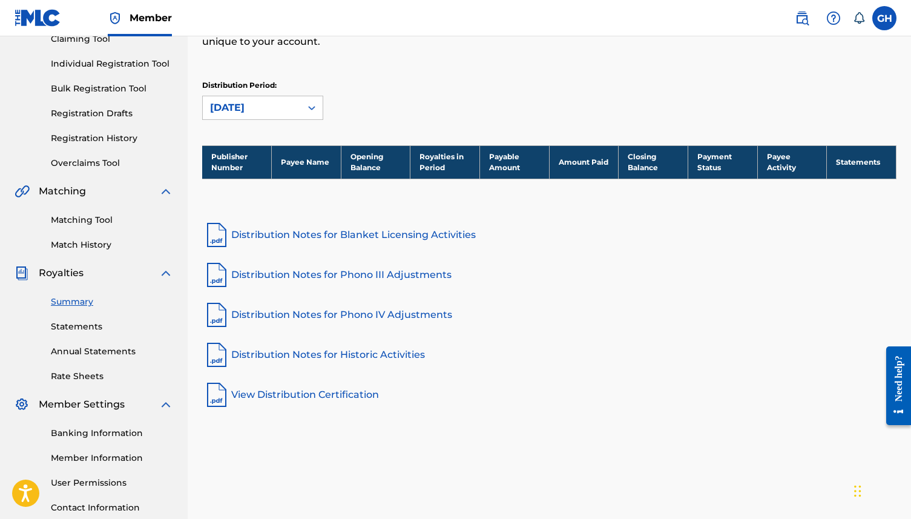
click at [75, 329] on link "Statements" at bounding box center [112, 326] width 122 height 13
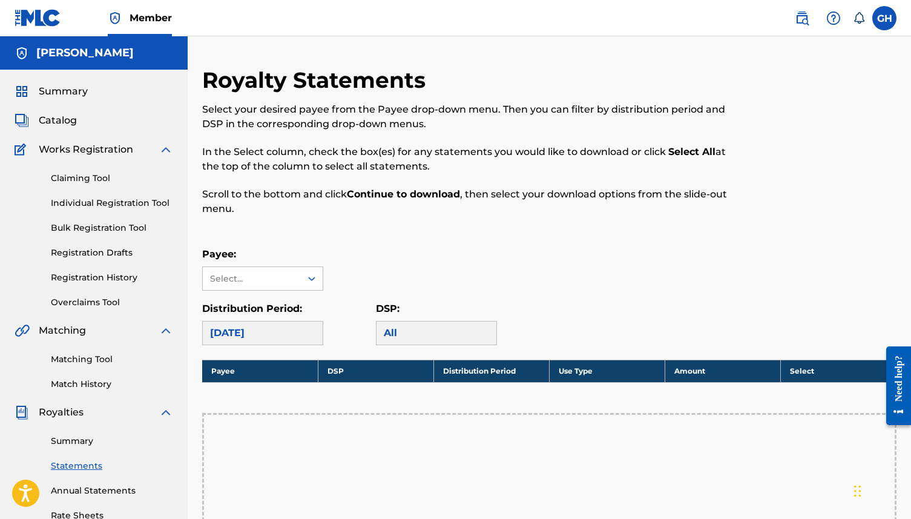
click at [61, 110] on div "Summary Catalog Works Registration Claiming Tool Individual Registration Tool B…" at bounding box center [94, 381] width 188 height 623
click at [53, 119] on span "Catalog" at bounding box center [58, 120] width 38 height 15
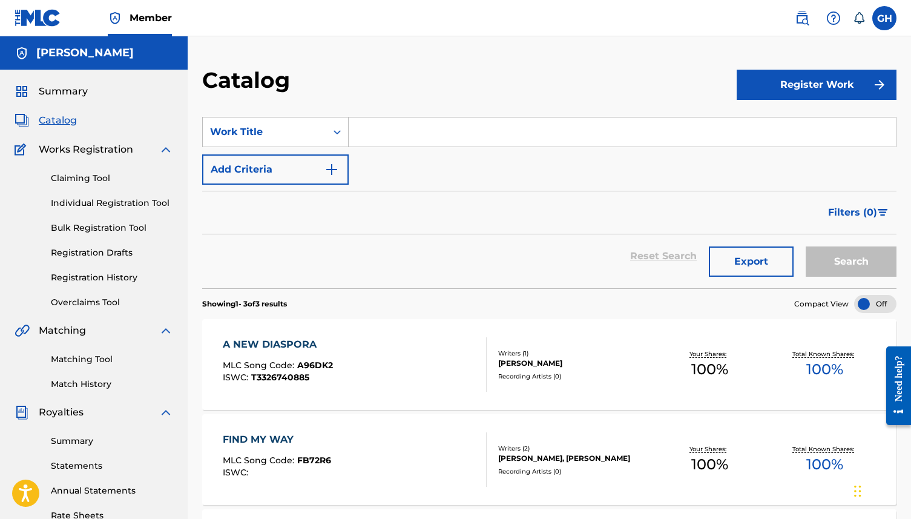
scroll to position [232, 0]
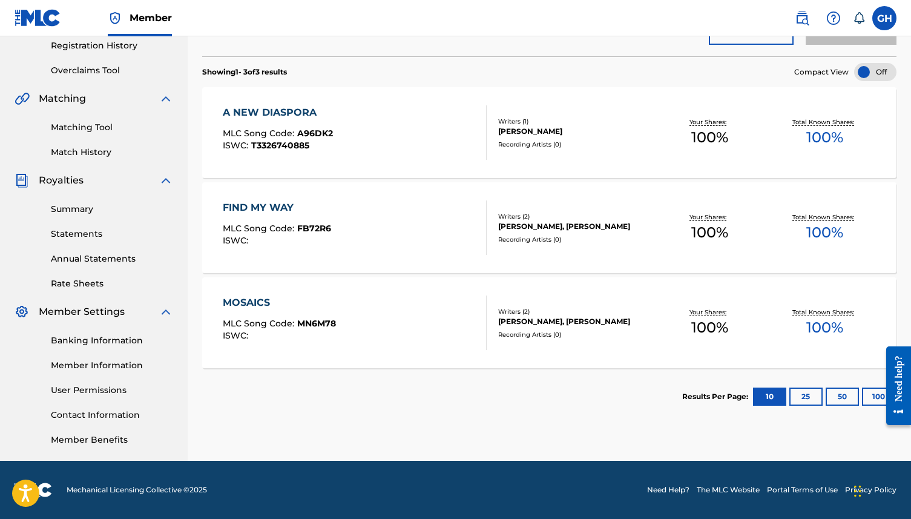
click at [628, 218] on div "Writers ( 2 )" at bounding box center [574, 216] width 153 height 9
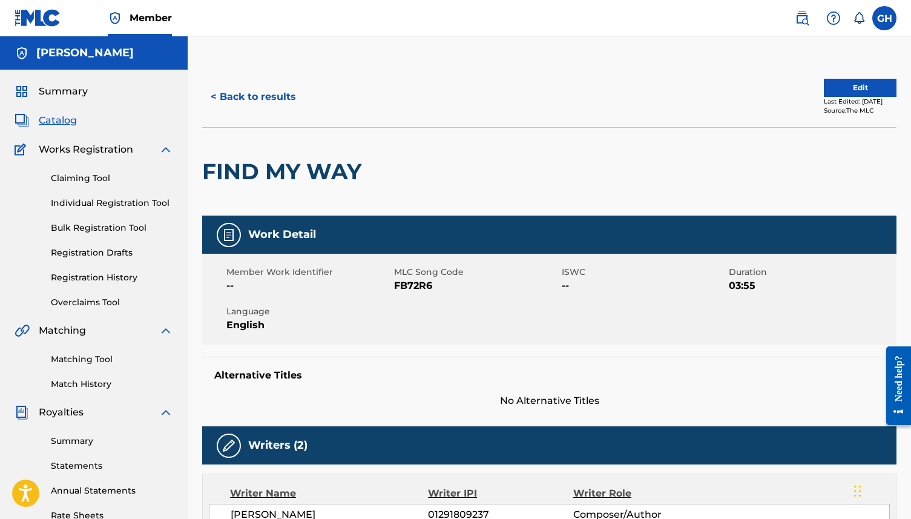
click at [71, 359] on link "Matching Tool" at bounding box center [112, 359] width 122 height 13
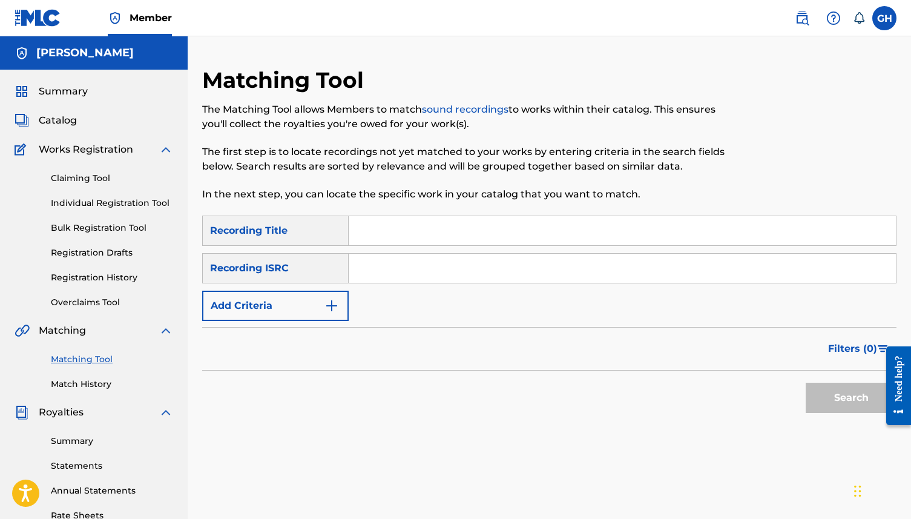
click at [393, 226] on input "Search Form" at bounding box center [622, 230] width 547 height 29
type input "Find My Way"
click at [369, 263] on input "Search Form" at bounding box center [622, 268] width 547 height 29
click at [397, 275] on input "Search Form" at bounding box center [622, 268] width 547 height 29
paste input "QZFZ32502203"
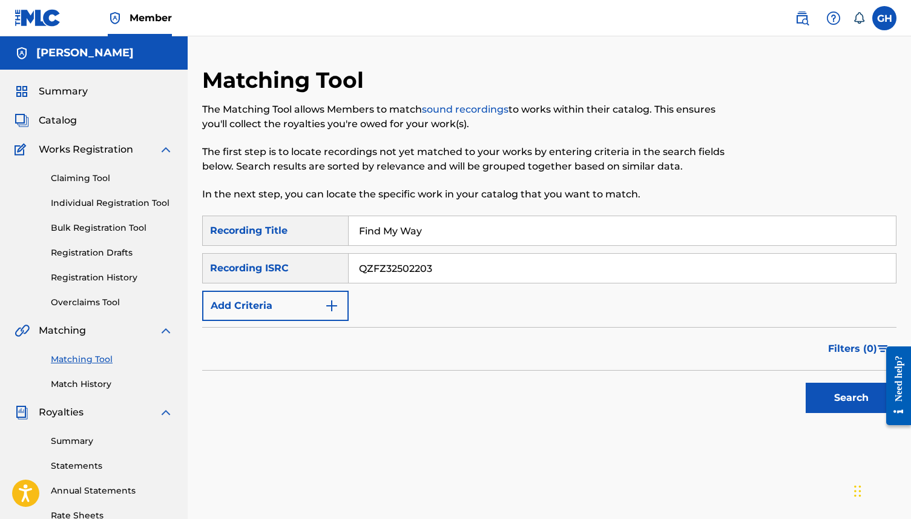
type input "QZFZ32502203"
click at [294, 307] on button "Add Criteria" at bounding box center [275, 305] width 146 height 30
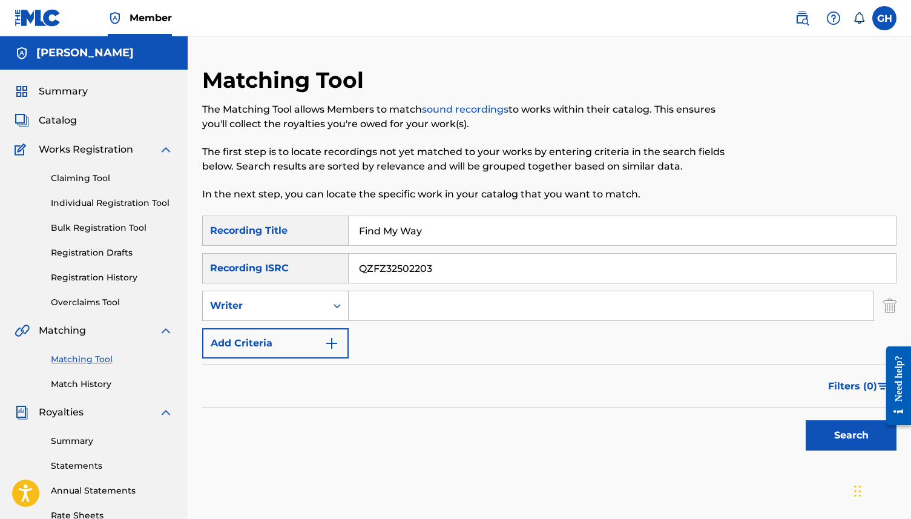
click at [361, 307] on input "Search Form" at bounding box center [611, 305] width 525 height 29
type input "[PERSON_NAME]"
click at [849, 453] on div "Search" at bounding box center [847, 432] width 97 height 48
click at [844, 446] on button "Search" at bounding box center [850, 435] width 91 height 30
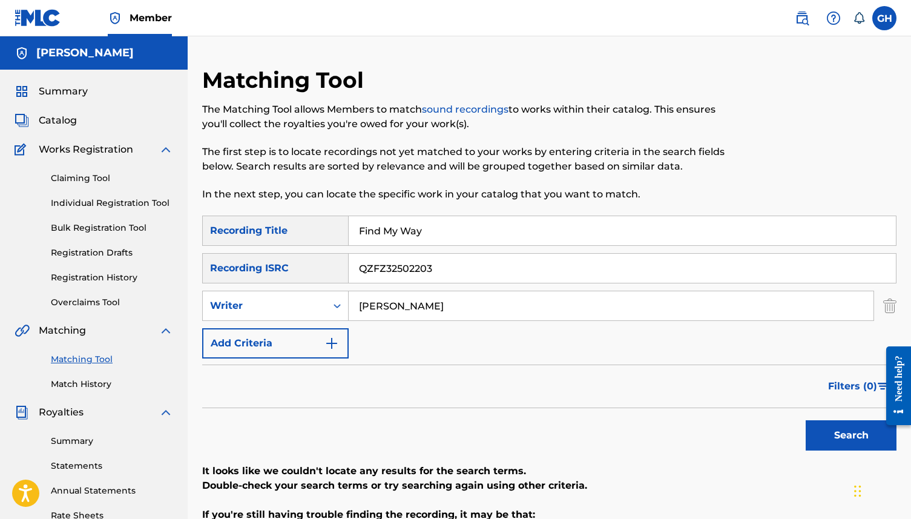
drag, startPoint x: 431, startPoint y: 231, endPoint x: 277, endPoint y: 223, distance: 154.5
click at [290, 224] on div "SearchWithCriteria6fde0e3d-d212-4f6a-bf03-d567db727ee3 Recording Title Find My …" at bounding box center [549, 230] width 694 height 30
type input "Down the Rabbit Hole"
drag, startPoint x: 454, startPoint y: 265, endPoint x: 185, endPoint y: 265, distance: 269.3
click at [185, 265] on main "Gregory Hinson Summary Catalog Works Registration Claiming Tool Individual Regi…" at bounding box center [455, 364] width 911 height 656
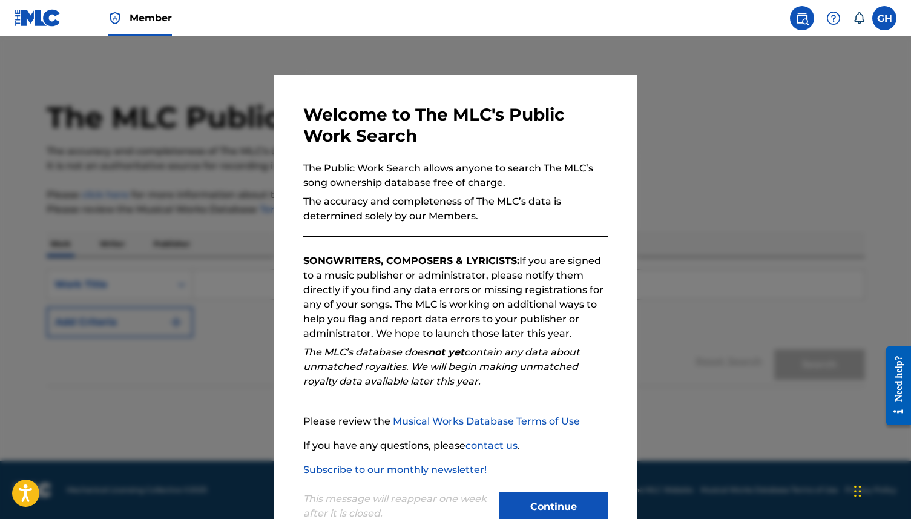
click at [534, 497] on button "Continue" at bounding box center [553, 506] width 109 height 30
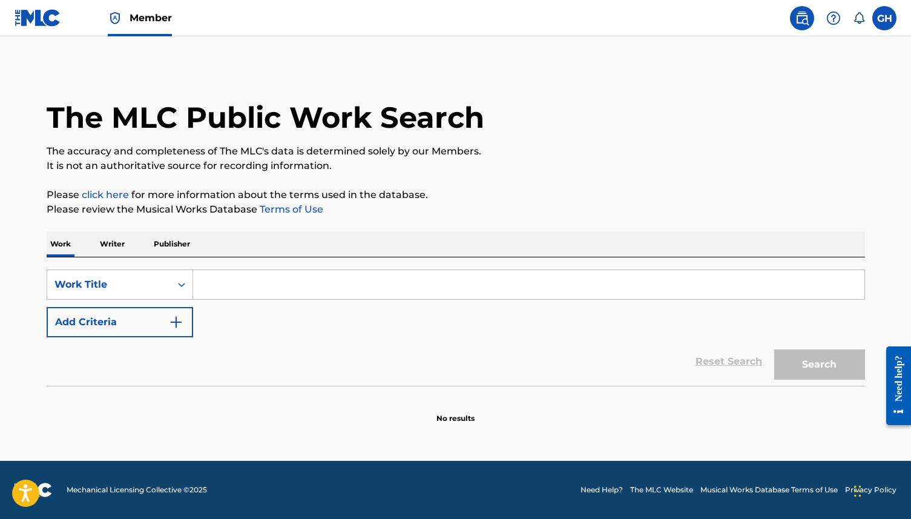
click at [249, 287] on input "Search Form" at bounding box center [528, 284] width 671 height 29
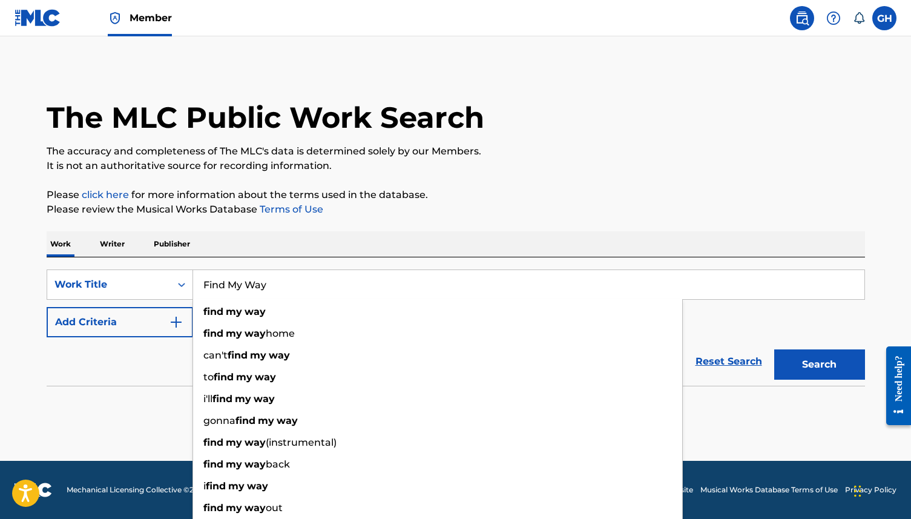
type input "Find My Way"
click at [81, 369] on div "Reset Search Search" at bounding box center [456, 361] width 818 height 48
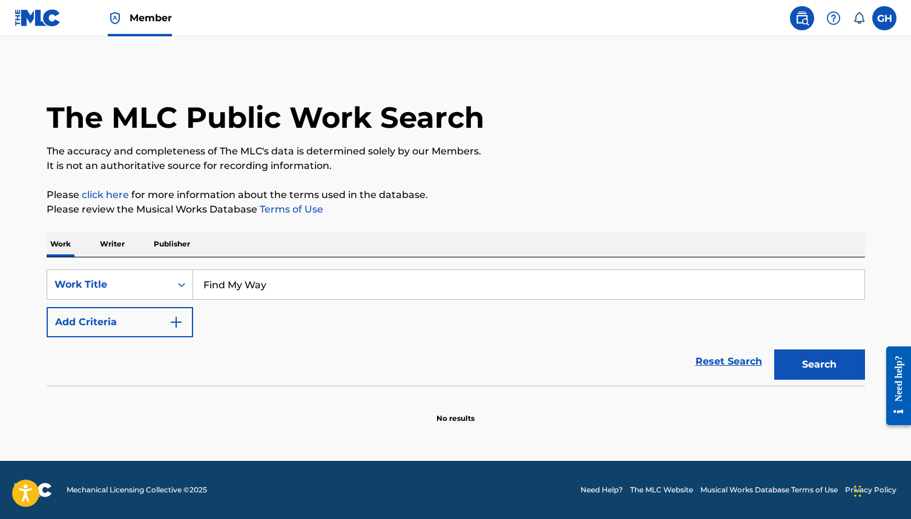
click at [96, 334] on button "Add Criteria" at bounding box center [120, 322] width 146 height 30
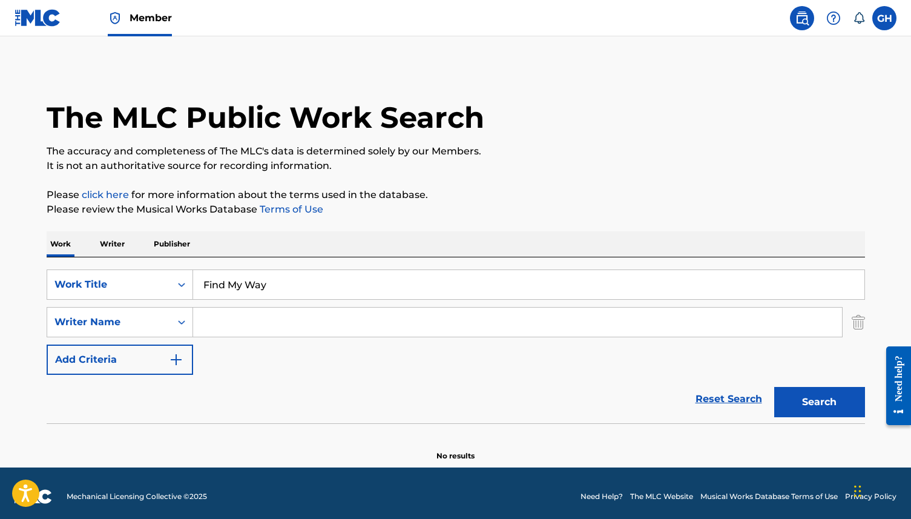
click at [219, 325] on input "Search Form" at bounding box center [517, 321] width 649 height 29
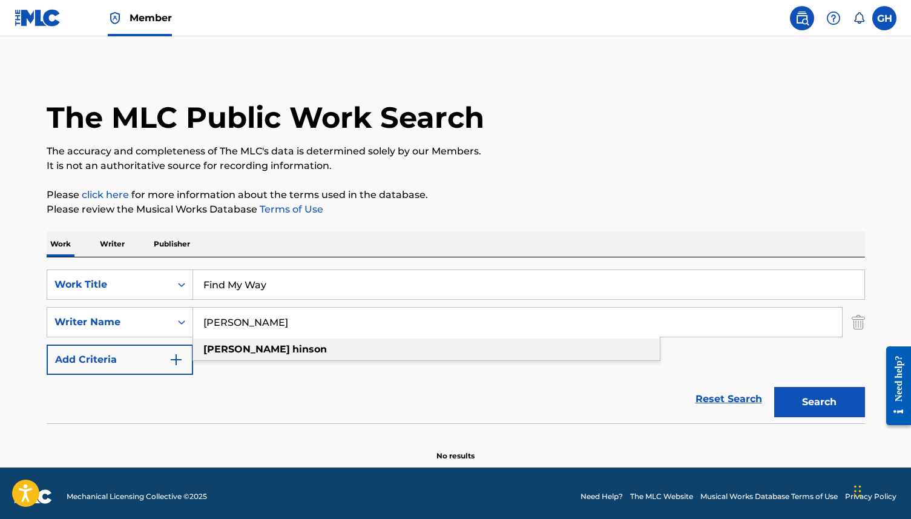
click at [303, 346] on div "[PERSON_NAME]" at bounding box center [426, 349] width 467 height 22
type input "[PERSON_NAME]"
click at [131, 355] on button "Add Criteria" at bounding box center [120, 359] width 146 height 30
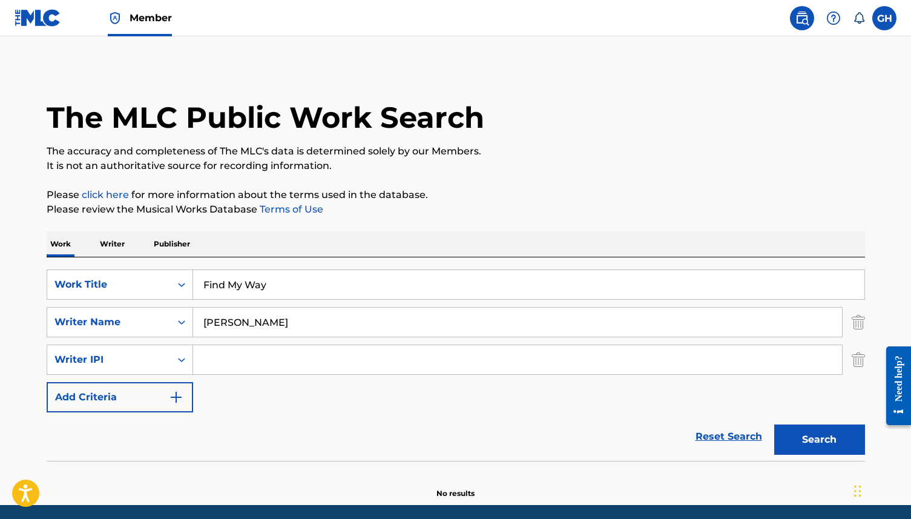
click at [228, 356] on input "Search Form" at bounding box center [517, 359] width 649 height 29
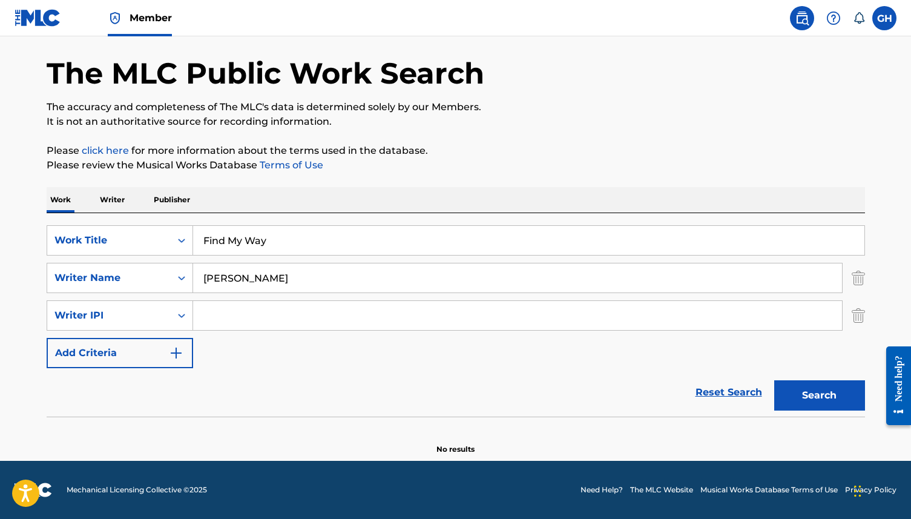
click at [157, 358] on button "Add Criteria" at bounding box center [120, 353] width 146 height 30
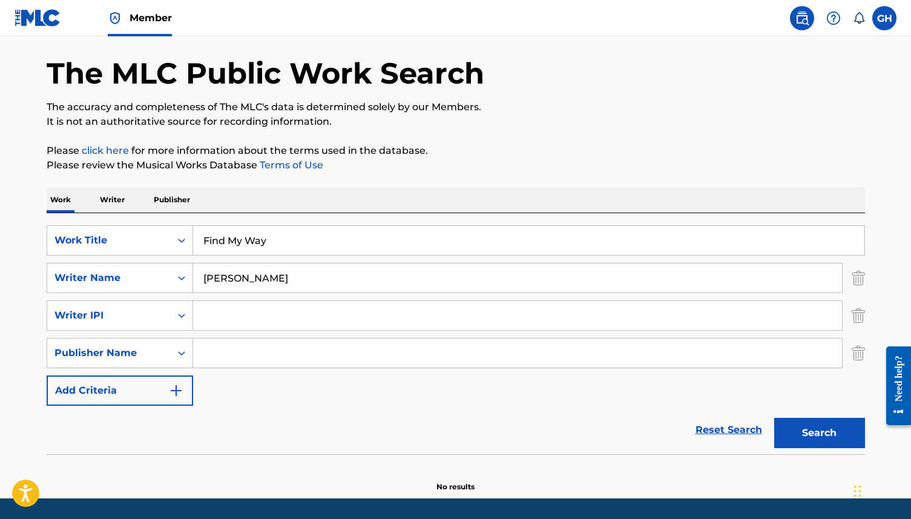
click at [124, 385] on button "Add Criteria" at bounding box center [120, 390] width 146 height 30
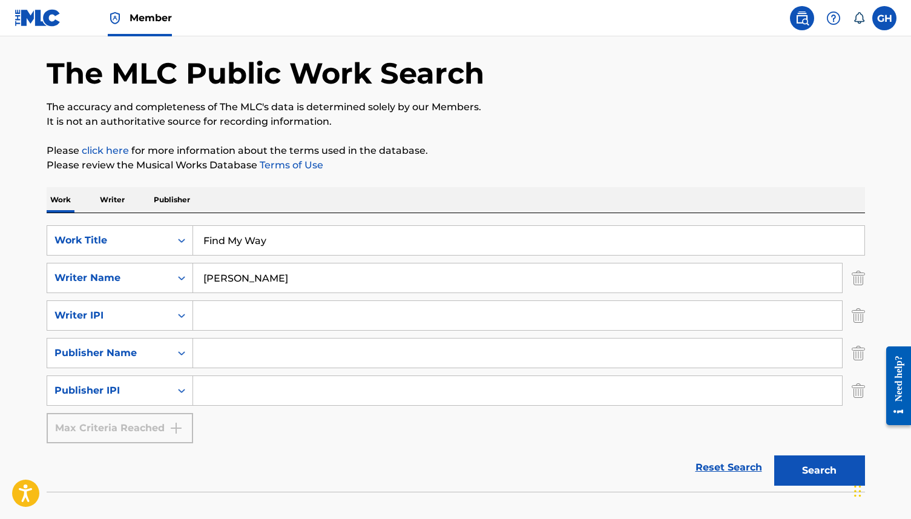
click at [796, 467] on button "Search" at bounding box center [819, 470] width 91 height 30
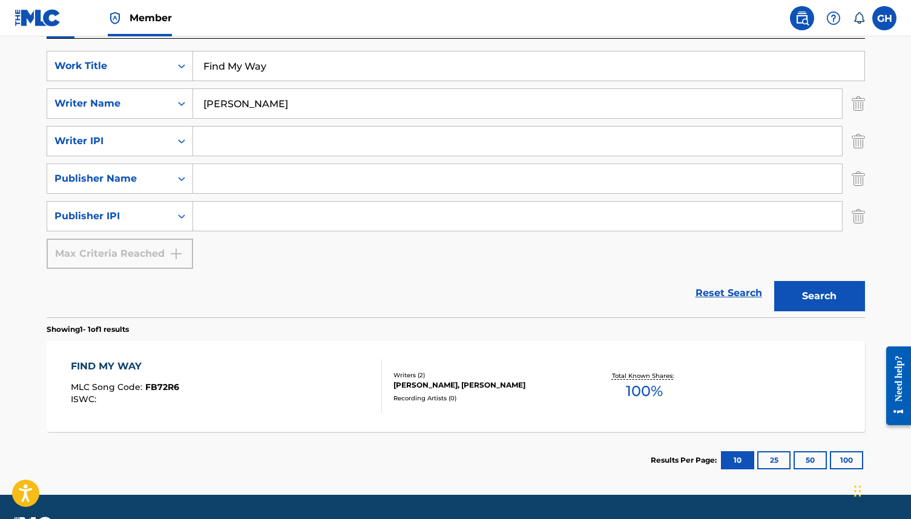
scroll to position [252, 0]
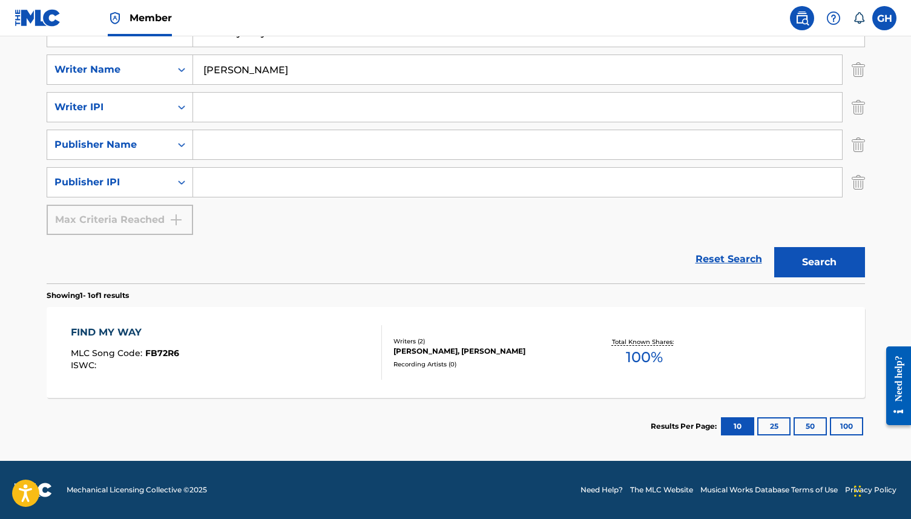
click at [636, 362] on span "100 %" at bounding box center [644, 357] width 37 height 22
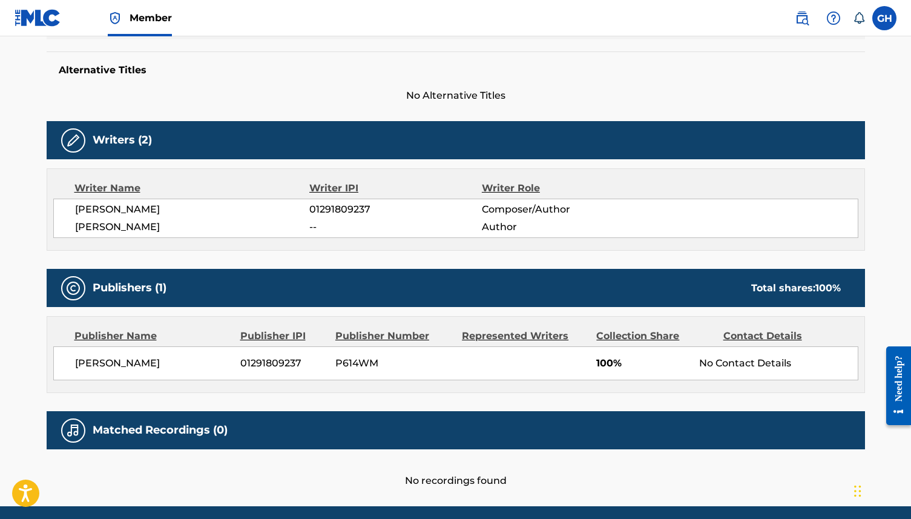
scroll to position [339, 0]
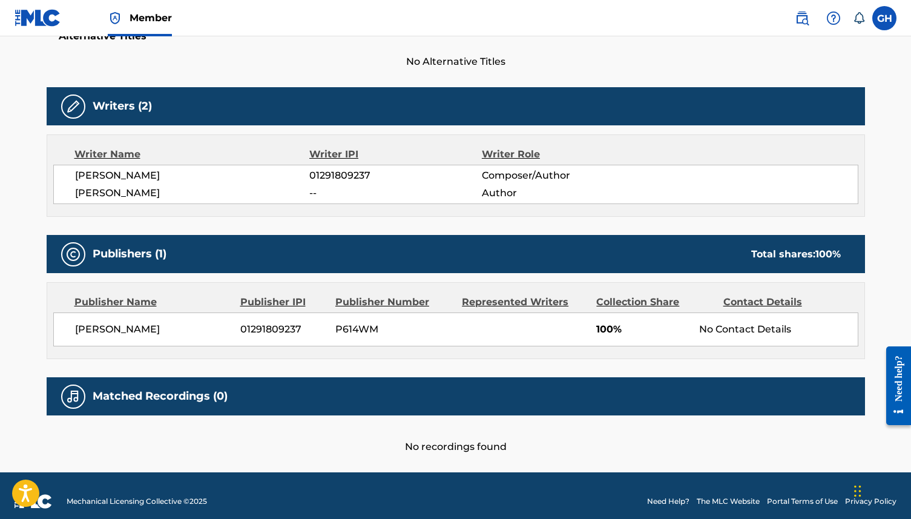
click at [194, 396] on h5 "Matched Recordings (0)" at bounding box center [160, 396] width 135 height 14
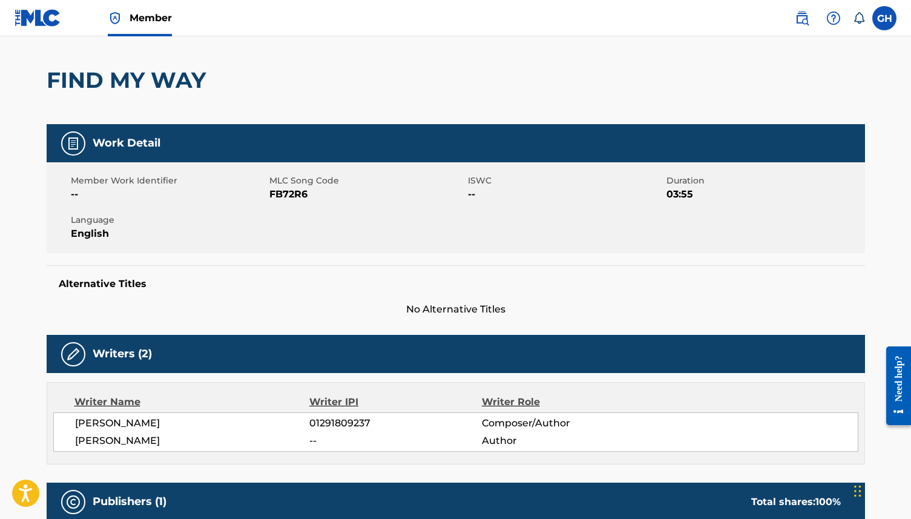
scroll to position [0, 0]
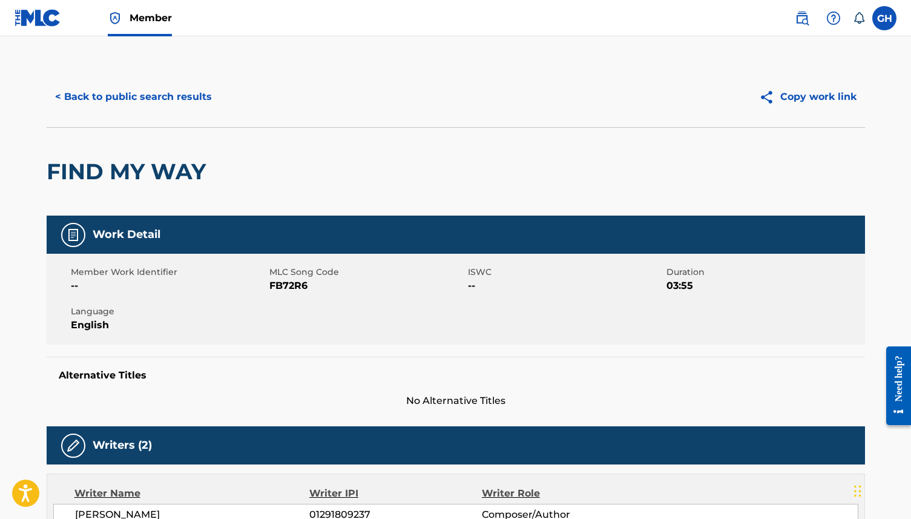
click at [116, 100] on button "< Back to public search results" at bounding box center [134, 97] width 174 height 30
